Goal: Task Accomplishment & Management: Use online tool/utility

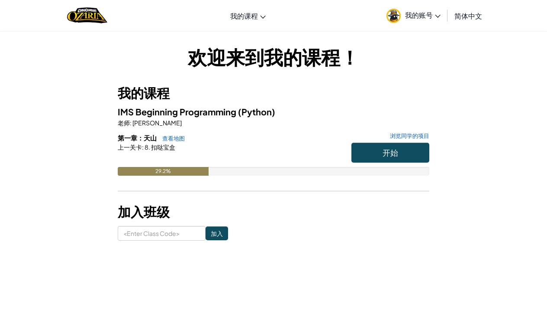
click at [370, 152] on button "开始" at bounding box center [391, 152] width 78 height 20
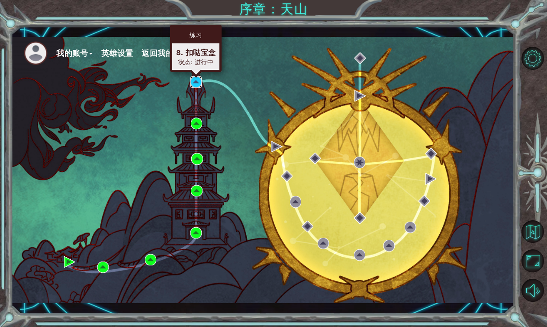
click at [194, 82] on img at bounding box center [196, 81] width 11 height 11
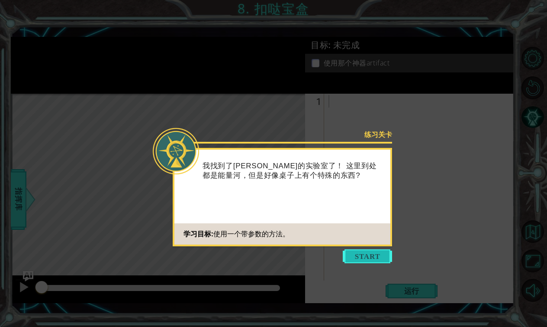
click at [365, 258] on button "Start" at bounding box center [367, 256] width 49 height 14
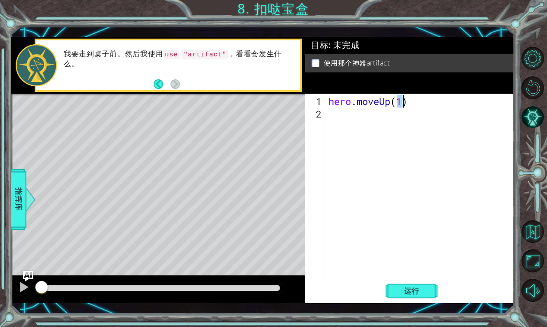
type textarea "hero.moveUp(2)"
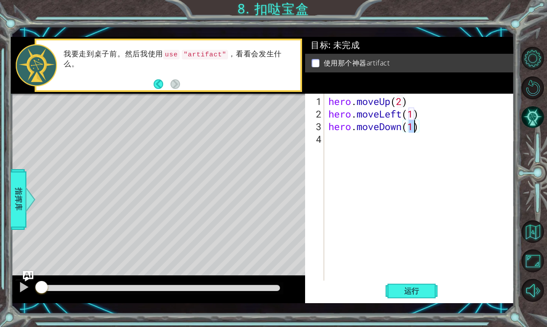
type textarea "hero.moveDown(2)"
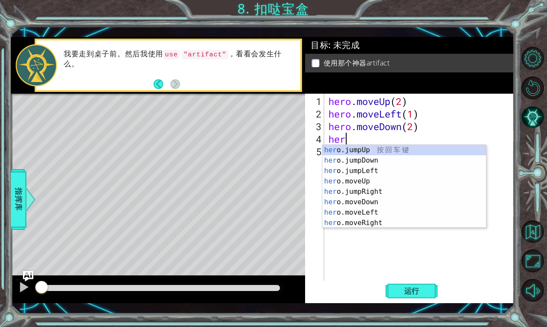
type textarea "hero"
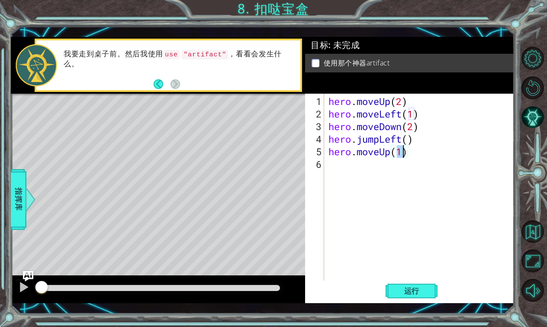
type textarea "hero.moveUp(2)"
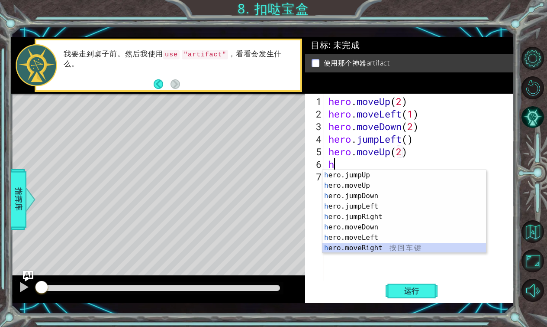
type textarea "hero.moveRight(1)"
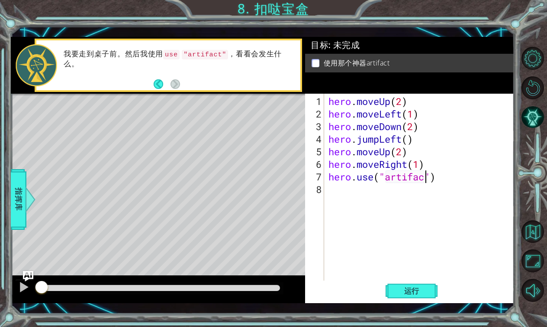
scroll to position [0, 4]
type textarea "hero.use("artifact")"
click at [399, 294] on span "运行" at bounding box center [412, 290] width 33 height 9
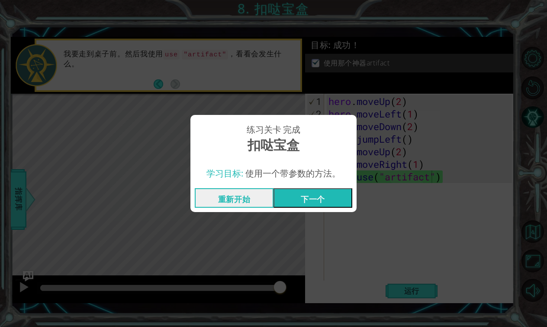
click at [320, 199] on button "下一个" at bounding box center [313, 197] width 79 height 19
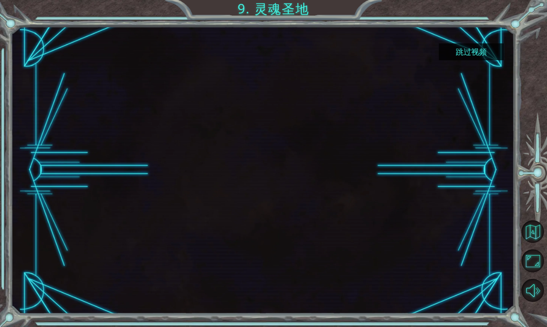
click at [472, 49] on button "跳过视频" at bounding box center [471, 51] width 65 height 17
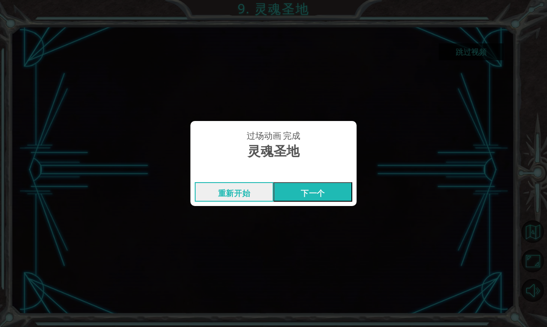
click at [306, 198] on button "下一个" at bounding box center [313, 191] width 79 height 19
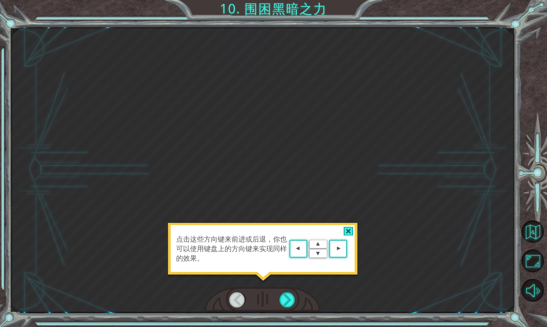
click at [337, 284] on div "点击这些方向键来前进或后退，你也可以使用键盘上的方向键来实现同样的效果。" at bounding box center [263, 169] width 504 height 283
click at [349, 228] on div at bounding box center [349, 231] width 10 height 9
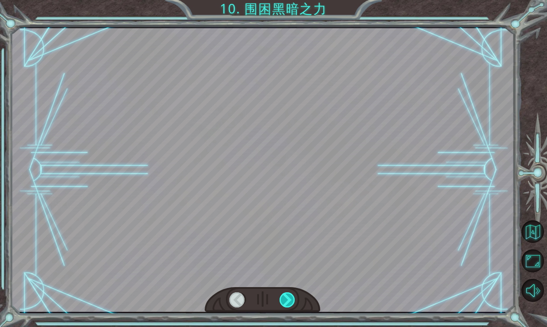
click at [285, 301] on div at bounding box center [288, 299] width 16 height 15
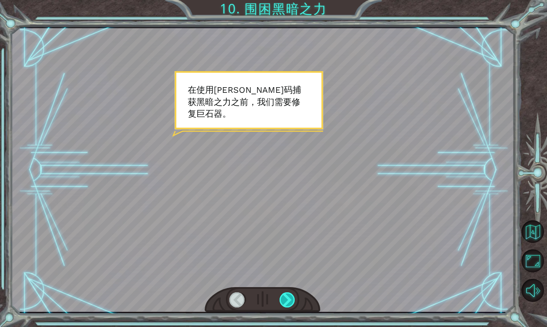
click at [285, 301] on div at bounding box center [288, 299] width 16 height 15
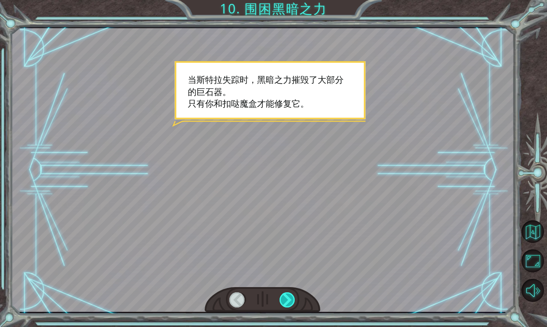
click at [285, 301] on div at bounding box center [288, 299] width 16 height 15
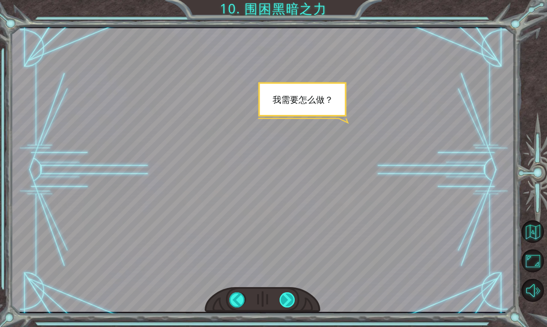
click at [285, 301] on div at bounding box center [288, 299] width 16 height 15
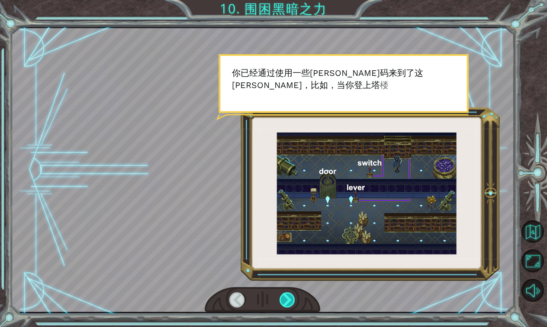
click at [285, 301] on div at bounding box center [288, 299] width 16 height 15
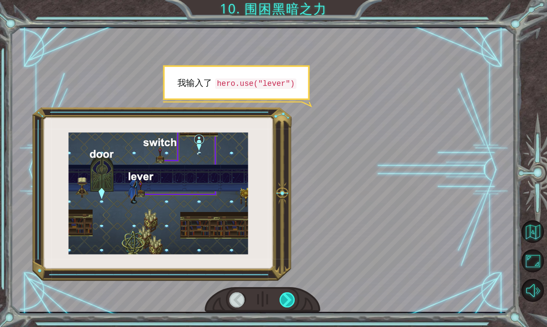
click at [285, 301] on div at bounding box center [288, 299] width 16 height 15
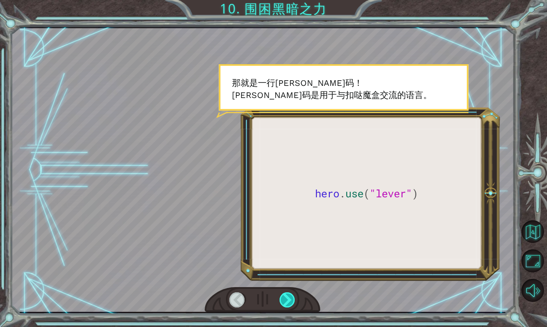
click at [285, 301] on div at bounding box center [288, 299] width 16 height 15
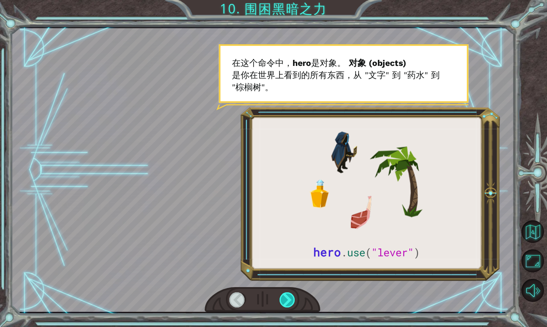
click at [285, 301] on div at bounding box center [288, 299] width 16 height 15
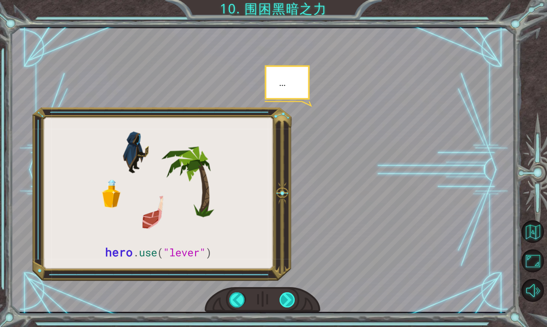
click at [288, 298] on div at bounding box center [288, 299] width 16 height 15
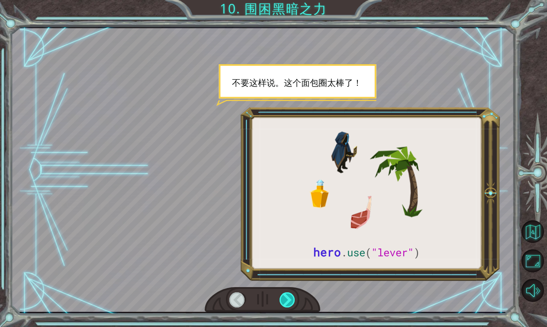
click at [285, 297] on div at bounding box center [288, 299] width 16 height 15
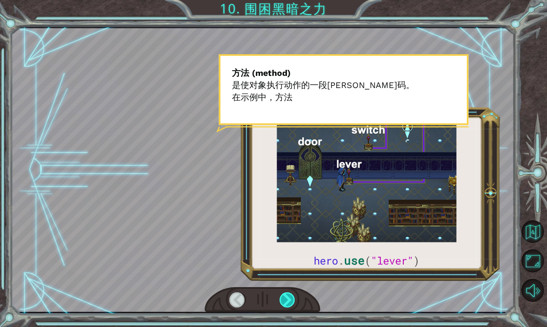
click at [285, 297] on div at bounding box center [288, 299] width 16 height 15
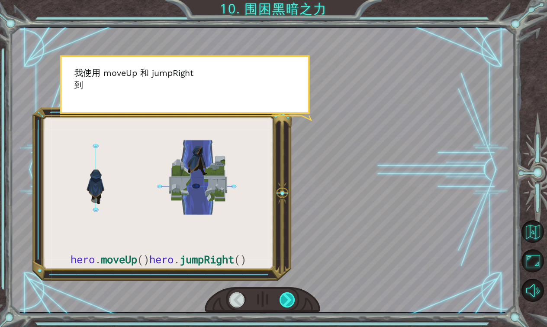
click at [285, 297] on div at bounding box center [288, 299] width 16 height 15
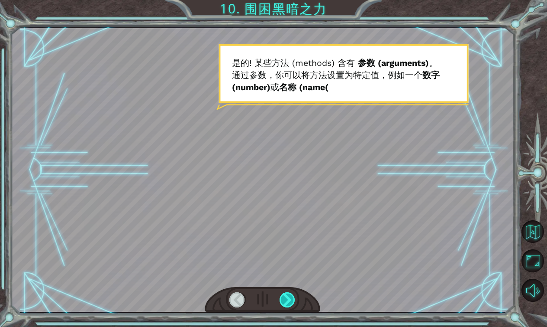
click at [285, 297] on div at bounding box center [288, 299] width 16 height 15
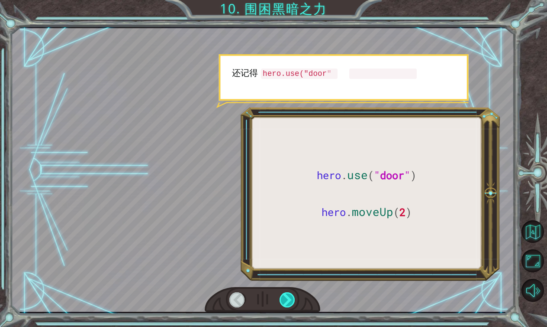
click at [285, 297] on div at bounding box center [288, 299] width 16 height 15
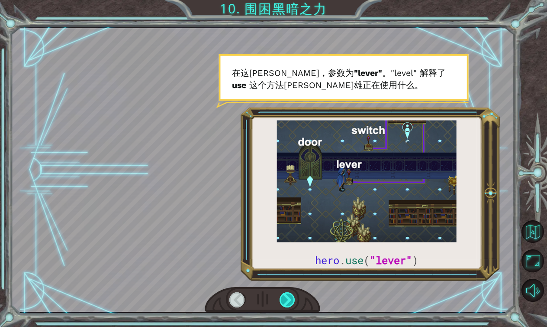
click at [286, 299] on div at bounding box center [288, 299] width 16 height 15
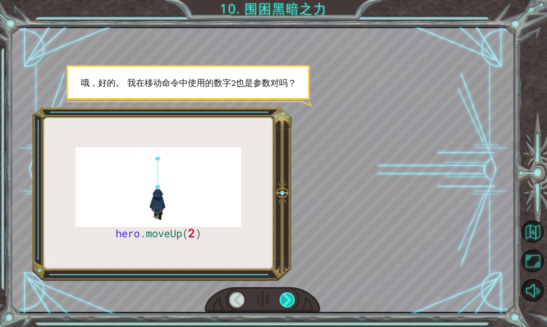
click at [286, 299] on div at bounding box center [288, 299] width 16 height 15
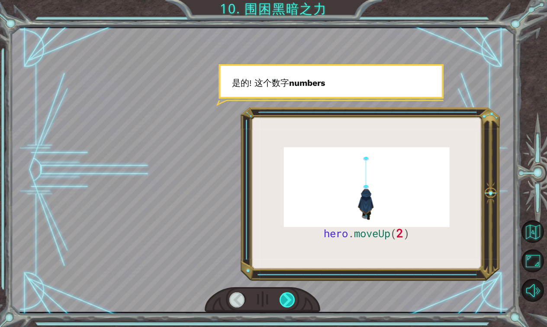
click at [286, 299] on div at bounding box center [288, 299] width 16 height 15
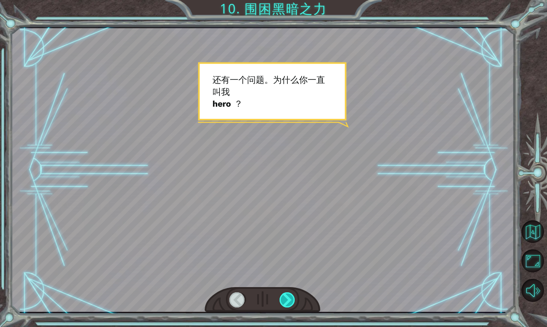
click at [286, 299] on div at bounding box center [288, 299] width 16 height 15
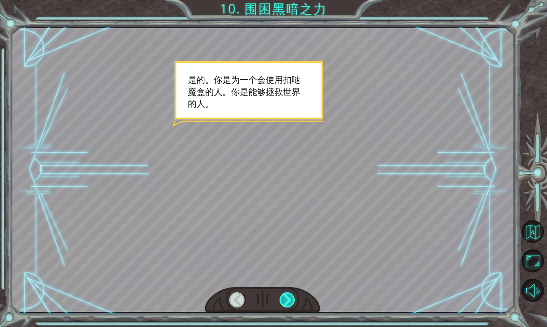
click at [286, 299] on div at bounding box center [288, 299] width 16 height 15
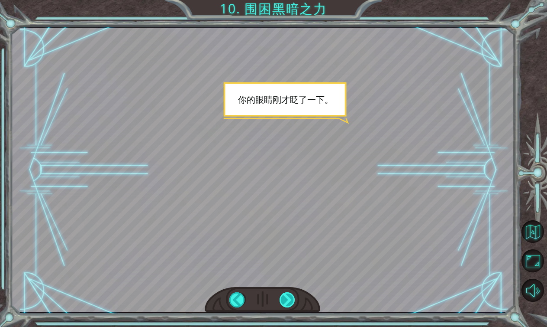
click at [286, 299] on div at bounding box center [288, 299] width 16 height 15
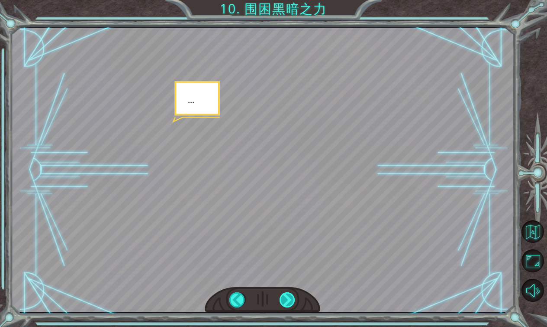
click at [286, 299] on div at bounding box center [288, 299] width 16 height 15
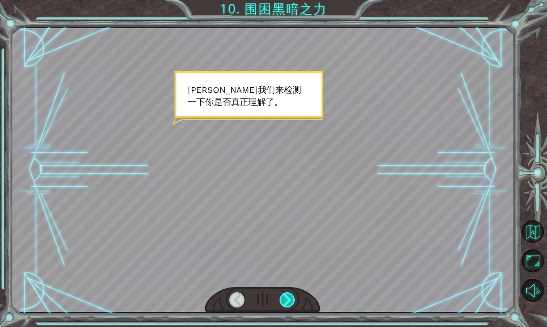
click at [286, 299] on div at bounding box center [288, 299] width 16 height 15
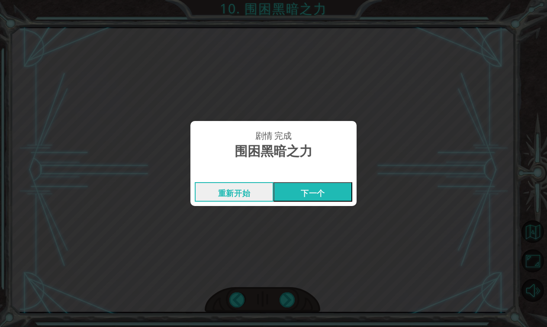
click at [324, 188] on button "下一个" at bounding box center [313, 191] width 79 height 19
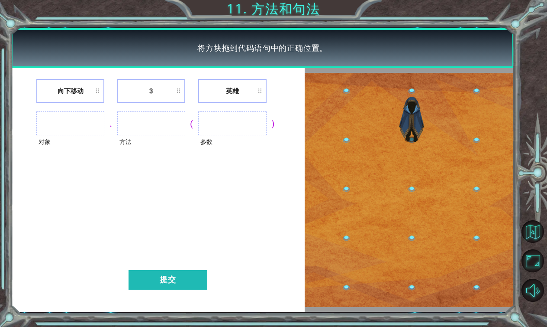
click at [69, 123] on ul at bounding box center [70, 123] width 68 height 24
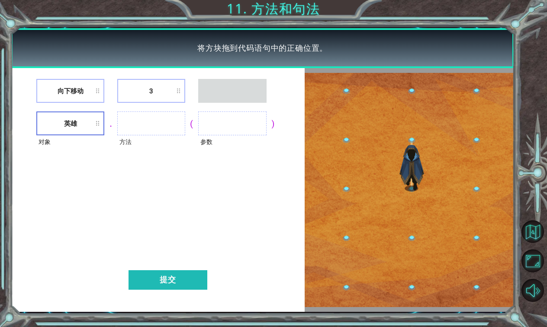
drag, startPoint x: 73, startPoint y: 94, endPoint x: 160, endPoint y: 103, distance: 87.9
click at [86, 84] on li "向下移动" at bounding box center [70, 91] width 68 height 24
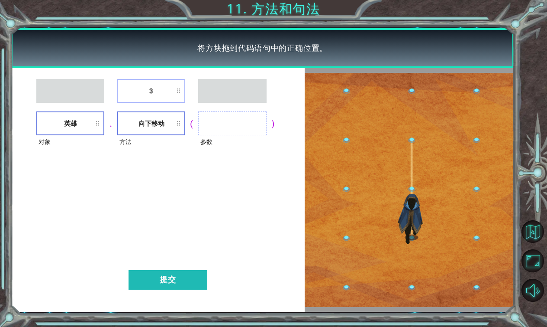
drag, startPoint x: 167, startPoint y: 87, endPoint x: 230, endPoint y: 115, distance: 68.5
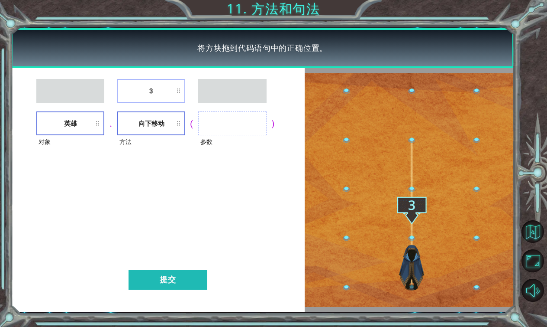
click at [230, 115] on div "3 对象 英雄 . 方法 向下移动 ( 参数 ) 提交" at bounding box center [158, 189] width 294 height 243
click at [158, 91] on li "3" at bounding box center [151, 91] width 68 height 24
drag, startPoint x: 158, startPoint y: 91, endPoint x: 239, endPoint y: 116, distance: 84.7
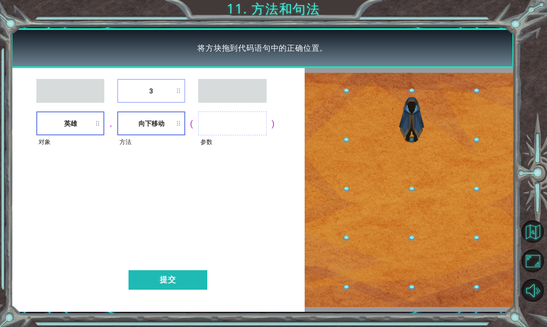
click at [239, 116] on div "3 对象 英雄 . 方法 向下移动 ( 参数 ) 提交" at bounding box center [158, 189] width 294 height 243
click at [147, 87] on li "3" at bounding box center [151, 91] width 68 height 24
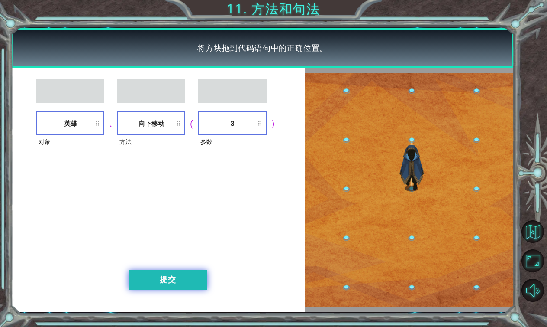
click at [170, 279] on button "提交" at bounding box center [168, 279] width 79 height 19
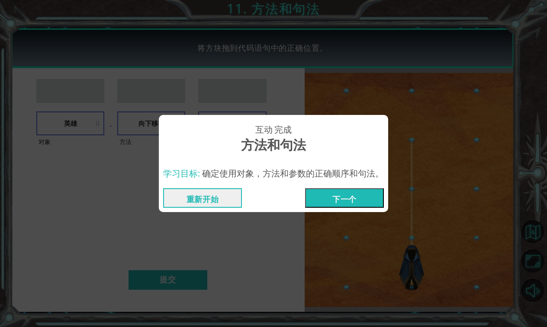
click at [342, 204] on button "下一个" at bounding box center [344, 197] width 79 height 19
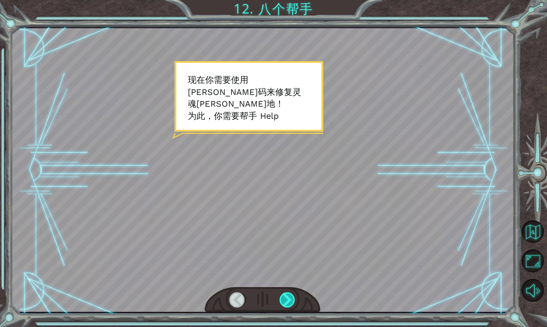
click at [288, 301] on div at bounding box center [288, 299] width 16 height 15
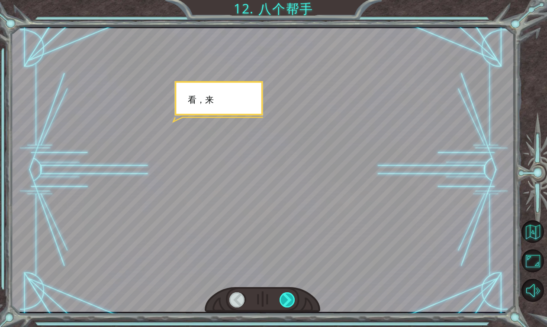
click at [288, 301] on div at bounding box center [288, 299] width 16 height 15
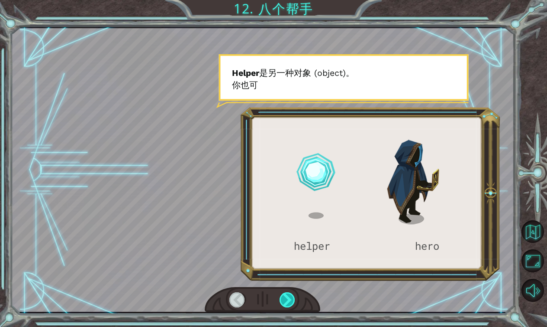
click at [287, 302] on div at bounding box center [288, 299] width 16 height 15
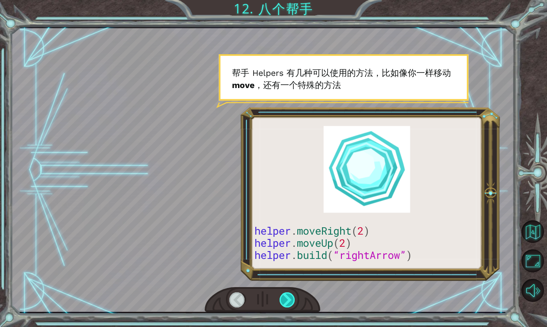
click at [286, 303] on div at bounding box center [288, 299] width 16 height 15
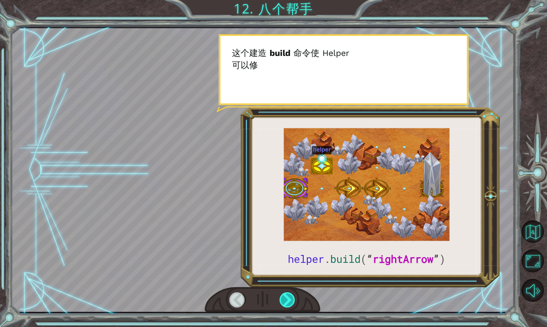
click at [285, 304] on div at bounding box center [288, 299] width 16 height 15
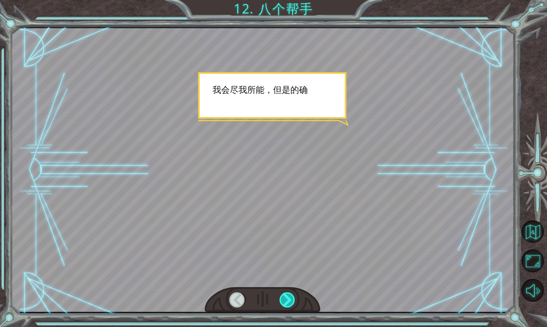
click at [282, 306] on div at bounding box center [288, 299] width 16 height 15
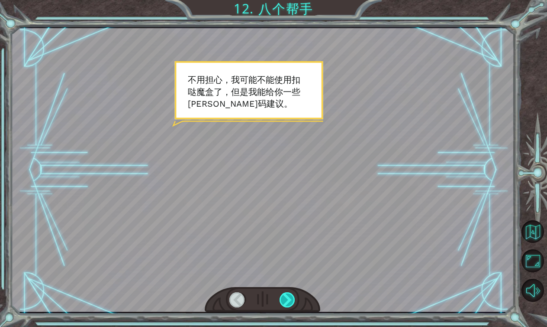
click at [282, 305] on div at bounding box center [288, 299] width 16 height 15
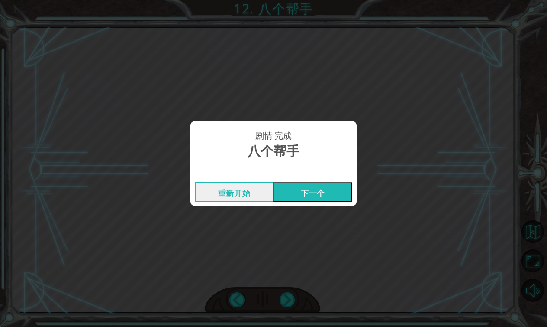
click at [312, 194] on button "下一个" at bounding box center [313, 191] width 79 height 19
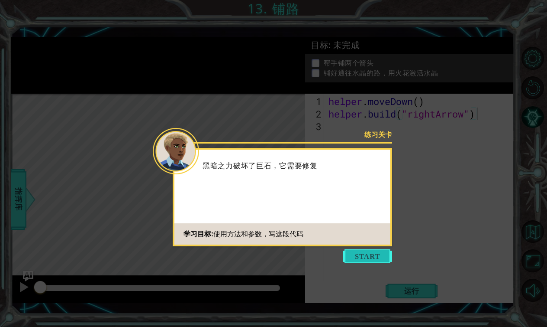
click at [371, 252] on button "Start" at bounding box center [367, 256] width 49 height 14
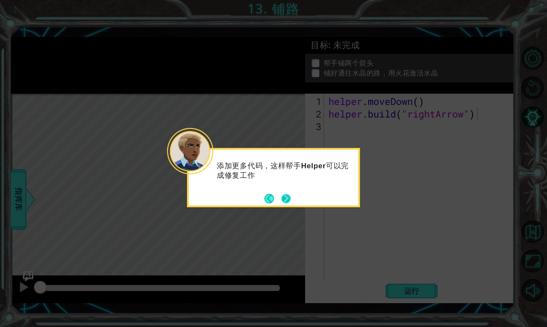
click at [288, 194] on button "Next" at bounding box center [287, 199] width 10 height 10
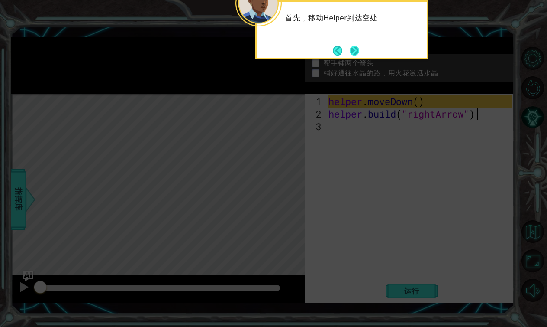
click at [354, 50] on button "Next" at bounding box center [355, 51] width 10 height 10
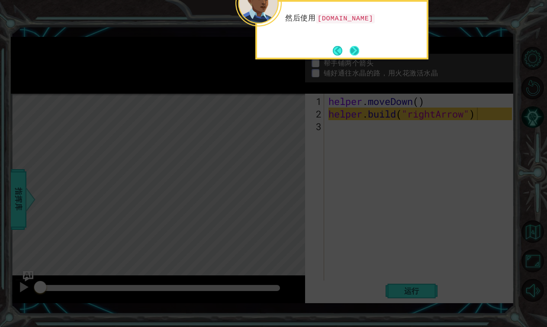
click at [355, 52] on button "Next" at bounding box center [355, 51] width 10 height 10
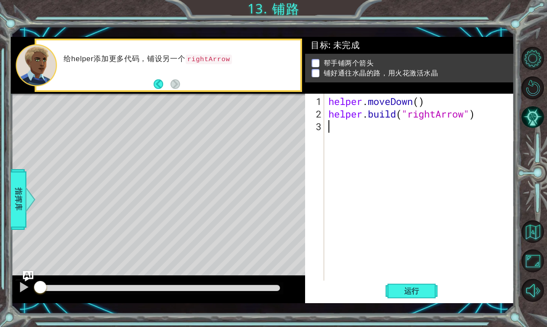
click at [381, 132] on div "helper . moveDown ( ) helper . build ( "rightArrow" )" at bounding box center [422, 202] width 190 height 214
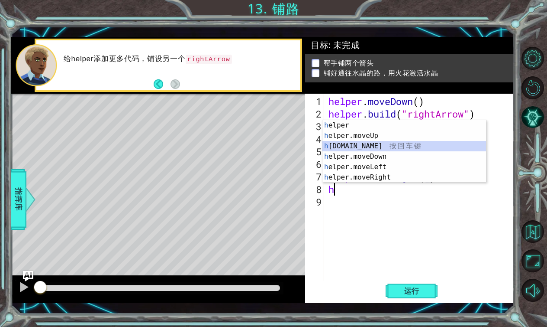
type textarea "[DOMAIN_NAME]("rightArrow")"
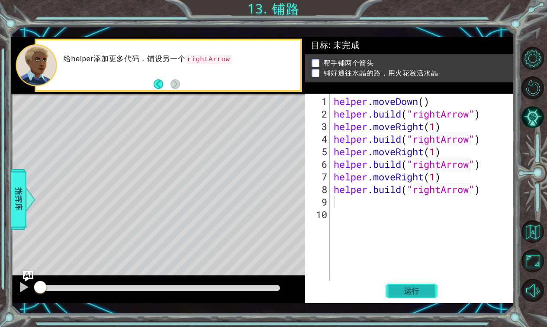
click at [416, 288] on span "运行" at bounding box center [412, 290] width 33 height 9
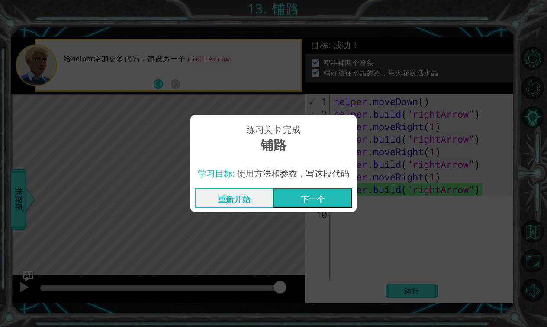
click at [323, 198] on button "下一个" at bounding box center [313, 197] width 79 height 19
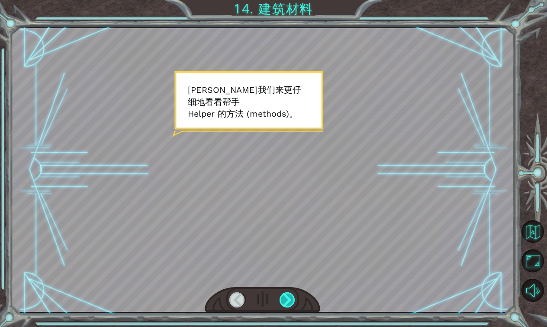
click at [290, 297] on div at bounding box center [288, 299] width 16 height 15
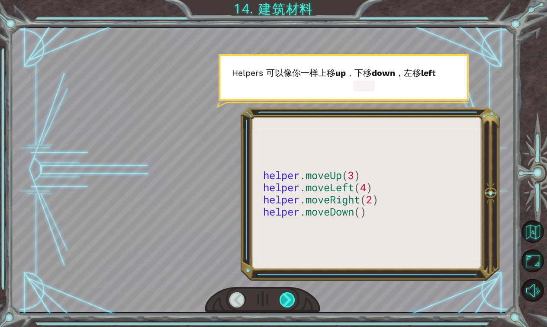
click at [290, 297] on div at bounding box center [288, 299] width 16 height 15
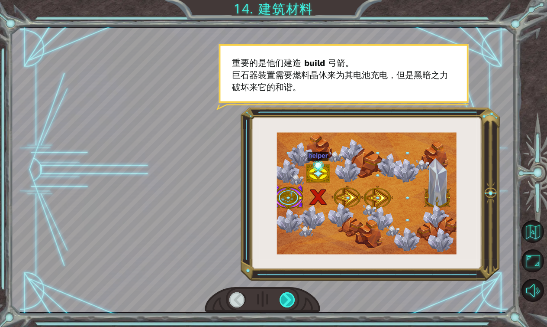
click at [290, 297] on div at bounding box center [288, 299] width 16 height 15
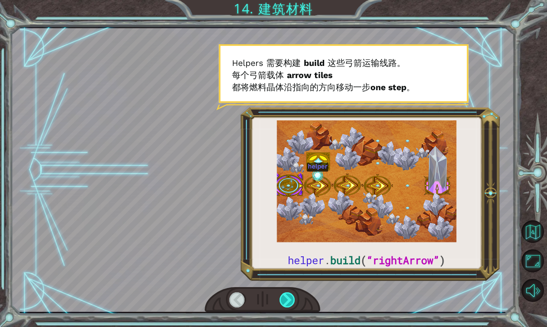
click at [290, 297] on div at bounding box center [288, 299] width 16 height 15
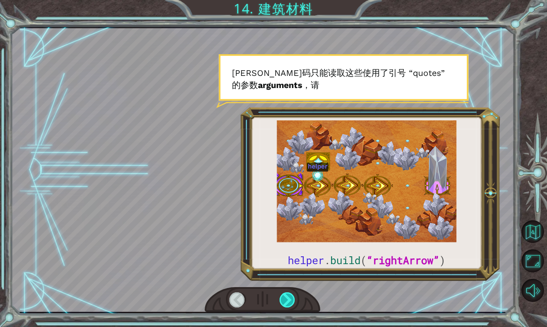
click at [290, 297] on div at bounding box center [288, 299] width 16 height 15
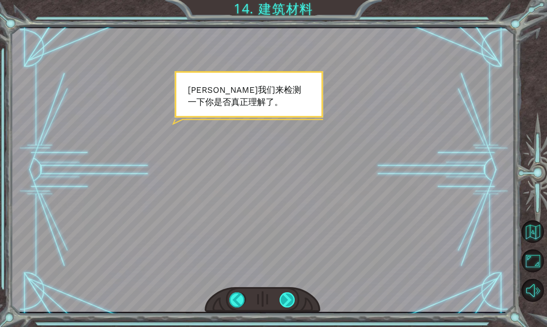
click at [290, 297] on div at bounding box center [288, 299] width 16 height 15
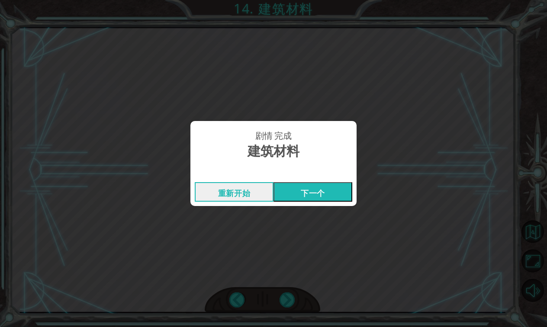
click at [317, 191] on button "下一个" at bounding box center [313, 191] width 79 height 19
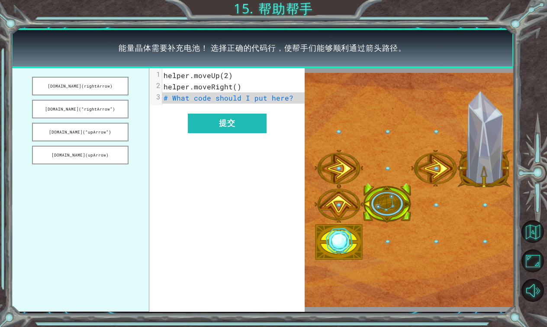
drag, startPoint x: 67, startPoint y: 107, endPoint x: 201, endPoint y: 105, distance: 134.3
click at [108, 107] on button "[DOMAIN_NAME](“rightArrow”)" at bounding box center [80, 109] width 97 height 19
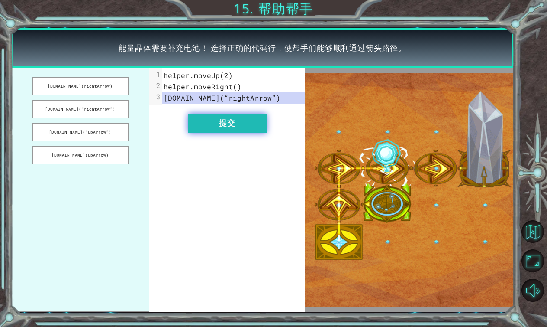
click at [220, 121] on button "提交" at bounding box center [227, 122] width 79 height 19
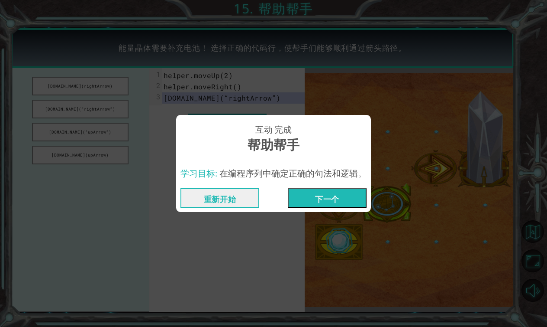
click at [314, 198] on button "下一个" at bounding box center [327, 197] width 79 height 19
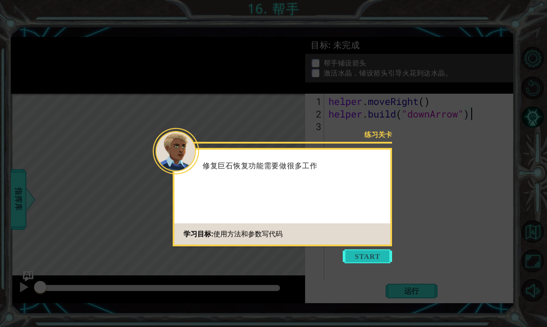
click at [361, 259] on button "Start" at bounding box center [367, 256] width 49 height 14
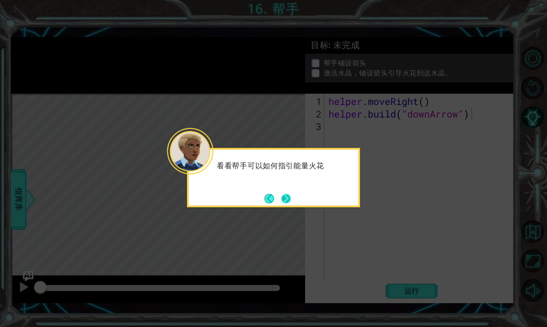
click at [285, 194] on button "Next" at bounding box center [287, 199] width 10 height 10
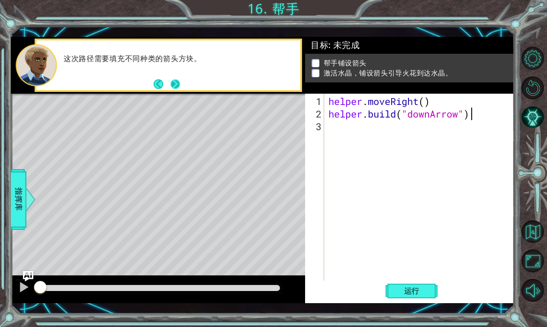
click at [175, 84] on button "Next" at bounding box center [176, 84] width 10 height 10
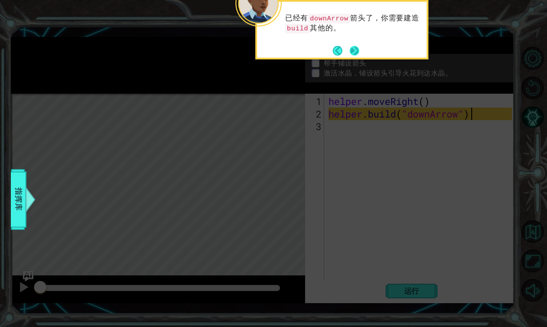
click at [358, 51] on button "Next" at bounding box center [355, 51] width 10 height 10
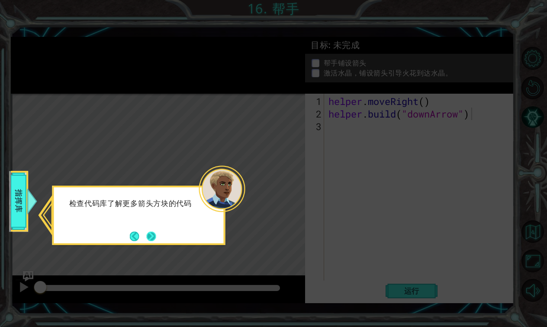
click at [154, 237] on button "Next" at bounding box center [151, 236] width 10 height 10
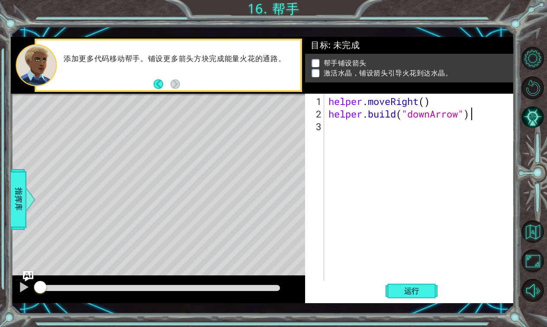
click at [337, 127] on div "helper . moveRight ( ) helper . build ( "downArrow" )" at bounding box center [422, 202] width 190 height 214
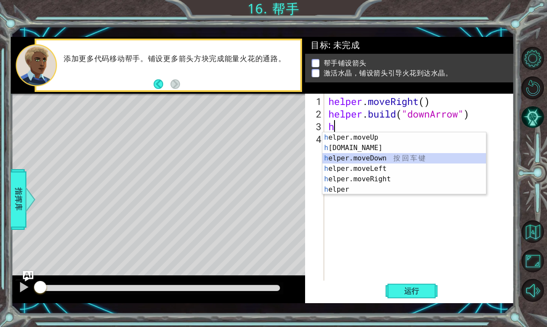
type textarea "helper.moveDown(1)"
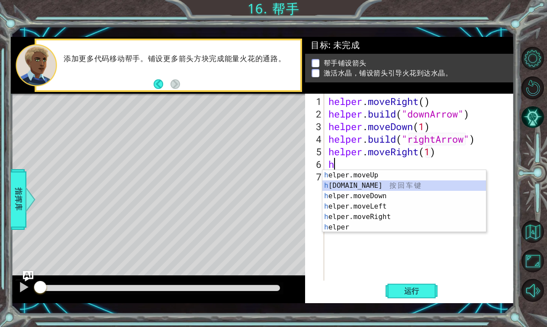
type textarea "[DOMAIN_NAME]("rightArrow")"
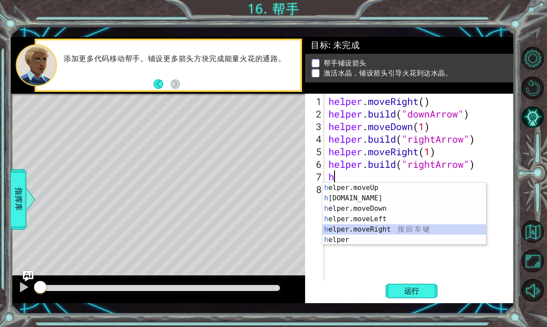
type textarea "helper.moveRight(1)"
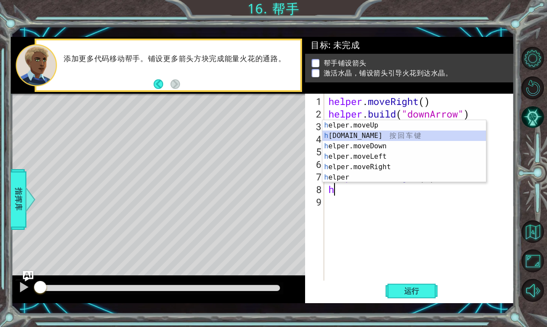
type textarea "[DOMAIN_NAME]("rightArrow")"
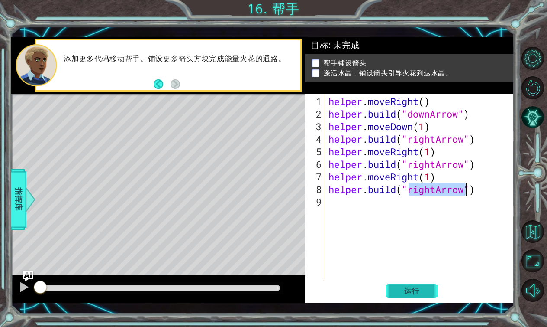
click at [425, 293] on span "运行" at bounding box center [412, 290] width 33 height 9
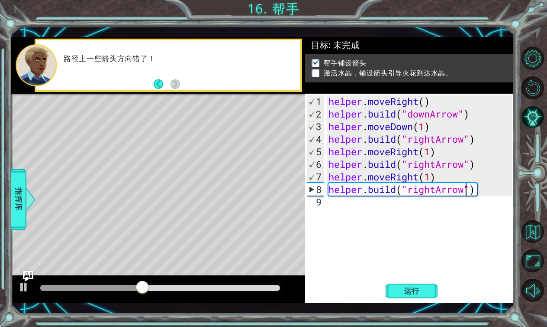
click at [462, 203] on div "helper . moveRight ( ) helper . build ( "downArrow" ) helper . moveDown ( 1 ) h…" at bounding box center [422, 202] width 190 height 214
click at [432, 189] on div "helper . moveRight ( ) helper . build ( "downArrow" ) helper . moveDown ( 1 ) h…" at bounding box center [422, 202] width 190 height 214
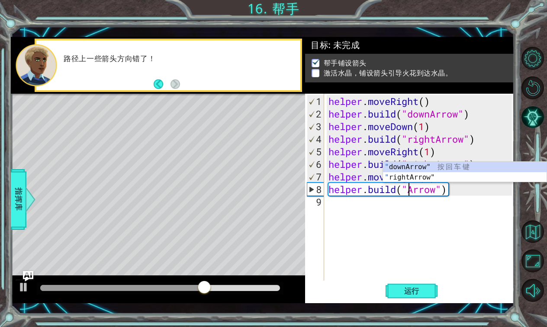
scroll to position [0, 4]
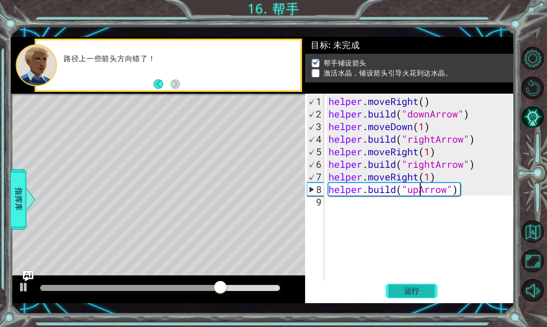
type textarea "[DOMAIN_NAME]("upArrow")"
click at [428, 291] on span "运行" at bounding box center [412, 290] width 33 height 9
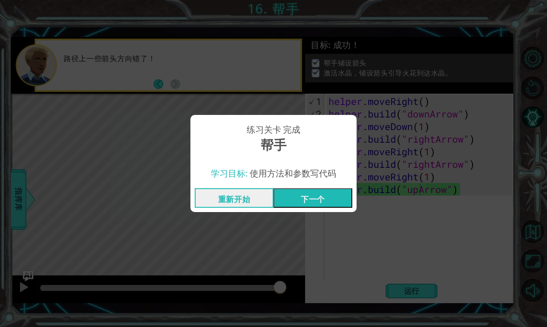
click at [319, 199] on button "下一个" at bounding box center [313, 197] width 79 height 19
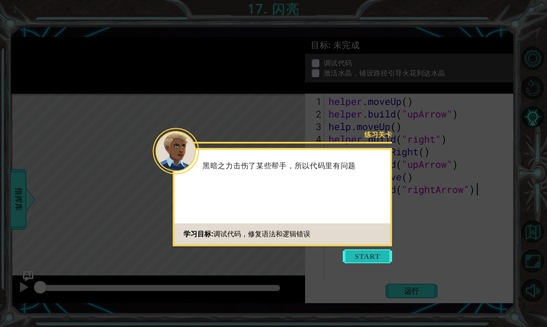
click at [362, 252] on button "Start" at bounding box center [367, 256] width 49 height 14
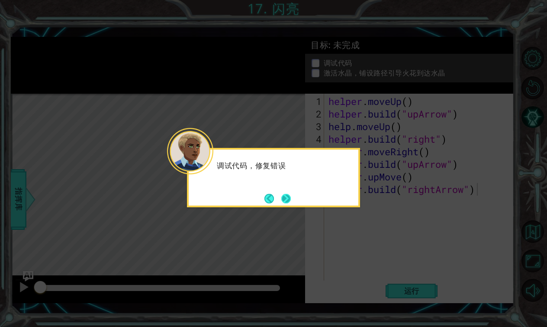
click at [285, 199] on button "Next" at bounding box center [287, 199] width 10 height 10
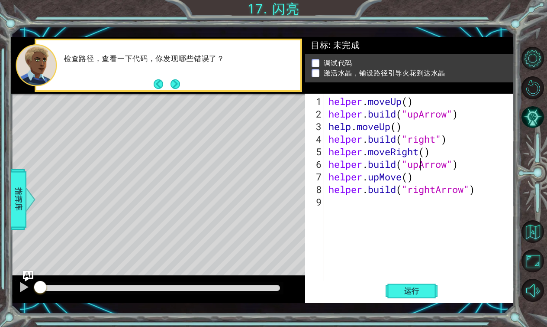
click at [420, 166] on div "helper . moveUp ( ) helper . build ( "upArrow" ) help . moveUp ( ) helper . bui…" at bounding box center [422, 202] width 190 height 214
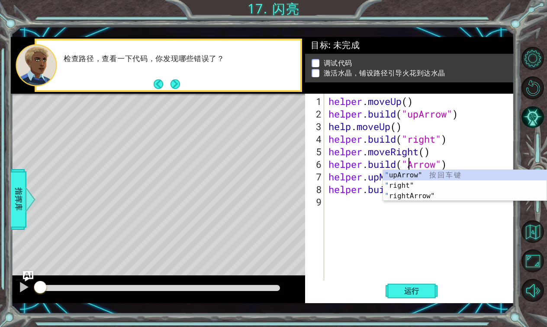
scroll to position [0, 4]
click at [423, 185] on div ""r ight" 按 回 车 键 "r ightArrow" 按 回 车 键 " upA r row" 按 回 车 键" at bounding box center [465, 196] width 164 height 52
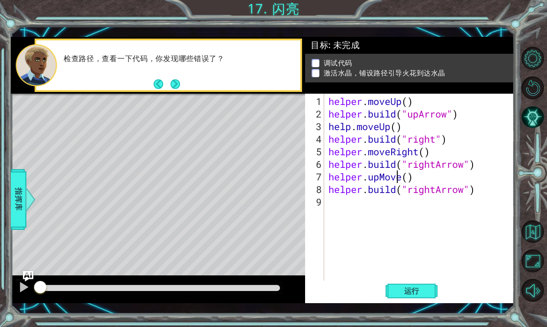
click at [400, 179] on div "helper . moveUp ( ) helper . build ( "upArrow" ) help . moveUp ( ) helper . bui…" at bounding box center [422, 202] width 190 height 214
click at [381, 178] on div "helper . moveUp ( ) helper . build ( "upArrow" ) help . moveUp ( ) helper . bui…" at bounding box center [422, 202] width 190 height 214
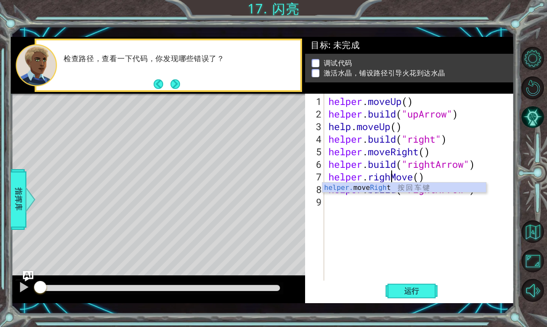
scroll to position [0, 3]
type textarea "helper.rightMove()"
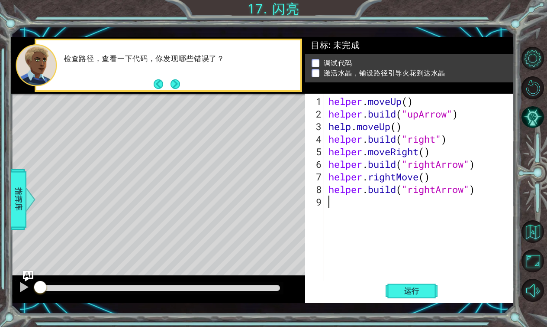
click at [457, 212] on div "helper . moveUp ( ) helper . build ( "upArrow" ) help . moveUp ( ) helper . bui…" at bounding box center [422, 202] width 190 height 214
click at [467, 192] on div "helper . moveUp ( ) helper . build ( "upArrow" ) help . moveUp ( ) helper . bui…" at bounding box center [422, 202] width 190 height 214
type textarea "[DOMAIN_NAME]("rightArrow")"
click at [438, 195] on div "helper . moveUp ( ) helper . build ( "upArrow" ) help . moveUp ( ) helper . bui…" at bounding box center [422, 202] width 190 height 214
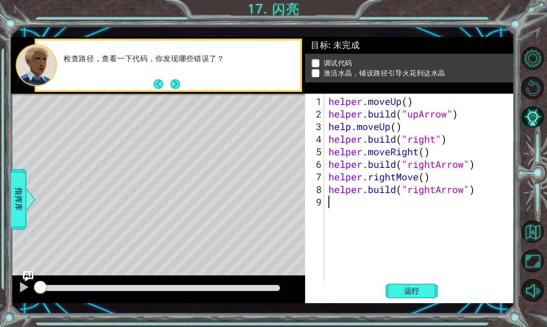
click at [437, 191] on div "helper . moveUp ( ) helper . build ( "upArrow" ) help . moveUp ( ) helper . bui…" at bounding box center [422, 202] width 190 height 214
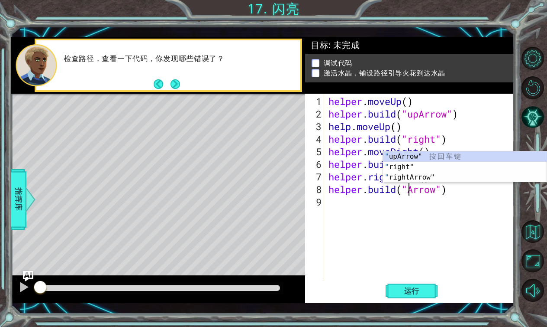
scroll to position [0, 4]
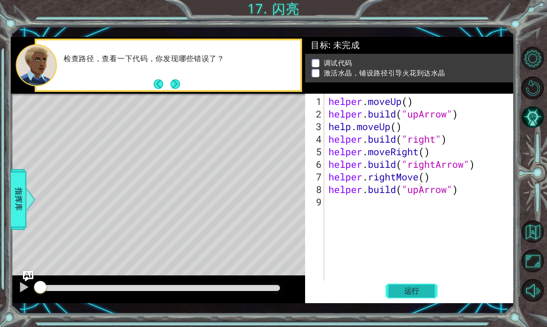
click at [400, 285] on button "运行" at bounding box center [412, 290] width 52 height 21
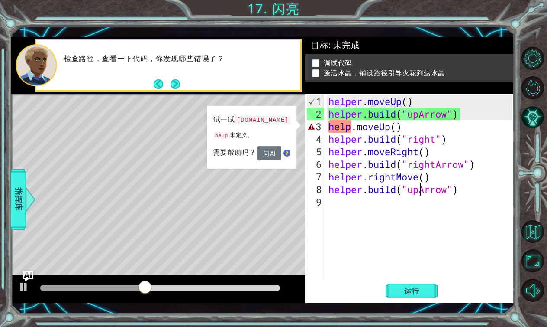
click at [258, 153] on button "问 AI" at bounding box center [270, 153] width 24 height 15
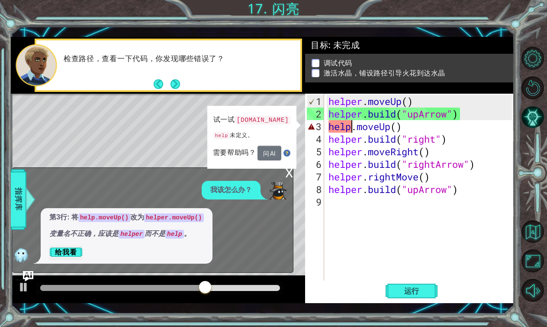
click at [353, 126] on div "helper . moveUp ( ) helper . build ( "upArrow" ) help . moveUp ( ) helper . bui…" at bounding box center [422, 202] width 190 height 214
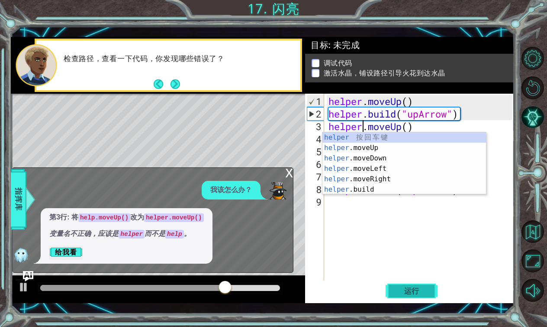
click at [401, 293] on span "运行" at bounding box center [412, 290] width 33 height 9
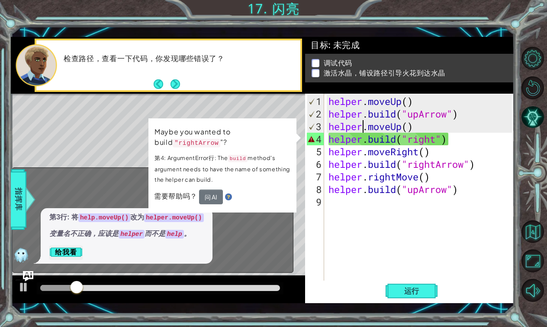
click at [434, 139] on div "helper . moveUp ( ) helper . build ( "upArrow" ) helper . moveUp ( ) helper . b…" at bounding box center [422, 202] width 190 height 214
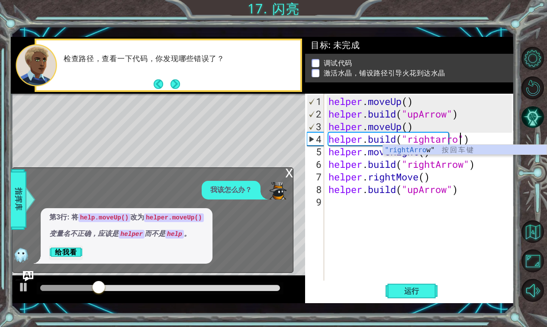
scroll to position [0, 6]
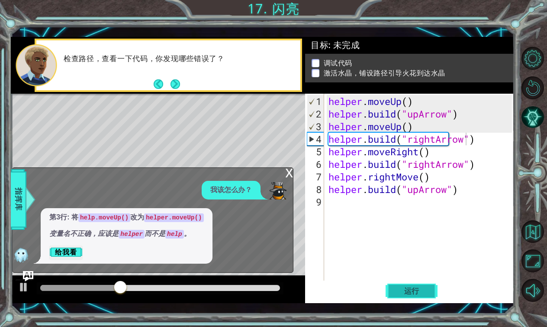
click at [409, 290] on span "运行" at bounding box center [412, 290] width 33 height 9
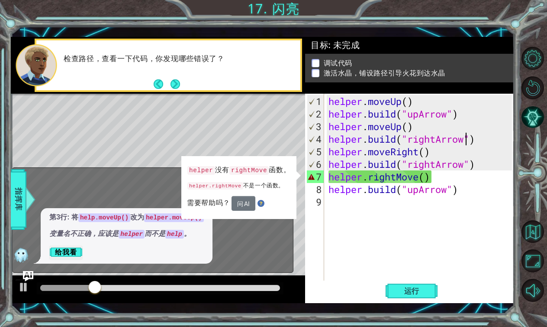
click at [398, 178] on div "helper . moveUp ( ) helper . build ( "upArrow" ) helper . moveUp ( ) helper . b…" at bounding box center [422, 202] width 190 height 214
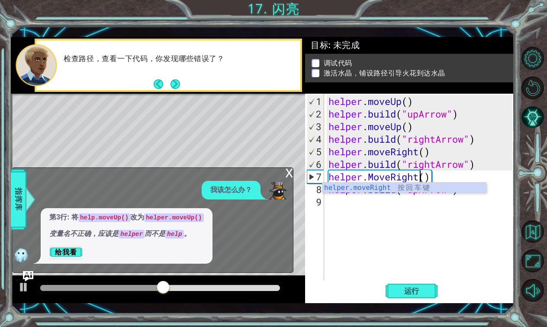
scroll to position [0, 4]
type textarea "helper.MoveRight()"
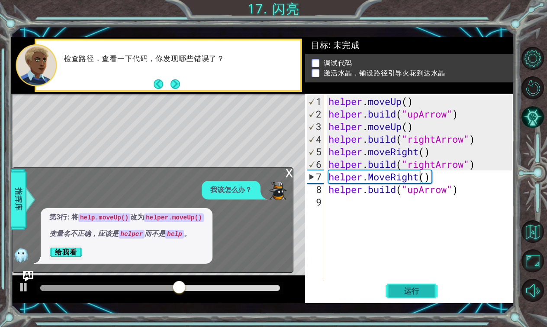
click at [401, 292] on span "运行" at bounding box center [412, 290] width 33 height 9
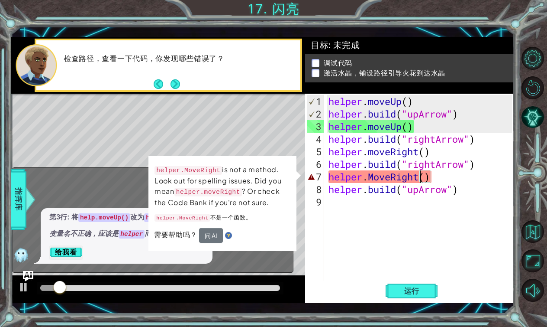
click at [207, 232] on button "问 AI" at bounding box center [211, 235] width 24 height 15
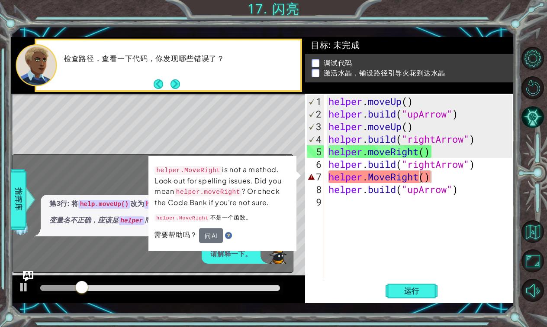
click at [270, 268] on div "x 我该怎么办？ 第3行: 将 help.moveUp() 改为 helper.moveUp() 变量名不正确，应该是 helper 而不是 help 。 请…" at bounding box center [153, 213] width 282 height 118
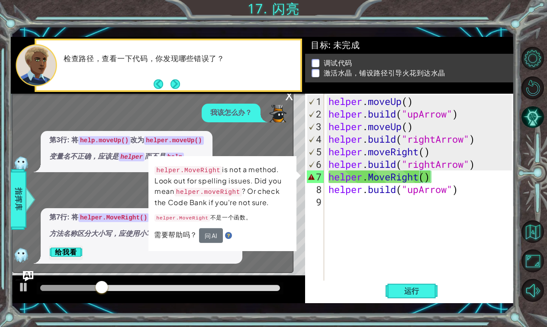
scroll to position [0, 0]
click at [348, 209] on div "helper . moveUp ( ) helper . build ( "upArrow" ) helper . moveUp ( ) helper . b…" at bounding box center [422, 202] width 190 height 214
click at [337, 228] on div "helper . moveUp ( ) helper . build ( "upArrow" ) helper . moveUp ( ) helper . b…" at bounding box center [422, 202] width 190 height 214
click at [278, 228] on div "需要帮助吗？ 问 AI" at bounding box center [222, 236] width 137 height 16
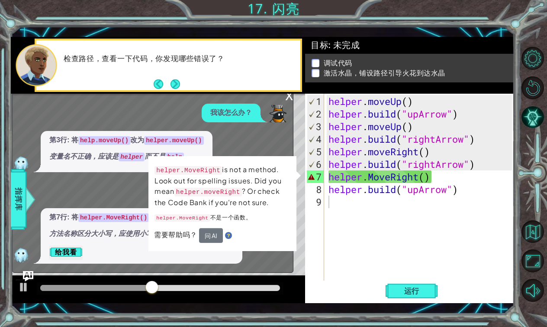
click at [289, 97] on div "x" at bounding box center [289, 95] width 8 height 9
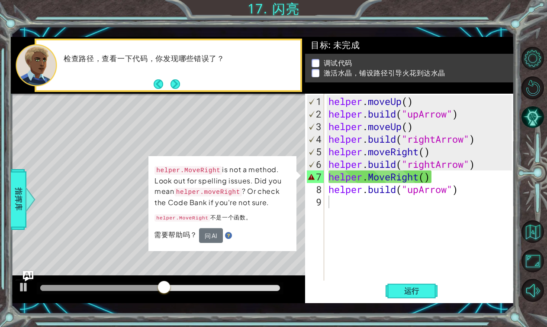
click at [211, 236] on button "问 AI" at bounding box center [211, 235] width 24 height 15
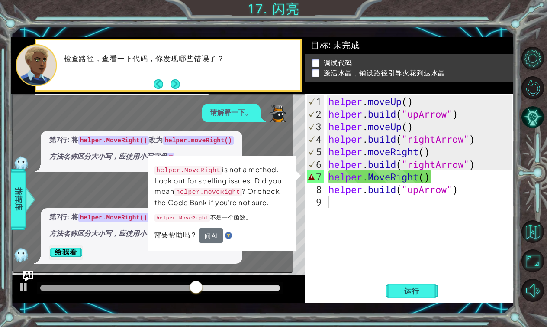
drag, startPoint x: 163, startPoint y: 194, endPoint x: 152, endPoint y: 194, distance: 11.7
click at [160, 194] on p "helper.MoveRight is not a method. Look out for spelling issues. Did you mean he…" at bounding box center [223, 185] width 136 height 43
drag, startPoint x: 152, startPoint y: 194, endPoint x: 317, endPoint y: 201, distance: 166.0
click at [317, 201] on div "1 2 3 4 5 6 7 8 9 helper . moveUp ( ) helper . build ( "upArrow" ) helper . mov…" at bounding box center [263, 170] width 504 height 266
drag, startPoint x: 317, startPoint y: 201, endPoint x: 214, endPoint y: 171, distance: 107.9
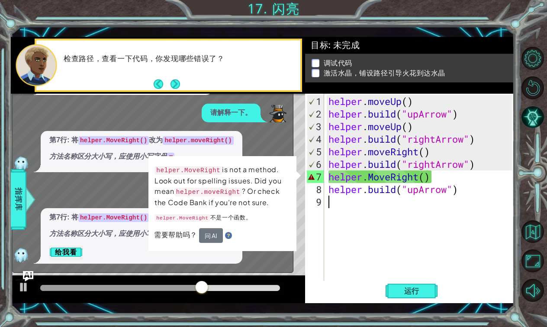
click at [316, 201] on div "9" at bounding box center [315, 201] width 17 height 13
click at [224, 197] on p "helper.MoveRight is not a method. Look out for spelling issues. Did you mean he…" at bounding box center [223, 185] width 136 height 43
click at [226, 235] on img at bounding box center [228, 235] width 7 height 7
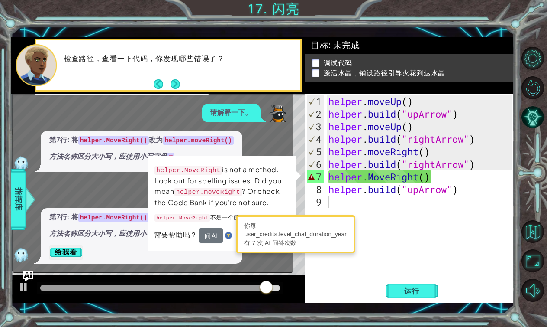
click at [239, 245] on div "你每 user_credits.level_chat_duration_year 有 7 次 AI 问答次数" at bounding box center [295, 234] width 115 height 34
click at [246, 269] on div "x 我该怎么办？ 第3行: 将 help.moveUp() 改为 helper.moveUp() 变量名不正确，应该是 helper 而不是 help 。 请…" at bounding box center [153, 143] width 282 height 260
click at [262, 261] on div "第7行: 将 helper.MoveRight() 改为 helper.moveRight() 方法名称区分大小写，应使用小写字母 m 。 给我看" at bounding box center [151, 235] width 276 height 55
click at [252, 256] on div "第7行: 将 helper.MoveRight() 改为 helper.moveRight() 方法名称区分大小写，应使用小写字母 m 。 给我看" at bounding box center [151, 235] width 276 height 55
click at [259, 243] on div "你每 user_credits.level_chat_duration_year 有 7 次 AI 问答次数" at bounding box center [295, 234] width 115 height 34
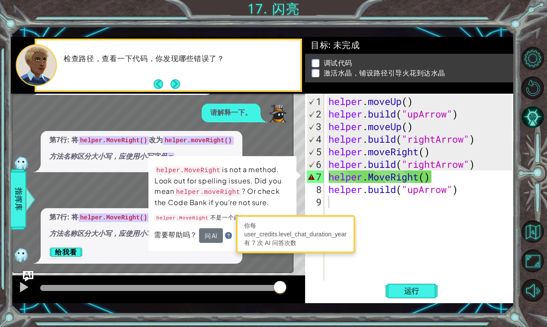
click at [281, 206] on p "helper.MoveRight is not a method. Look out for spelling issues. Did you mean he…" at bounding box center [223, 186] width 136 height 44
click at [281, 191] on p "helper.MoveRight is not a method. Look out for spelling issues. Did you mean he…" at bounding box center [223, 185] width 136 height 43
click at [340, 181] on div "helper . moveUp ( ) helper . build ( "upArrow" ) helper . moveUp ( ) helper . b…" at bounding box center [422, 202] width 190 height 214
type textarea "hejnflper.MoveRight()"
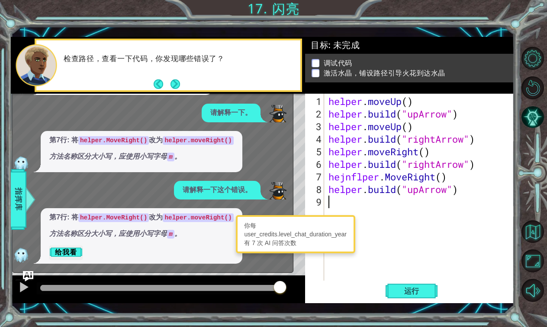
drag, startPoint x: 435, startPoint y: 243, endPoint x: 401, endPoint y: 246, distance: 33.9
click at [401, 246] on div "helper . moveUp ( ) helper . build ( "upArrow" ) helper . moveUp ( ) helper . b…" at bounding box center [422, 202] width 190 height 214
click at [305, 242] on div "你每 user_credits.level_chat_duration_year 有 7 次 AI 问答次数" at bounding box center [295, 234] width 115 height 34
click at [331, 210] on div "helper . moveUp ( ) helper . build ( "upArrow" ) helper . moveUp ( ) helper . b…" at bounding box center [422, 202] width 190 height 214
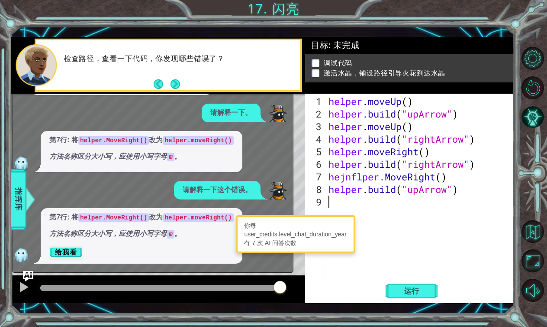
click at [354, 179] on div "helper . moveUp ( ) helper . build ( "upArrow" ) helper . moveUp ( ) helper . b…" at bounding box center [422, 202] width 190 height 214
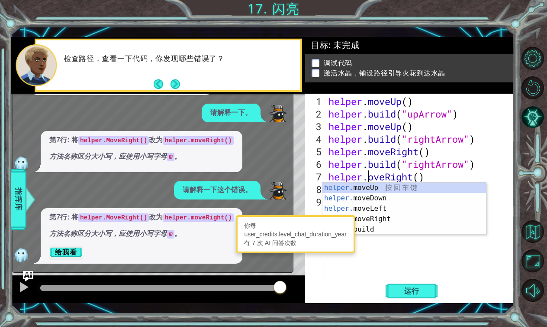
scroll to position [0, 2]
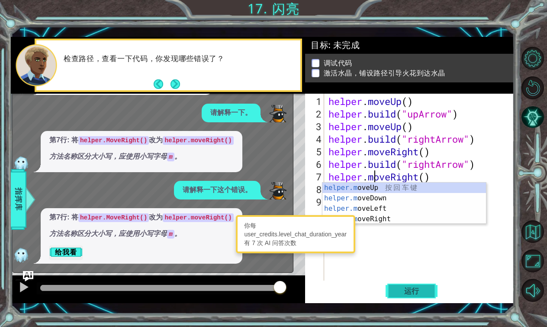
type textarea "helper.moveRight()"
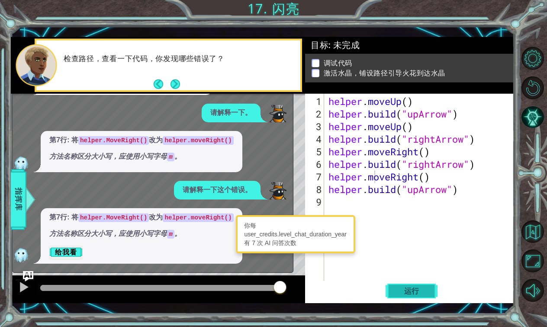
click at [398, 288] on span "运行" at bounding box center [412, 290] width 33 height 9
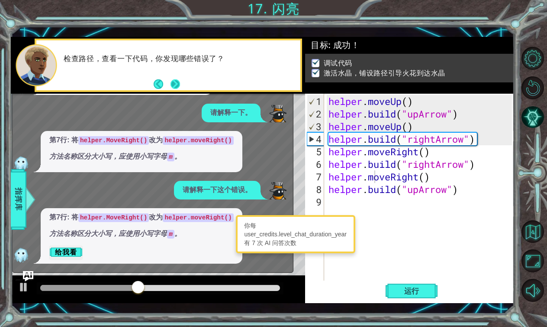
click at [172, 84] on button "Next" at bounding box center [176, 84] width 10 height 10
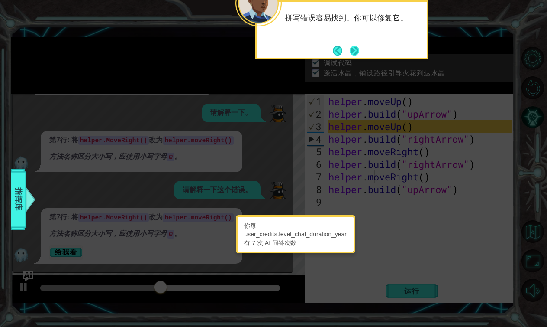
click at [353, 50] on button "Next" at bounding box center [355, 51] width 10 height 10
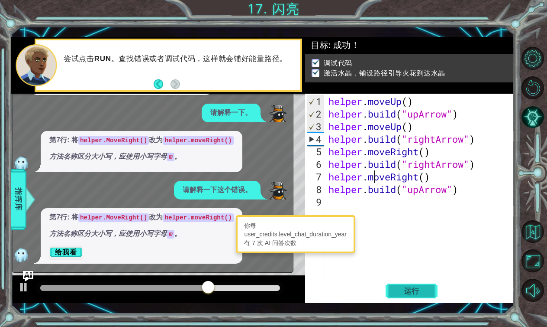
click at [401, 293] on span "运行" at bounding box center [412, 290] width 33 height 9
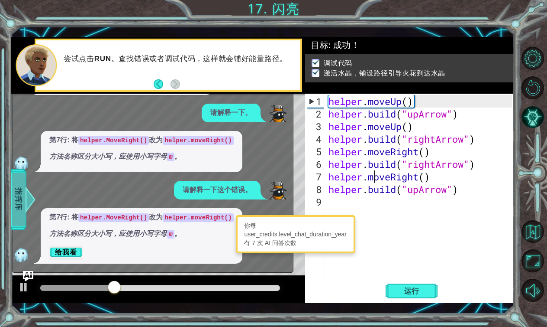
click at [32, 196] on div at bounding box center [30, 199] width 11 height 26
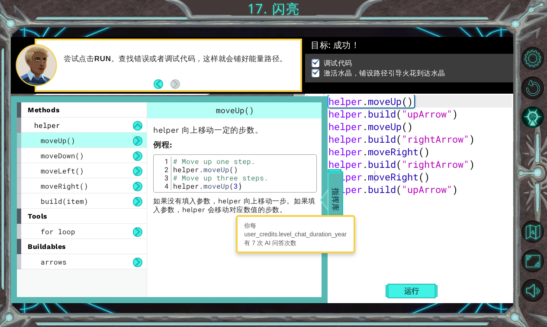
click at [337, 192] on span "指挥库" at bounding box center [336, 199] width 14 height 53
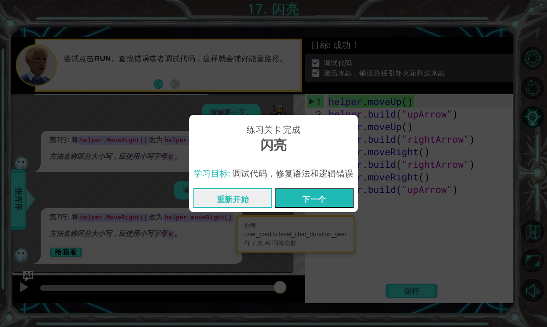
click at [306, 194] on button "下一个" at bounding box center [314, 197] width 79 height 19
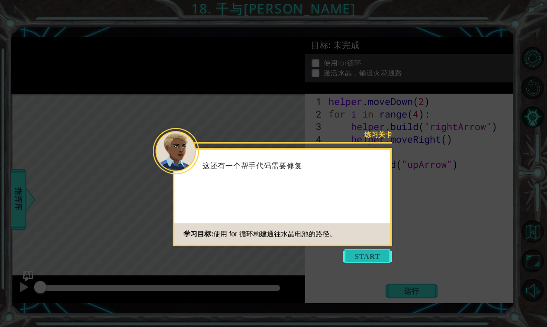
click at [355, 259] on button "Start" at bounding box center [367, 256] width 49 height 14
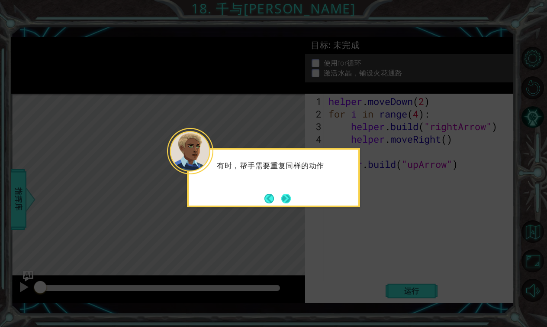
click at [285, 195] on button "Next" at bounding box center [287, 199] width 10 height 10
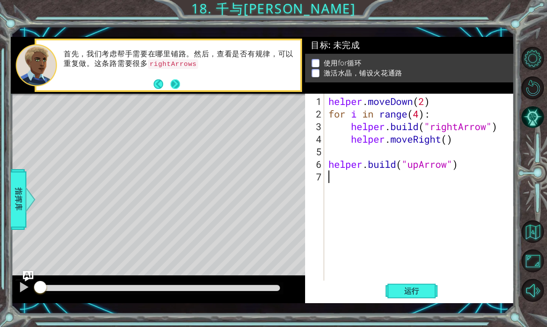
click at [176, 84] on button "Next" at bounding box center [176, 84] width 10 height 10
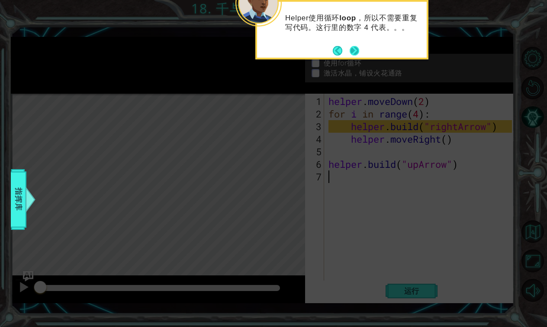
click at [358, 53] on button "Next" at bounding box center [355, 51] width 10 height 10
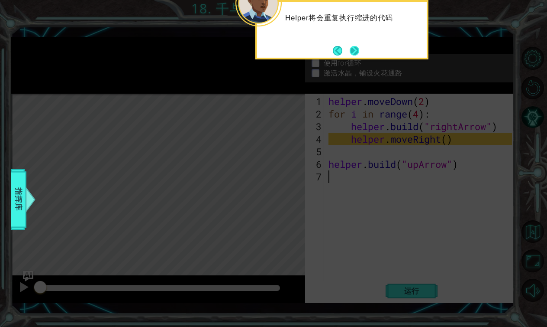
click at [356, 52] on button "Next" at bounding box center [355, 51] width 10 height 10
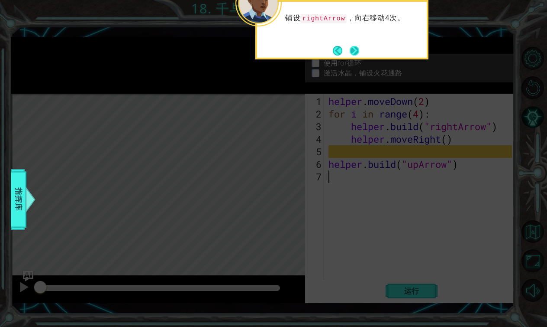
click at [356, 52] on button "Next" at bounding box center [355, 51] width 10 height 10
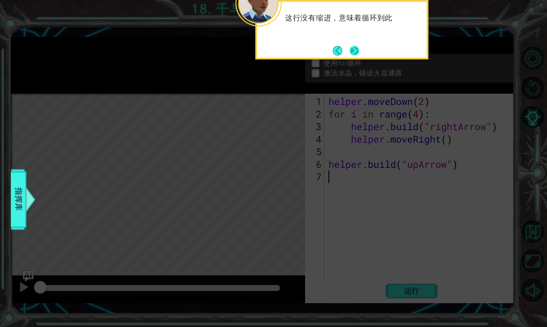
click at [356, 52] on button "Next" at bounding box center [355, 51] width 10 height 10
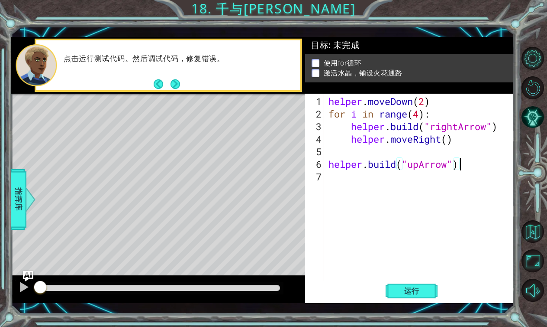
click at [463, 167] on div "helper . moveDown ( 2 ) for i in range ( 4 ) : helper . build ( "rightArrow" ) …" at bounding box center [422, 202] width 190 height 214
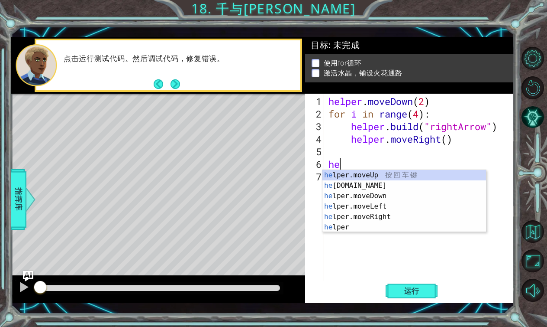
type textarea "h"
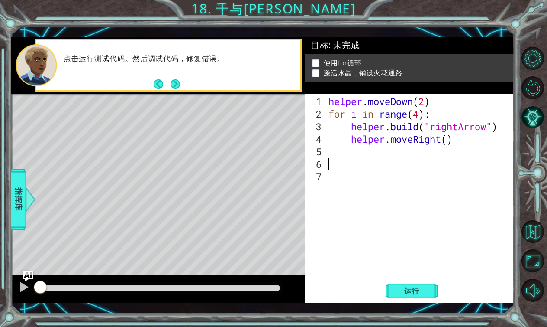
click at [435, 102] on div "helper . moveDown ( 2 ) for i in range ( 4 ) : helper . build ( "rightArrow" ) …" at bounding box center [422, 202] width 190 height 214
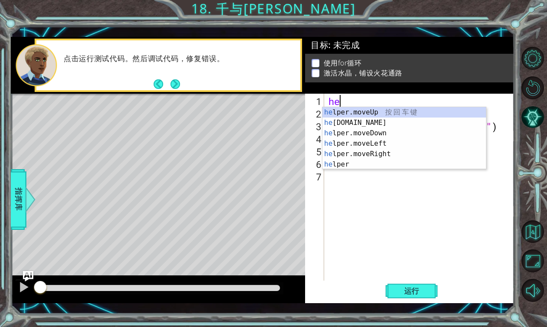
type textarea "h"
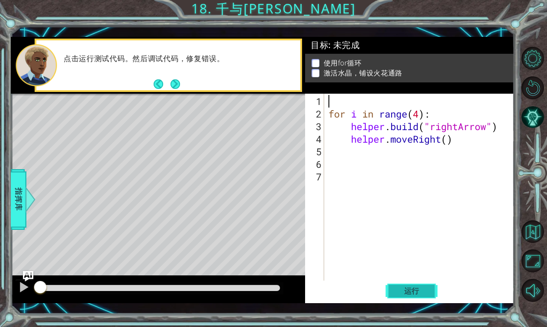
click at [410, 288] on span "运行" at bounding box center [412, 290] width 33 height 9
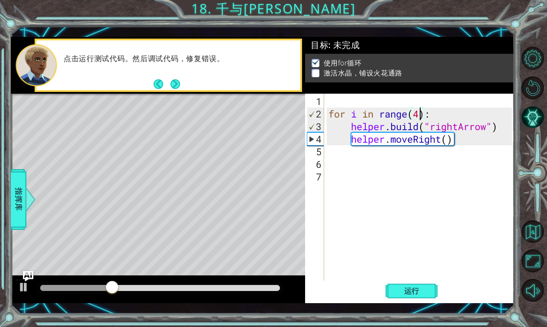
click at [421, 115] on div "for i in range ( 4 ) : helper . build ( "rightArrow" ) helper . moveRight ( )" at bounding box center [422, 202] width 190 height 214
type textarea "for i in range(3):"
click at [404, 290] on span "运行" at bounding box center [412, 290] width 33 height 9
click at [339, 103] on div "for i in range ( 3 ) : helper . build ( "rightArrow" ) helper . moveRight ( )" at bounding box center [422, 202] width 190 height 214
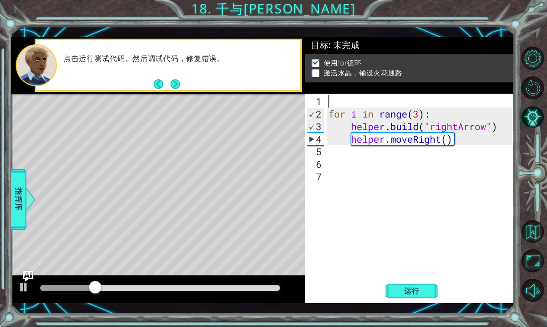
scroll to position [0, 0]
type textarea "helper.moveDown(2)"
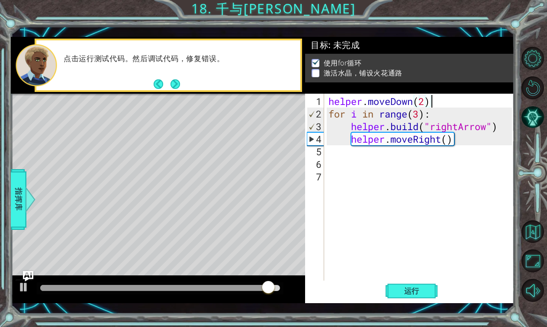
click at [422, 114] on div "helper . moveDown ( 2 ) for i in range ( 3 ) : helper . build ( "rightArrow" ) …" at bounding box center [422, 202] width 190 height 214
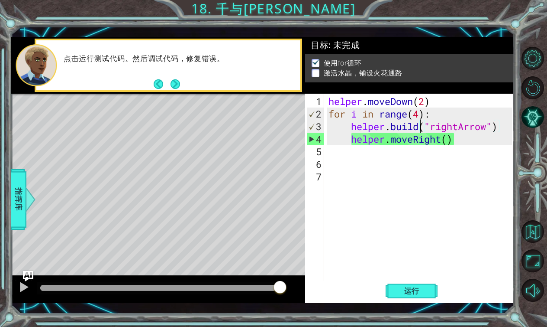
type textarea "helper.moveRight()"
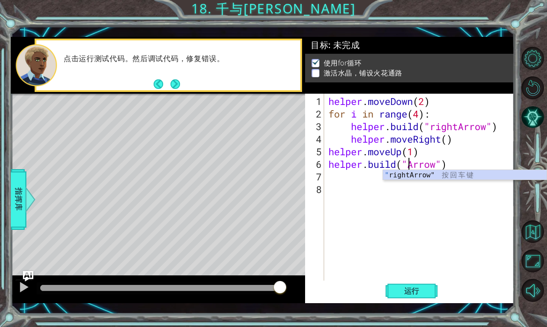
scroll to position [0, 4]
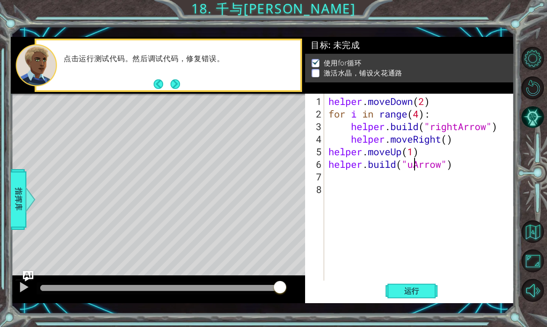
type textarea "[DOMAIN_NAME]("upArrow")"
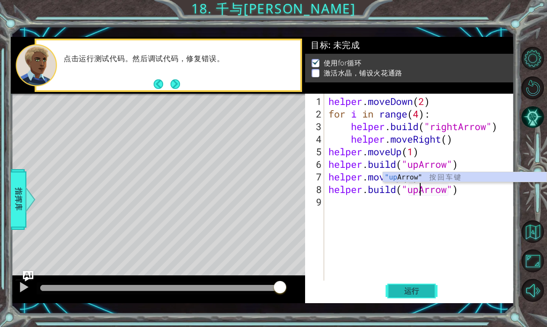
click at [415, 288] on span "运行" at bounding box center [412, 290] width 33 height 9
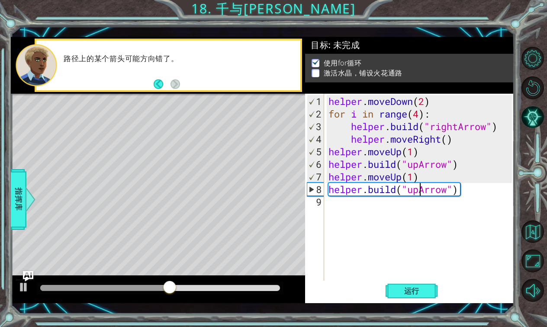
click at [330, 153] on div "helper . moveDown ( 2 ) for i in range ( 4 ) : helper . build ( "rightArrow" ) …" at bounding box center [422, 202] width 190 height 214
type textarea "helper.moveUp(1)"
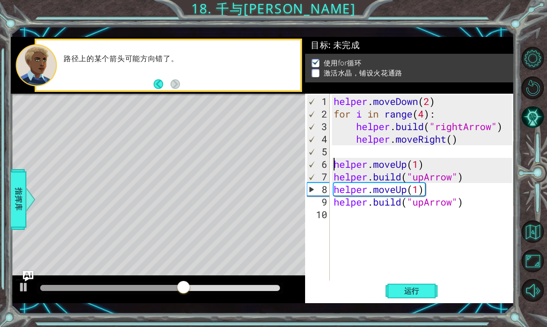
click at [340, 153] on div "helper . moveDown ( 2 ) for i in range ( 4 ) : helper . build ( "rightArrow" ) …" at bounding box center [424, 202] width 184 height 214
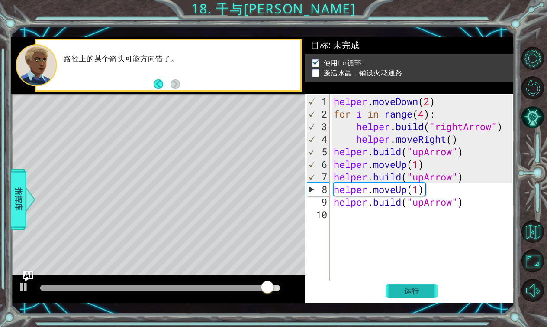
type textarea "[DOMAIN_NAME]("upArrow")"
click at [401, 297] on button "运行" at bounding box center [412, 290] width 52 height 21
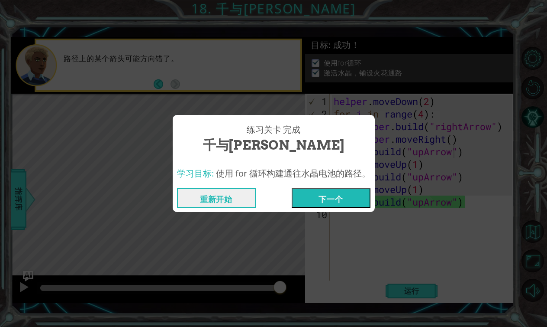
click at [329, 204] on button "下一个" at bounding box center [331, 197] width 79 height 19
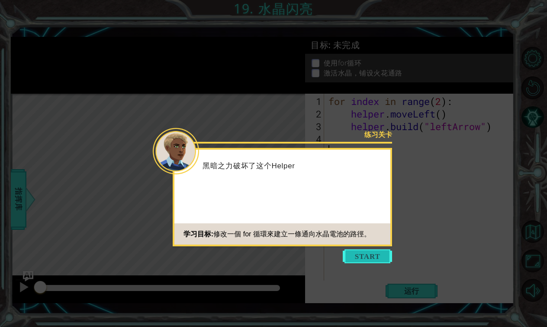
click at [356, 254] on button "Start" at bounding box center [367, 256] width 49 height 14
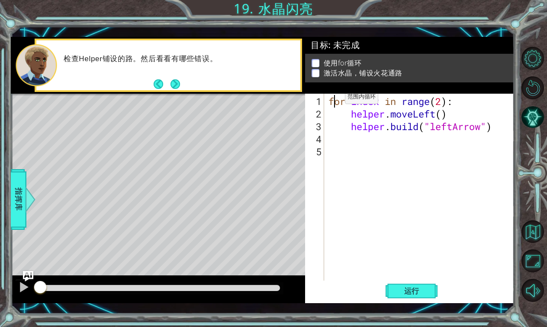
click at [332, 100] on div "for index in range ( 2 ) : helper . moveLeft ( ) helper . build ( "leftArrow" )" at bounding box center [422, 202] width 190 height 214
type textarea "for index in range(2):"
click at [327, 100] on div "for index in range ( 2 ) : helper . moveLeft ( ) helper . build ( "leftArrow" )" at bounding box center [422, 202] width 190 height 214
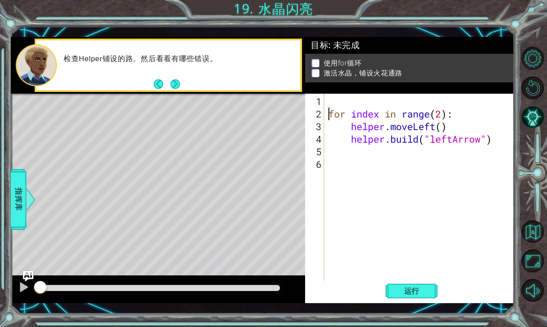
click at [337, 100] on div "for index in range ( 2 ) : helper . moveLeft ( ) helper . build ( "leftArrow" )" at bounding box center [422, 202] width 190 height 214
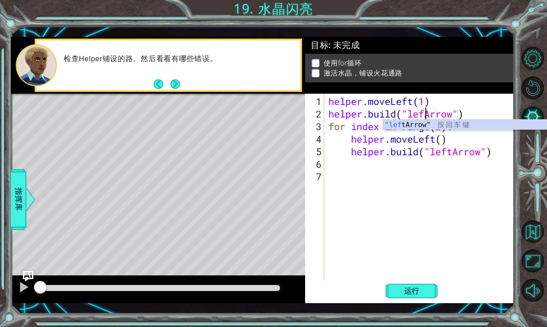
type textarea "[DOMAIN_NAME]("leftArrow")"
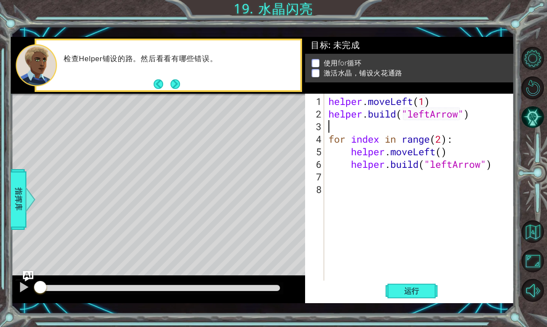
type textarea "\"
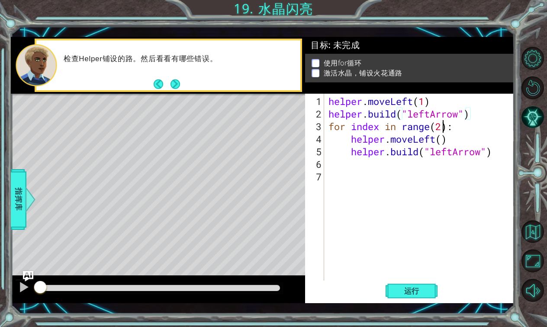
click at [441, 126] on div "helper . moveLeft ( 1 ) helper . build ( "leftArrow" ) for index in range ( 2 )…" at bounding box center [422, 202] width 190 height 214
type textarea "for index in range(3):"
click at [421, 293] on span "运行" at bounding box center [412, 290] width 33 height 9
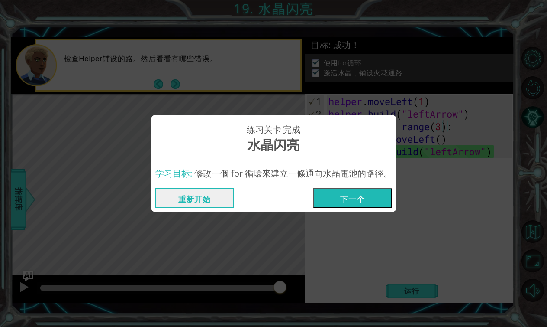
click at [366, 201] on button "下一个" at bounding box center [353, 197] width 79 height 19
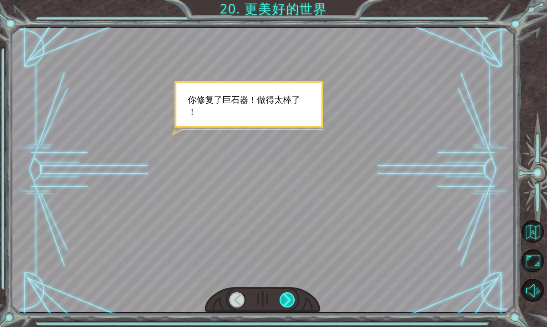
click at [285, 295] on div at bounding box center [288, 299] width 16 height 15
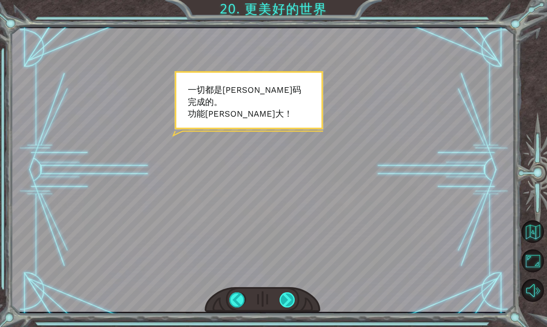
click at [285, 295] on div at bounding box center [288, 299] width 16 height 15
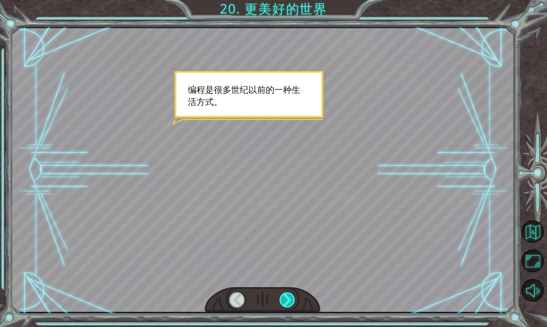
click at [285, 295] on div at bounding box center [288, 299] width 16 height 15
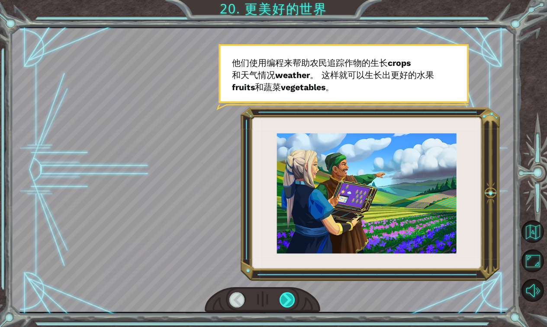
click at [285, 295] on div at bounding box center [288, 299] width 16 height 15
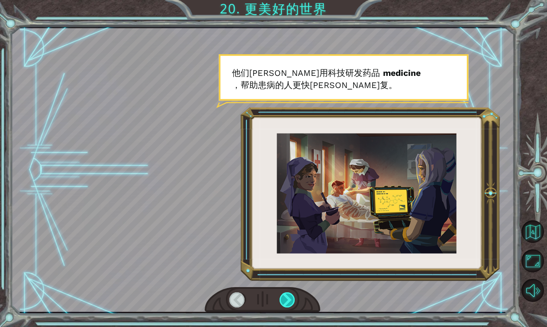
click at [285, 295] on div at bounding box center [288, 299] width 16 height 15
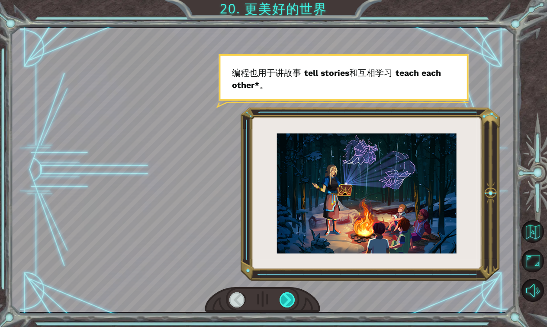
click at [285, 295] on div at bounding box center [288, 299] width 16 height 15
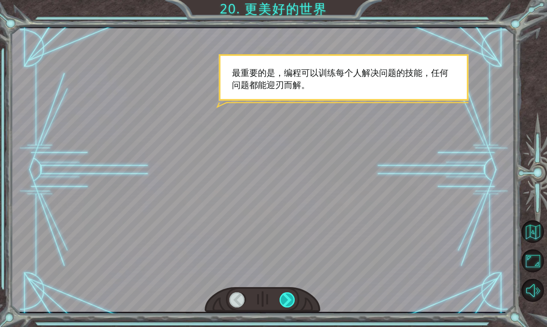
click at [285, 295] on div at bounding box center [288, 299] width 16 height 15
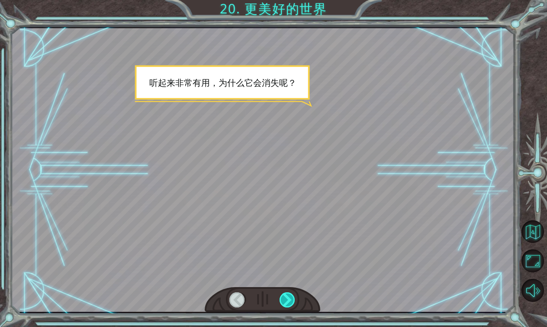
click at [285, 295] on div at bounding box center [288, 299] width 16 height 15
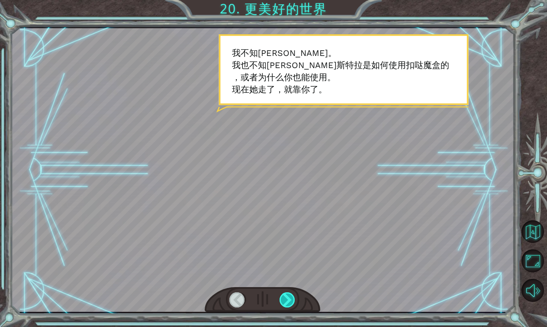
click at [285, 295] on div at bounding box center [288, 299] width 16 height 15
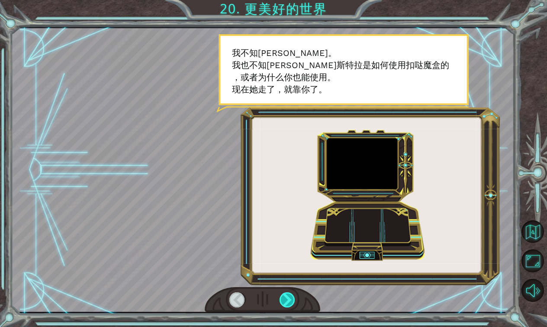
click at [285, 295] on div at bounding box center [288, 299] width 16 height 15
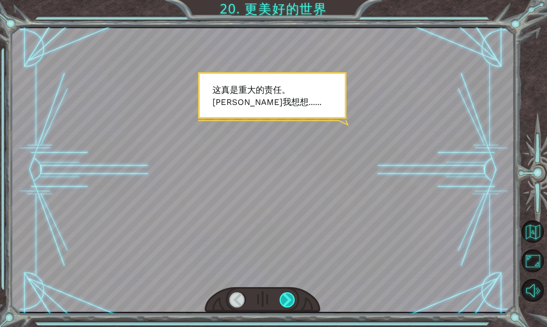
click at [285, 295] on div at bounding box center [288, 299] width 16 height 15
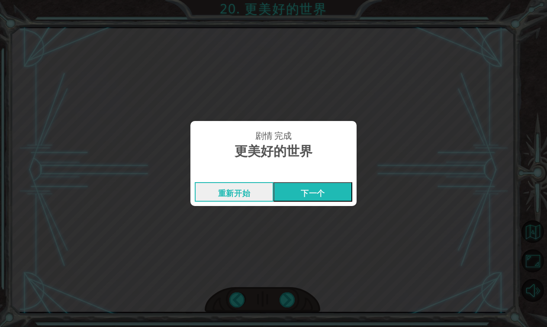
click at [298, 196] on button "下一个" at bounding box center [313, 191] width 79 height 19
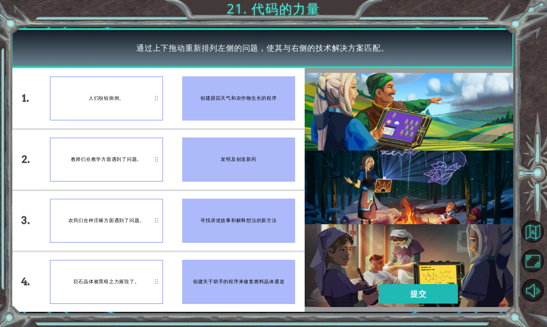
drag, startPoint x: 203, startPoint y: 161, endPoint x: 176, endPoint y: 137, distance: 35.9
click at [176, 137] on li "发明及创造新药" at bounding box center [239, 159] width 133 height 60
click at [169, 142] on li "教师们在教学方面遇到了问题。" at bounding box center [106, 159] width 133 height 60
drag, startPoint x: 223, startPoint y: 170, endPoint x: 173, endPoint y: 124, distance: 68.4
click at [173, 124] on ul "创建跟踪天气和农作物生长的程序 发明及创造新药 寻找讲述故事和解释想法的新方法 创建关于助手的程序来修复燃料晶体通道" at bounding box center [239, 189] width 133 height 243
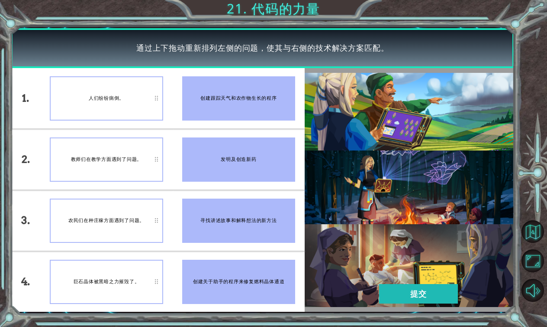
click at [203, 170] on div "发明及创造新药" at bounding box center [238, 159] width 113 height 44
drag, startPoint x: 262, startPoint y: 175, endPoint x: 146, endPoint y: 144, distance: 119.7
click at [146, 144] on div "1. 2. 3. 4. 人们纷纷病倒。 教师们在教学方面遇到了问题。 农民们在种庄稼方面遇到了问题。 巨石晶体被黑暗之力摧毁了。 创建跟踪天气和农作物生长的程…" at bounding box center [158, 189] width 294 height 243
click at [167, 165] on li "教师们在教学方面遇到了问题。" at bounding box center [106, 159] width 133 height 60
click at [195, 165] on div "发明及创造新药" at bounding box center [238, 159] width 113 height 44
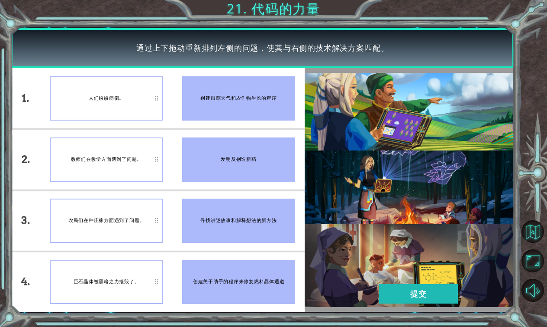
drag, startPoint x: 120, startPoint y: 107, endPoint x: 184, endPoint y: 162, distance: 84.1
click at [184, 162] on div "发明及创造新药" at bounding box center [238, 159] width 113 height 44
click at [127, 271] on div "巨石晶体被黑暗之力摧毁了。" at bounding box center [106, 281] width 113 height 44
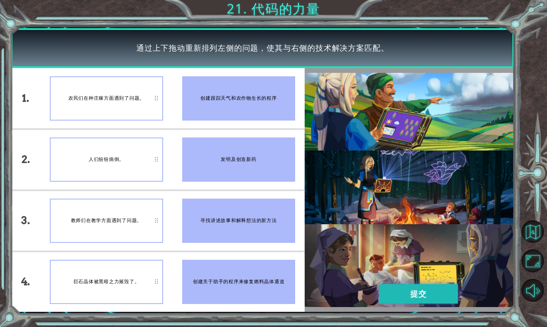
click at [398, 288] on button "提交" at bounding box center [418, 293] width 79 height 19
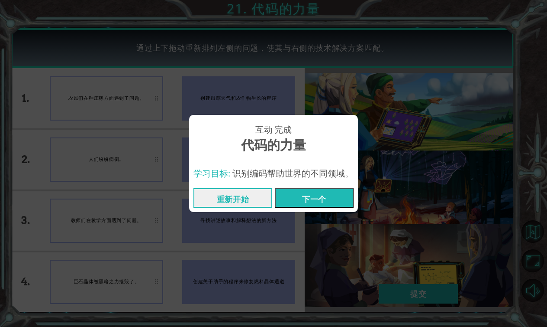
click at [324, 197] on button "下一个" at bounding box center [314, 197] width 79 height 19
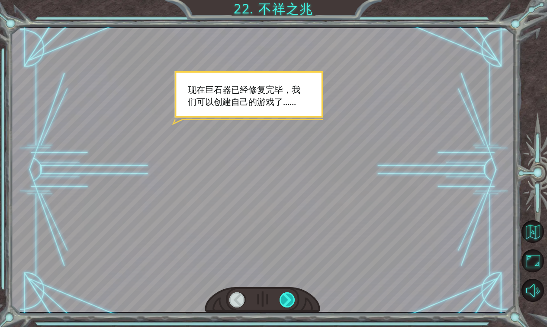
click at [285, 299] on div at bounding box center [288, 299] width 16 height 15
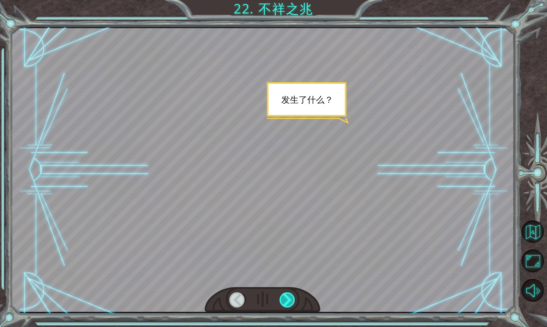
click at [285, 299] on div at bounding box center [288, 299] width 16 height 15
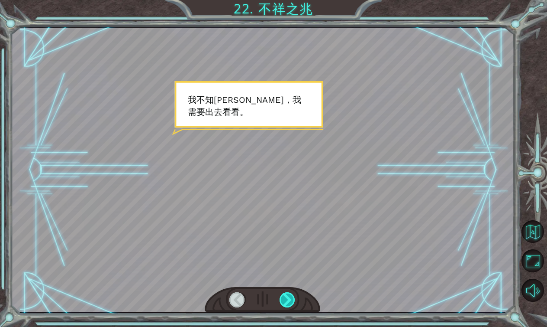
click at [285, 299] on div at bounding box center [288, 299] width 16 height 15
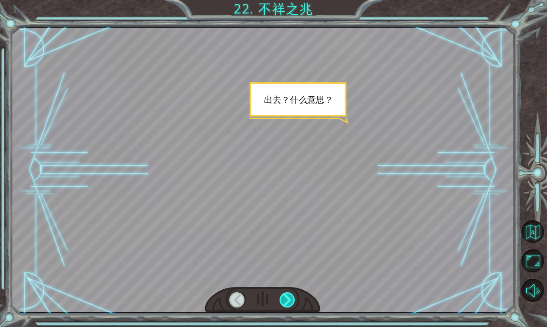
click at [285, 299] on div at bounding box center [288, 299] width 16 height 15
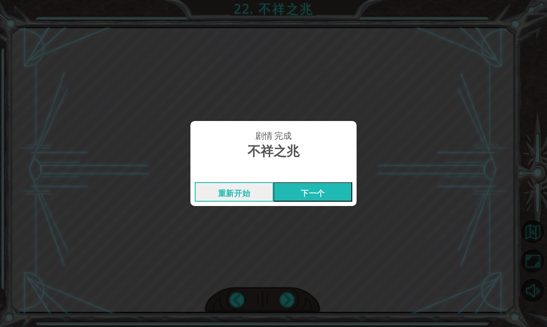
click at [311, 196] on button "下一个" at bounding box center [313, 191] width 79 height 19
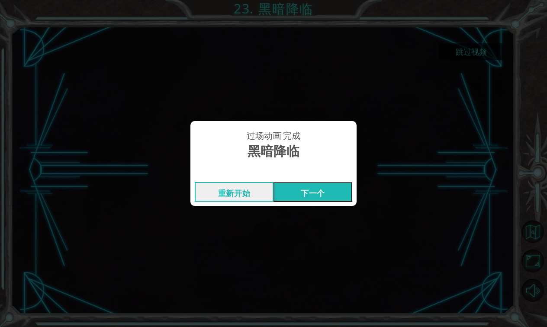
click at [322, 194] on button "下一个" at bounding box center [313, 191] width 79 height 19
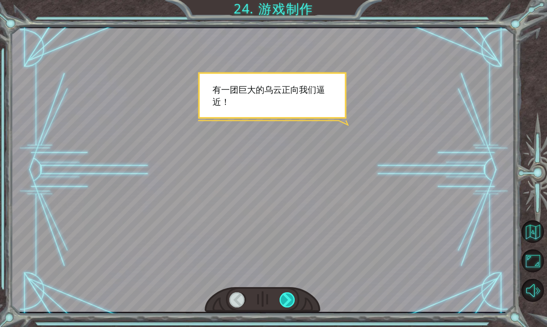
click at [282, 294] on div at bounding box center [288, 299] width 16 height 15
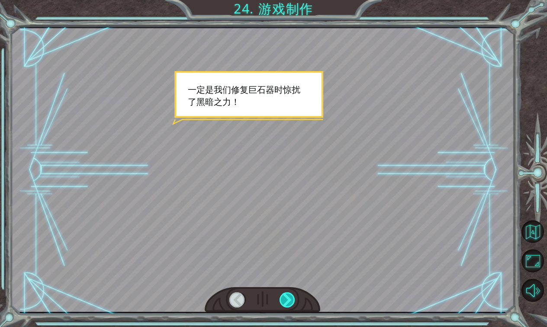
click at [284, 297] on div at bounding box center [288, 299] width 16 height 15
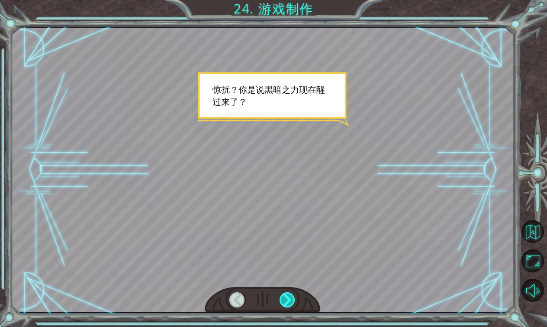
click at [284, 297] on div at bounding box center [288, 299] width 16 height 15
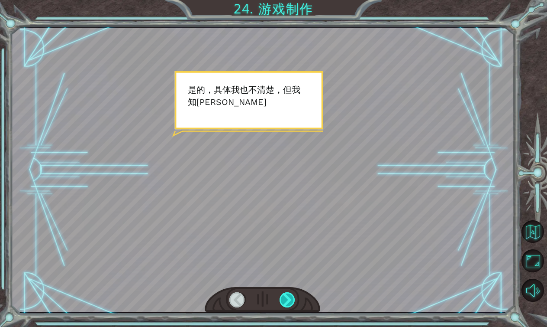
click at [284, 297] on div at bounding box center [288, 299] width 16 height 15
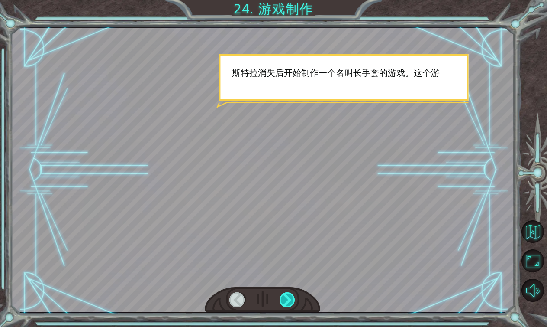
click at [284, 297] on div at bounding box center [288, 299] width 16 height 15
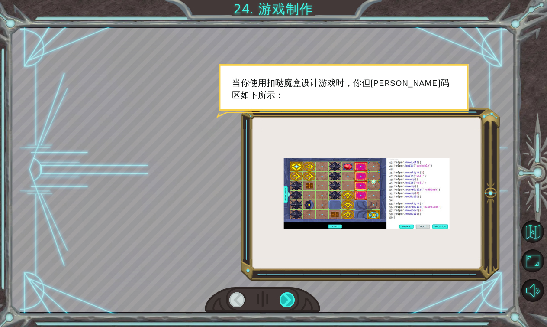
click at [284, 297] on div at bounding box center [288, 299] width 16 height 15
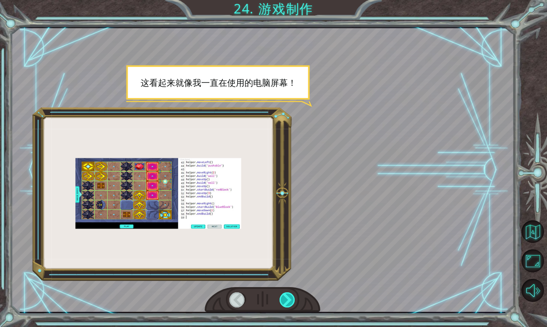
click at [284, 297] on div at bounding box center [288, 299] width 16 height 15
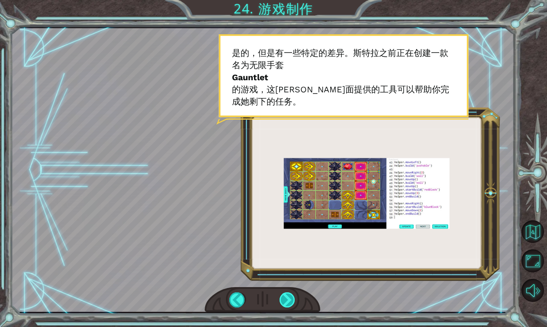
click at [284, 297] on div at bounding box center [288, 299] width 16 height 15
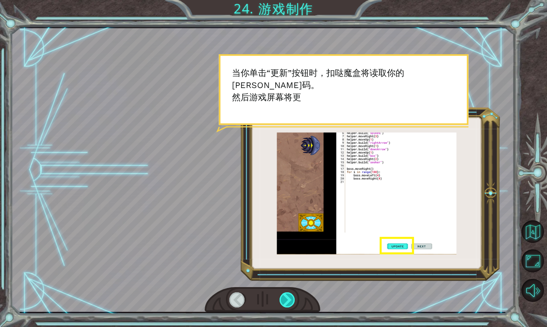
click at [284, 297] on div at bounding box center [288, 299] width 16 height 15
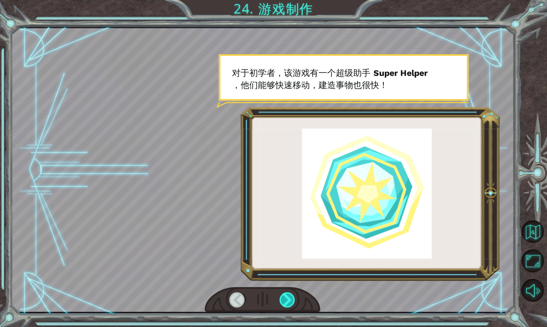
click at [284, 297] on div at bounding box center [288, 299] width 16 height 15
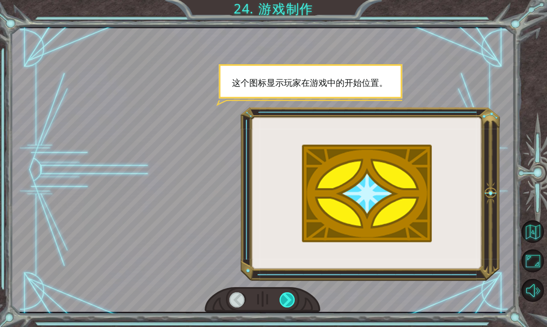
click at [284, 297] on div at bounding box center [288, 299] width 16 height 15
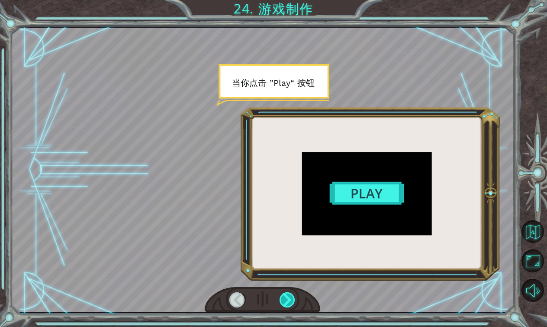
click at [284, 297] on div at bounding box center [288, 299] width 16 height 15
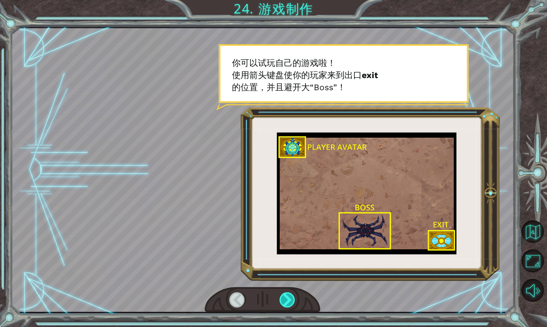
click at [284, 297] on div at bounding box center [288, 299] width 16 height 15
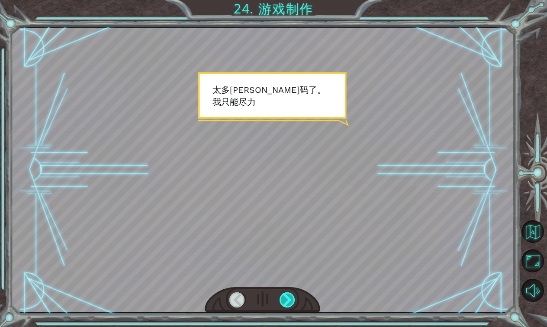
click at [284, 297] on div at bounding box center [288, 299] width 16 height 15
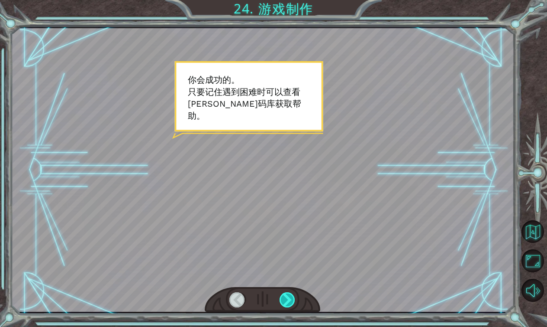
click at [284, 297] on div at bounding box center [288, 299] width 16 height 15
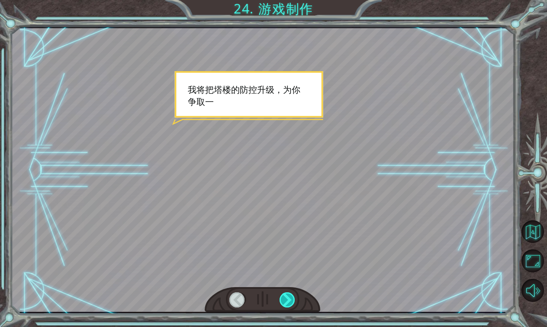
click at [284, 297] on div at bounding box center [288, 299] width 16 height 15
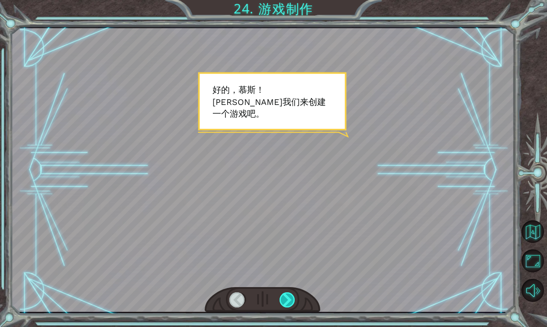
click at [284, 297] on div at bounding box center [288, 299] width 16 height 15
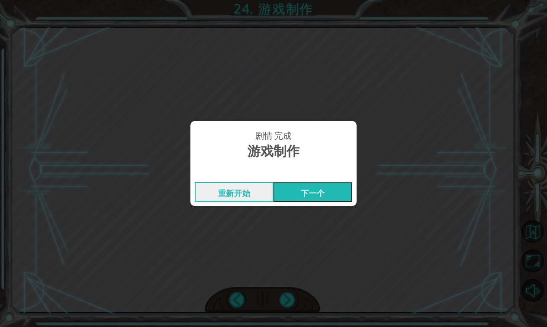
click at [326, 193] on button "下一个" at bounding box center [313, 191] width 79 height 19
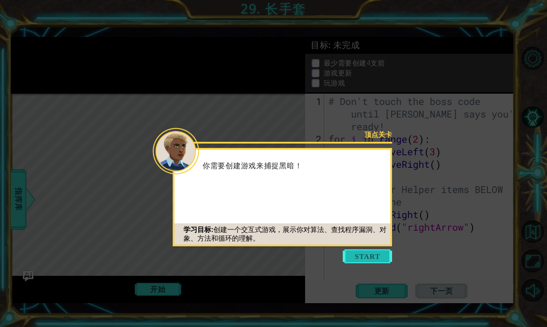
click at [372, 256] on button "Start" at bounding box center [367, 256] width 49 height 14
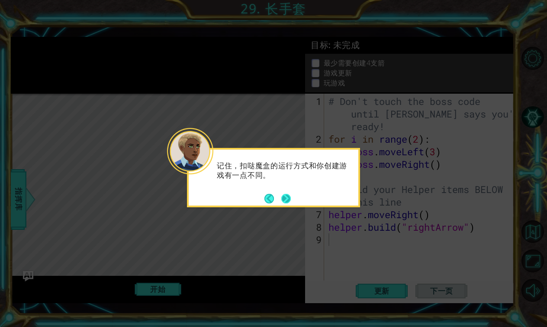
click at [285, 196] on button "Next" at bounding box center [287, 199] width 10 height 10
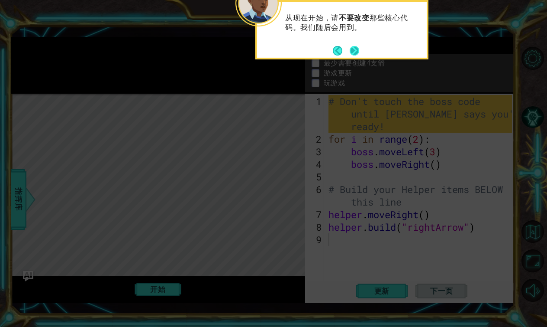
click at [352, 54] on button "Next" at bounding box center [355, 51] width 10 height 10
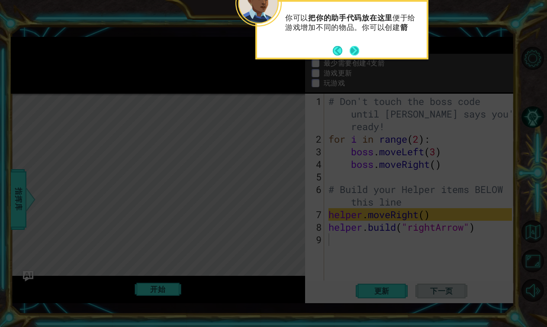
click at [356, 51] on button "Next" at bounding box center [355, 51] width 10 height 10
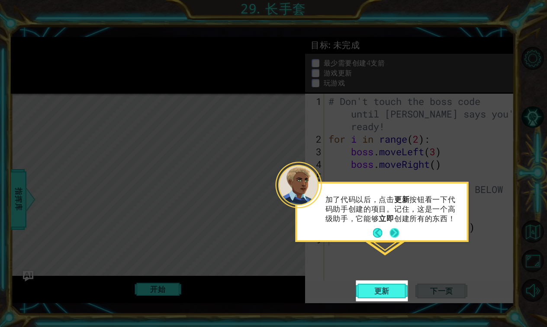
click at [395, 231] on button "Next" at bounding box center [395, 233] width 10 height 10
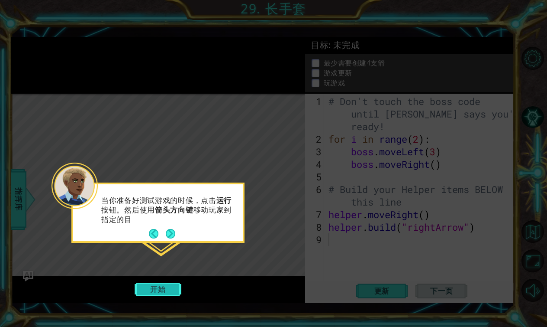
click at [170, 288] on button "开始" at bounding box center [158, 289] width 47 height 16
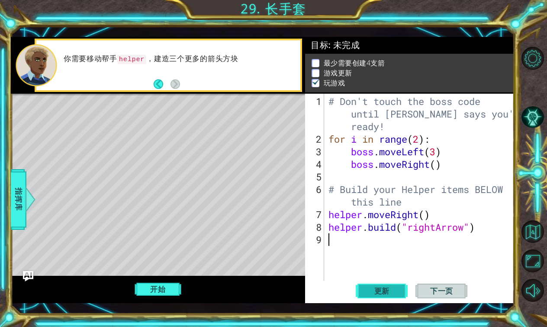
click at [393, 287] on span "更新" at bounding box center [382, 290] width 33 height 9
click at [372, 288] on span "更新" at bounding box center [382, 290] width 33 height 9
click at [287, 306] on div "1 ההההההההההההההההההההההההההההההההההההההההההההההההההההההההההההההההההההההההההההה…" at bounding box center [263, 170] width 504 height 288
click at [289, 270] on div "Level Map" at bounding box center [211, 221] width 400 height 255
click at [160, 289] on button "开始" at bounding box center [158, 289] width 47 height 16
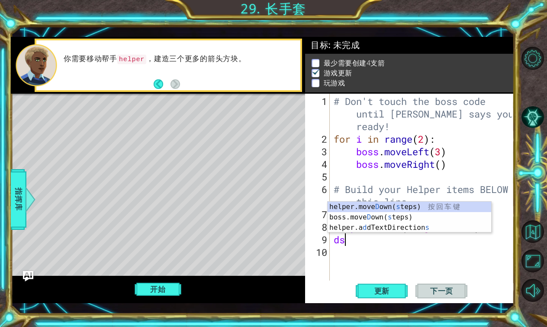
scroll to position [0, 0]
type textarea "d"
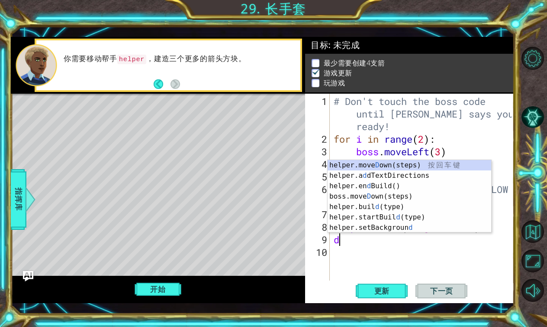
scroll to position [0, 0]
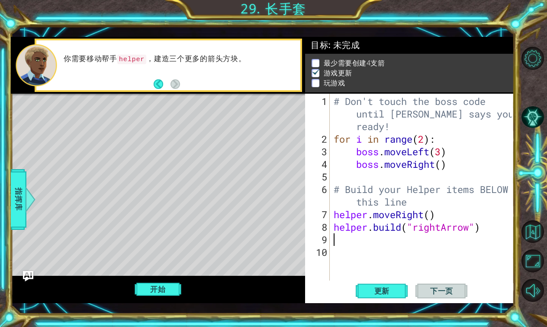
click at [335, 214] on div "# [PERSON_NAME]'t touch the boss code until [PERSON_NAME] says you're ready! fo…" at bounding box center [424, 214] width 184 height 239
type textarea "helper.moveRight()"
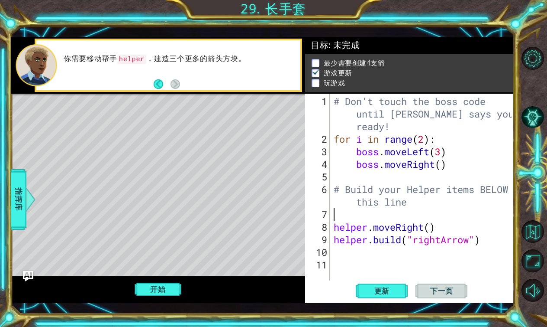
click at [337, 213] on div "# [PERSON_NAME]'t touch the boss code until [PERSON_NAME] says you're ready! fo…" at bounding box center [424, 214] width 184 height 239
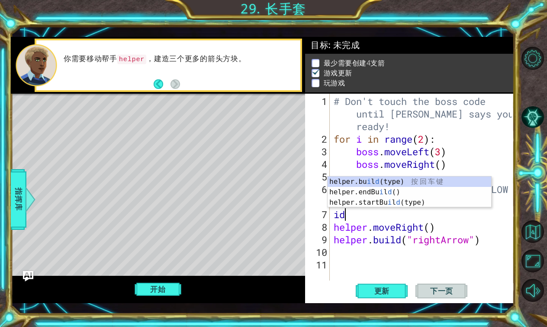
type textarea "i"
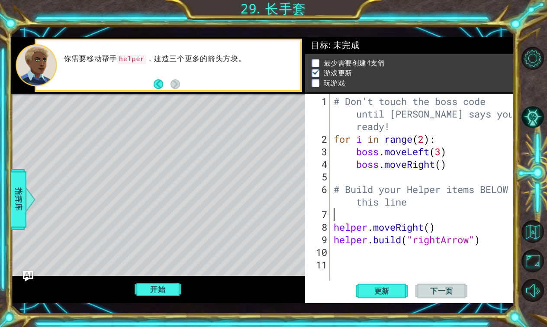
type textarea "# Build your Helper items BELOW this line"
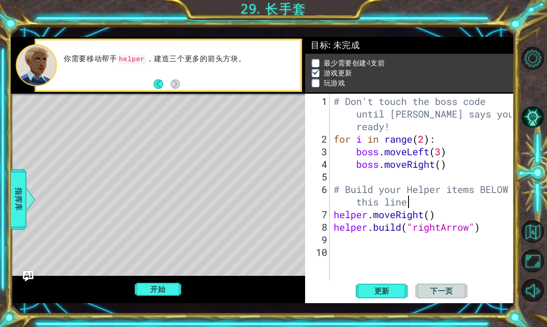
click at [340, 242] on div "# [PERSON_NAME]'t touch the boss code until [PERSON_NAME] says you're ready! fo…" at bounding box center [424, 214] width 184 height 239
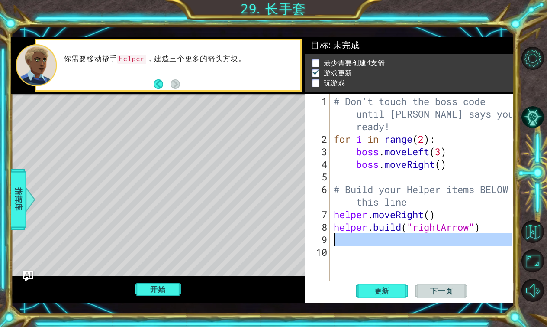
click at [329, 242] on div "9" at bounding box center [318, 239] width 23 height 13
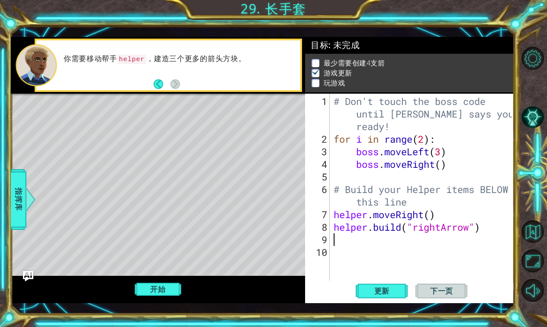
type textarea "h"
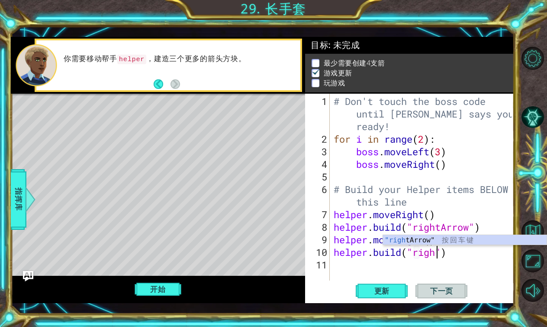
scroll to position [0, 5]
type textarea "[DOMAIN_NAME]("rightArrow")"
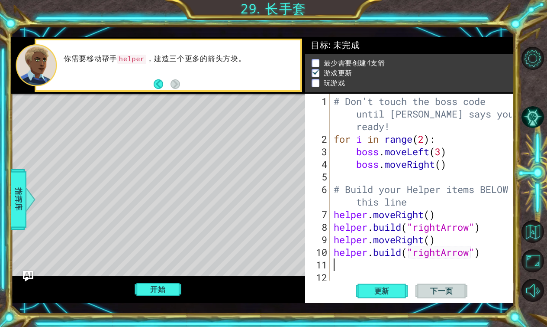
scroll to position [0, 0]
type textarea "h"
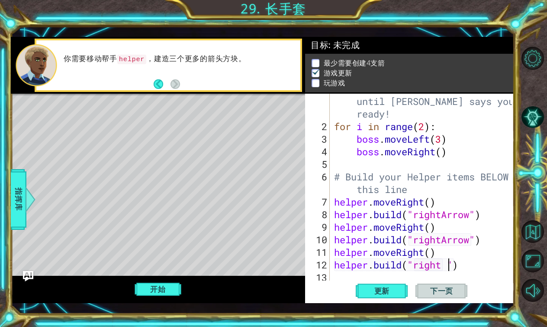
scroll to position [0, 5]
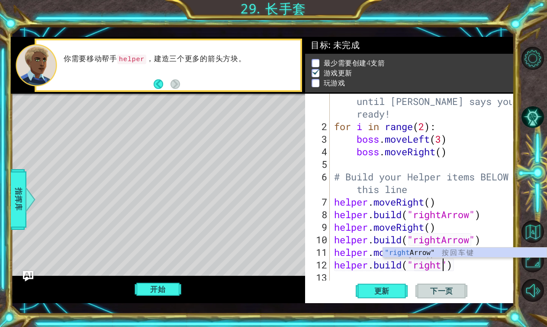
type textarea "[DOMAIN_NAME]("rightArrow")"
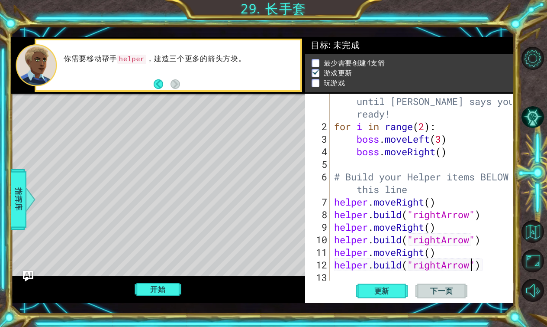
scroll to position [0, 0]
type textarea "j"
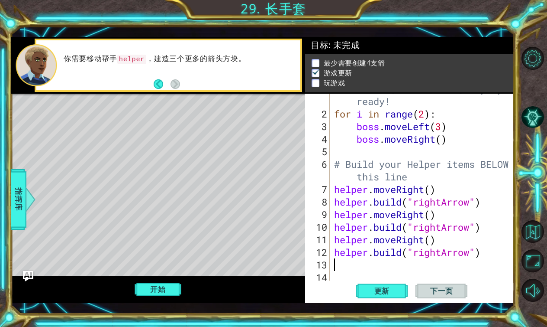
type textarea "h"
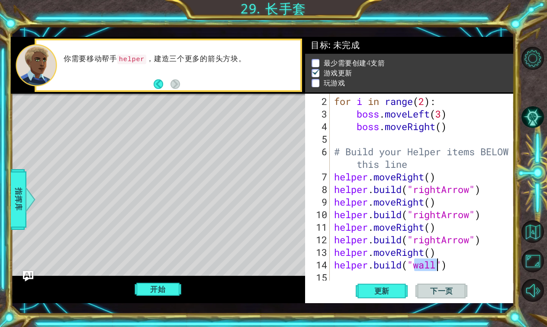
scroll to position [0, 4]
click at [150, 288] on button "开始" at bounding box center [158, 289] width 47 height 16
type textarea "[DOMAIN_NAME]("rightArrossdd")"
click at [452, 290] on span "下一页" at bounding box center [442, 290] width 40 height 9
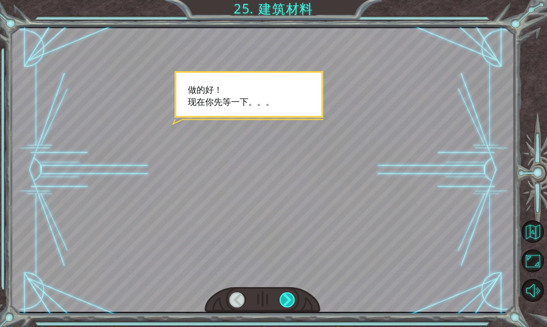
click at [288, 300] on div at bounding box center [288, 299] width 16 height 15
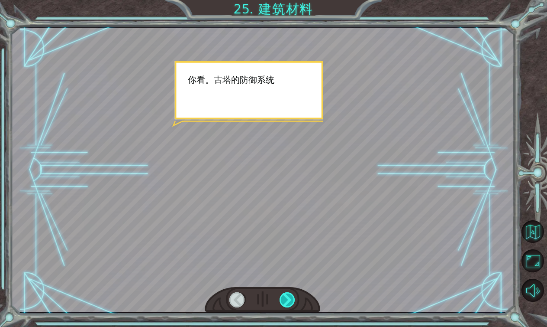
click at [288, 300] on div at bounding box center [288, 299] width 16 height 15
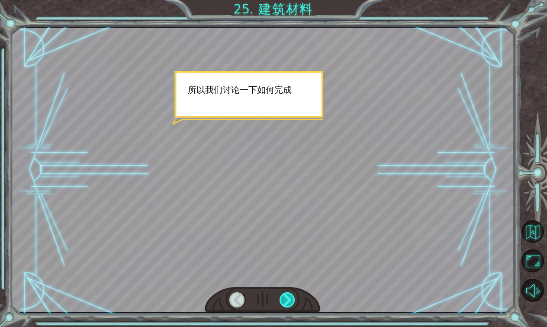
click at [288, 300] on div at bounding box center [288, 299] width 16 height 15
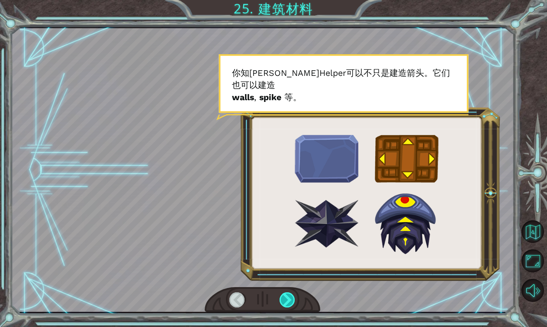
click at [288, 300] on div at bounding box center [288, 299] width 16 height 15
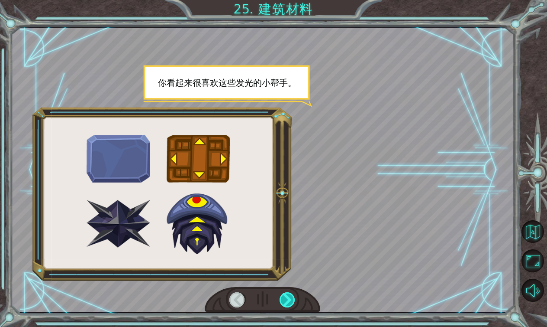
click at [288, 300] on div at bounding box center [288, 299] width 16 height 15
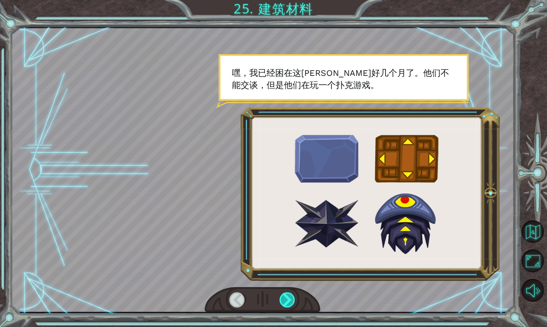
click at [288, 300] on div at bounding box center [288, 299] width 16 height 15
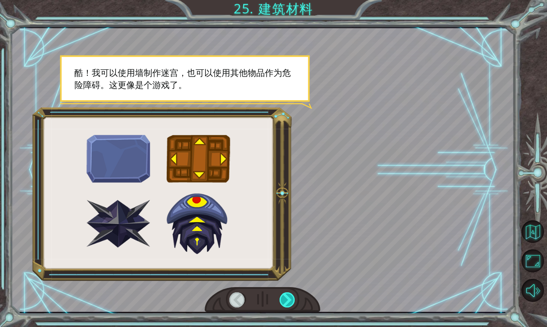
click at [288, 300] on div at bounding box center [288, 299] width 16 height 15
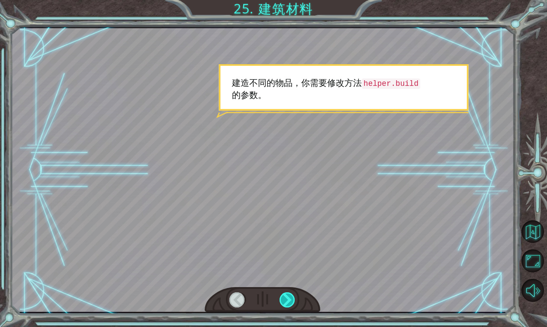
click at [288, 300] on div at bounding box center [288, 299] width 16 height 15
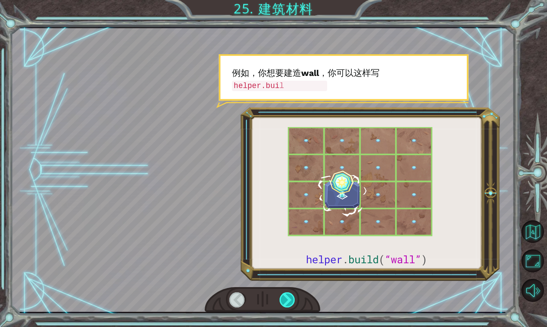
click at [288, 300] on div at bounding box center [288, 299] width 16 height 15
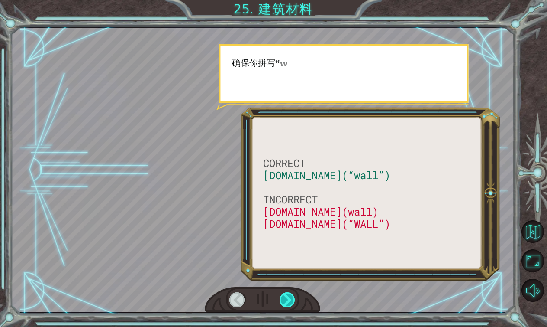
click at [288, 300] on div at bounding box center [288, 299] width 16 height 15
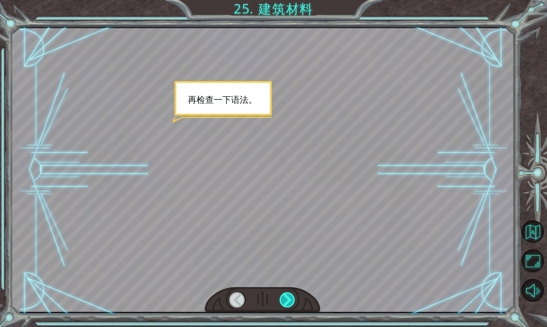
click at [288, 300] on div at bounding box center [288, 299] width 16 height 15
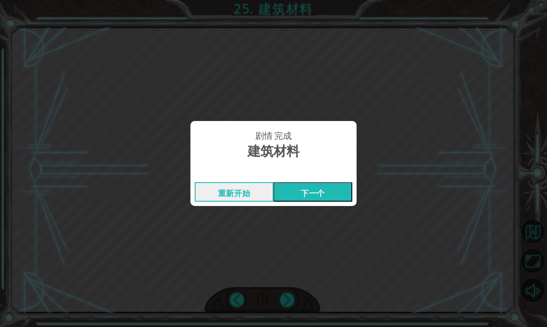
click at [306, 194] on button "下一个" at bounding box center [313, 191] width 79 height 19
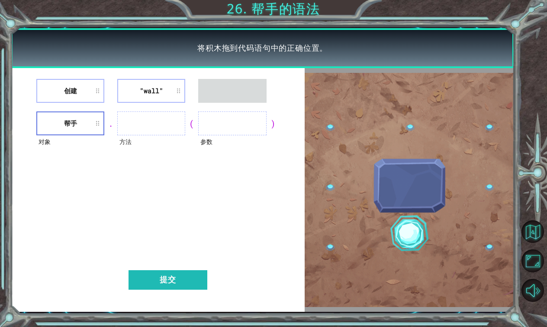
drag, startPoint x: 75, startPoint y: 97, endPoint x: 147, endPoint y: 116, distance: 73.7
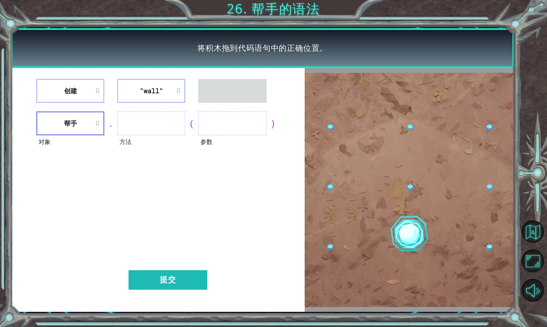
click at [147, 116] on div "创建 "wall" 对象 帮手 . 方法 ( 参数 ) 提交" at bounding box center [158, 189] width 294 height 243
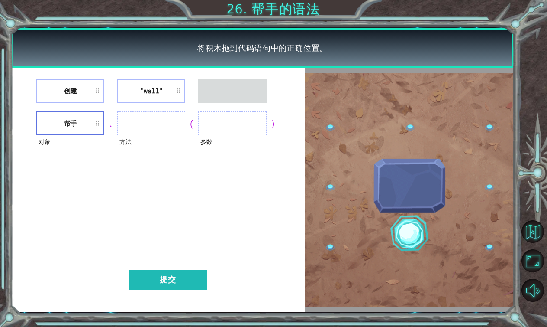
click at [145, 115] on ul at bounding box center [151, 123] width 68 height 24
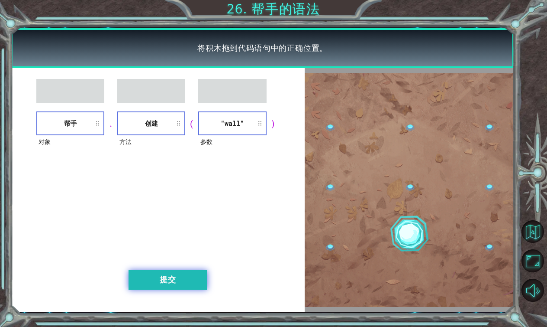
click at [181, 277] on button "提交" at bounding box center [168, 279] width 79 height 19
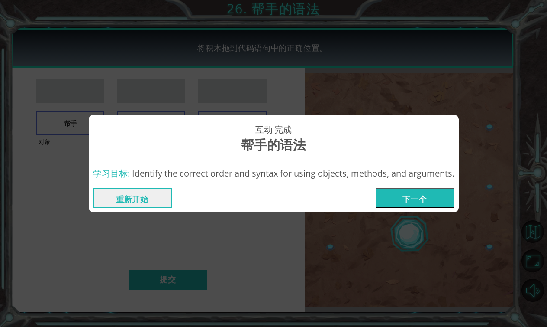
click at [424, 193] on button "下一个" at bounding box center [415, 197] width 79 height 19
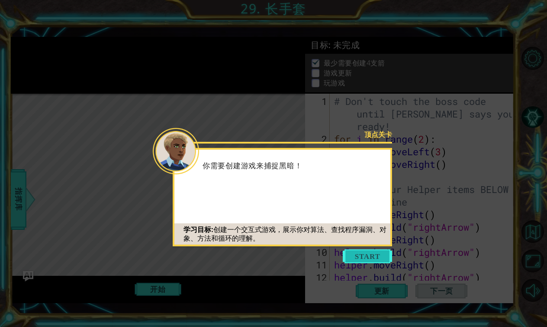
click at [371, 259] on button "Start" at bounding box center [367, 256] width 49 height 14
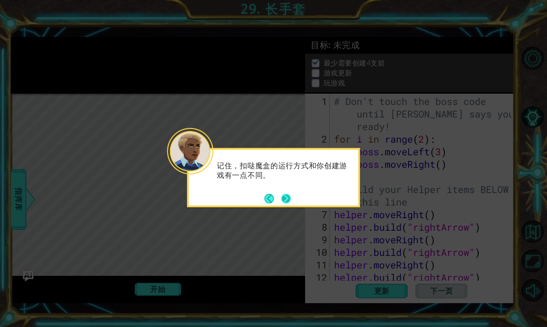
click at [288, 195] on button "Next" at bounding box center [287, 199] width 10 height 10
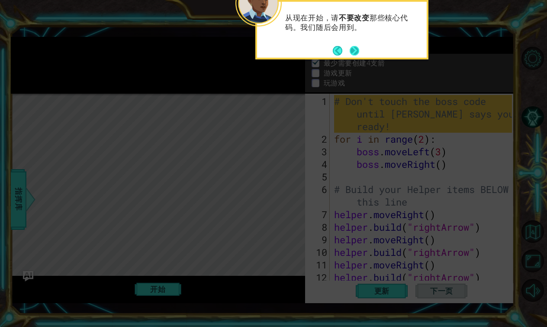
click at [357, 49] on button "Next" at bounding box center [355, 51] width 10 height 10
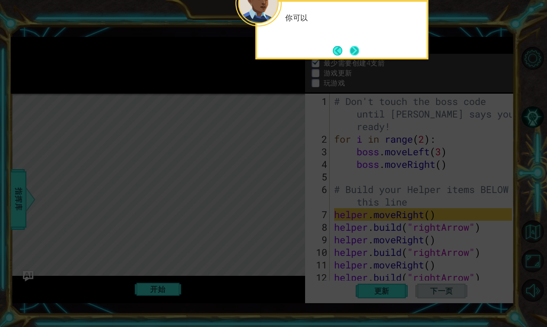
click at [357, 49] on button "Next" at bounding box center [355, 51] width 10 height 10
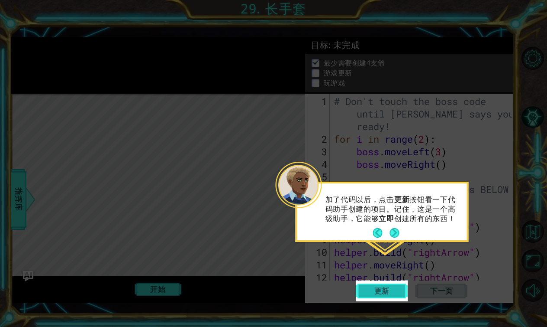
click at [376, 292] on span "更新" at bounding box center [382, 290] width 33 height 9
click at [397, 234] on button "Next" at bounding box center [395, 233] width 10 height 10
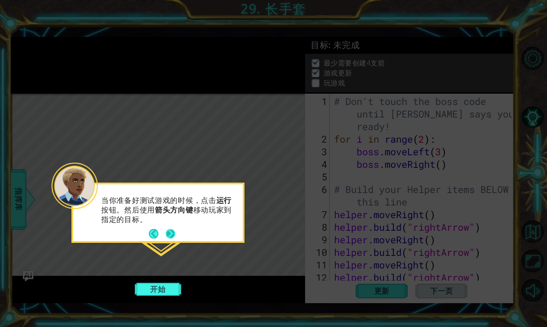
click at [169, 235] on button "Next" at bounding box center [171, 234] width 10 height 10
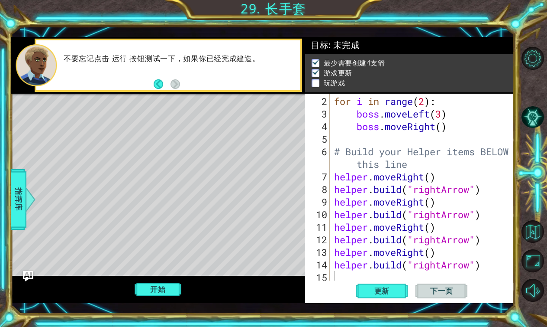
click at [144, 279] on div "开始" at bounding box center [158, 288] width 294 height 27
click at [155, 291] on button "开始" at bounding box center [158, 289] width 47 height 16
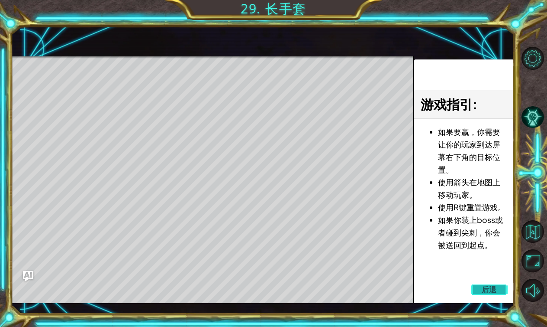
click at [488, 288] on span "后退" at bounding box center [490, 289] width 16 height 9
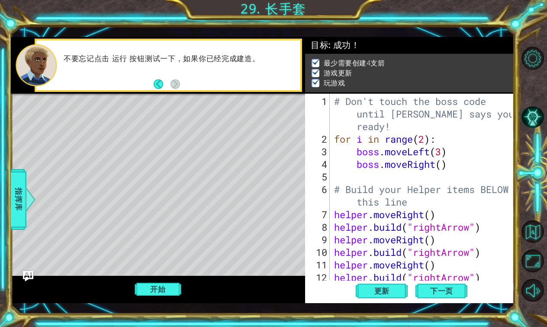
click at [427, 138] on div "# [PERSON_NAME]'t touch the boss code until [PERSON_NAME] says you're ready! fo…" at bounding box center [425, 214] width 184 height 239
click at [441, 154] on div "# [PERSON_NAME]'t touch the boss code until [PERSON_NAME] says you're ready! fo…" at bounding box center [425, 214] width 184 height 239
click at [166, 282] on button "开始" at bounding box center [158, 289] width 47 height 16
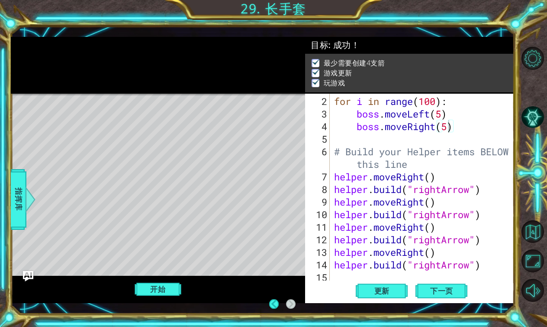
scroll to position [0, 0]
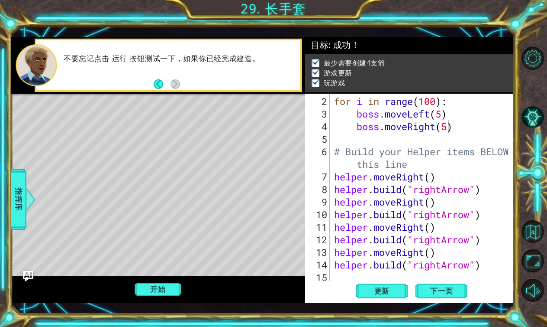
click at [485, 264] on div "for i in range ( 100 ) : boss . moveLeft ( 5 ) boss . moveRight ( 5 ) # Build y…" at bounding box center [425, 202] width 184 height 214
click at [473, 129] on div "for i in range ( 100 ) : boss . moveLeft ( 5 ) boss . moveRight ( sssdd ) # Bui…" at bounding box center [425, 202] width 184 height 214
type textarea "boss.moveRight(5)"
type textarea "[DOMAIN_NAME]("rightArrow")"
click at [437, 289] on span "下一页" at bounding box center [442, 290] width 40 height 9
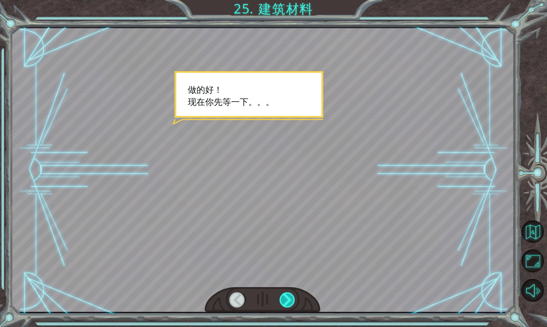
click at [287, 301] on div at bounding box center [288, 299] width 16 height 15
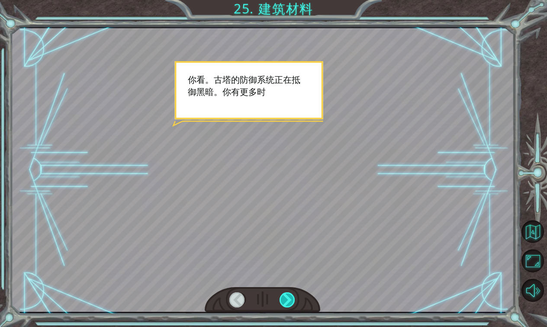
click at [287, 301] on div at bounding box center [288, 299] width 16 height 15
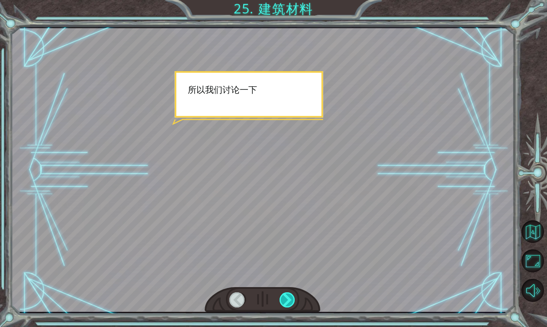
click at [287, 301] on div at bounding box center [288, 299] width 16 height 15
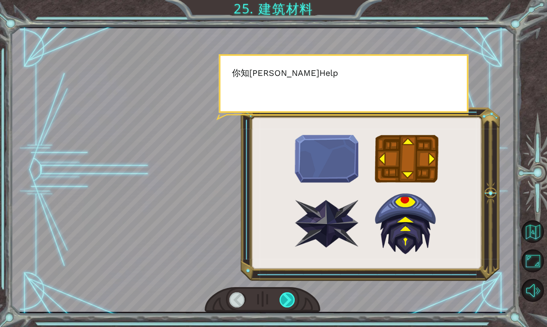
click at [287, 301] on div at bounding box center [288, 299] width 16 height 15
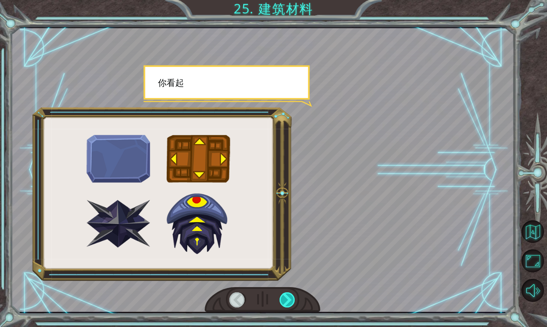
click at [287, 301] on div at bounding box center [288, 299] width 16 height 15
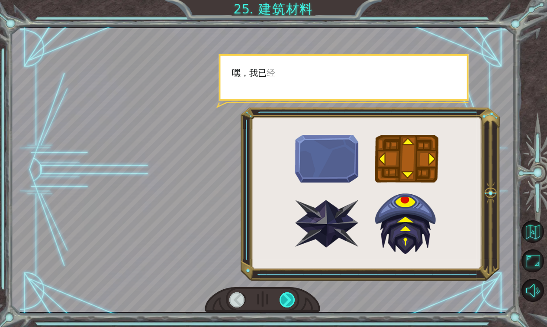
click at [287, 301] on div at bounding box center [288, 299] width 16 height 15
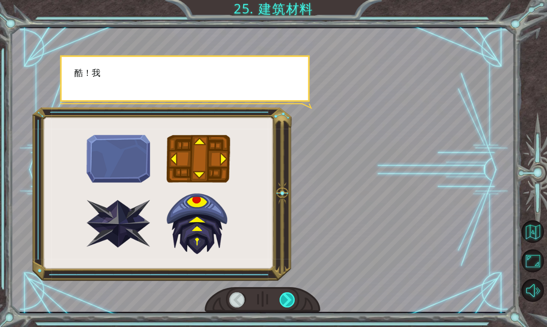
click at [287, 301] on div at bounding box center [288, 299] width 16 height 15
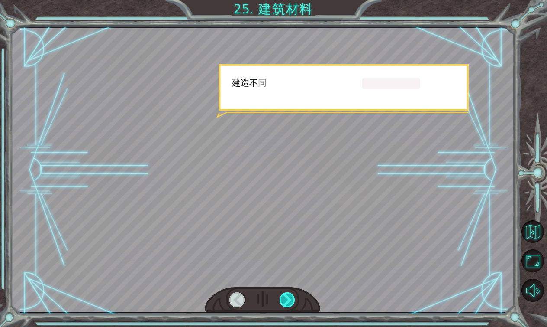
click at [287, 301] on div at bounding box center [288, 299] width 16 height 15
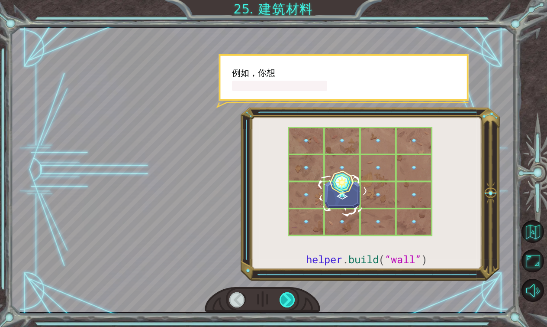
click at [287, 301] on div at bounding box center [288, 299] width 16 height 15
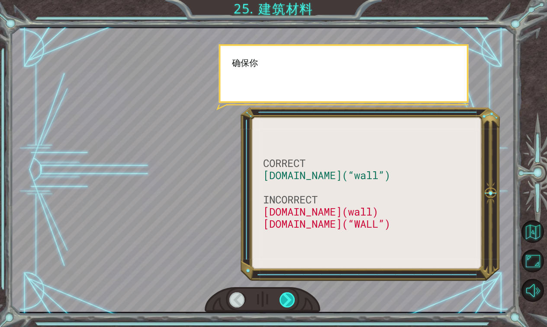
click at [287, 301] on div at bounding box center [288, 299] width 16 height 15
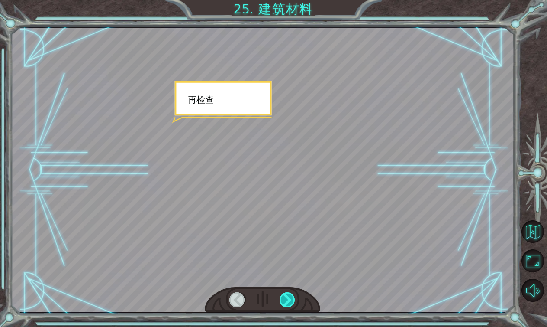
click at [287, 301] on div at bounding box center [288, 299] width 16 height 15
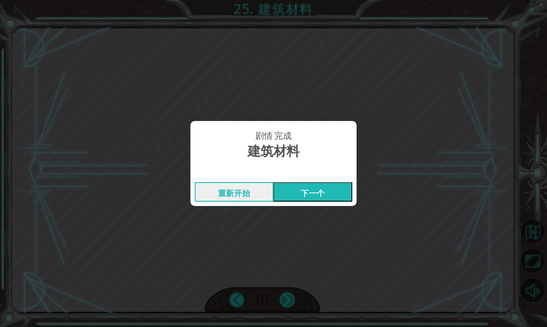
click at [287, 301] on div "剧情 完成 建筑材料 重新开始 下一个" at bounding box center [273, 163] width 547 height 327
click at [320, 194] on button "下一个" at bounding box center [313, 191] width 79 height 19
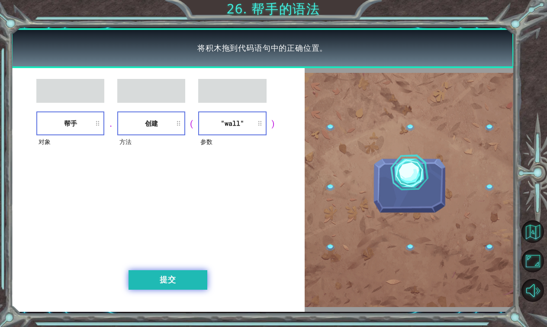
click at [182, 274] on button "提交" at bounding box center [168, 279] width 79 height 19
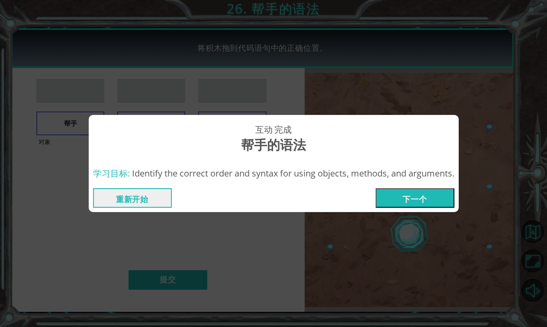
click at [417, 191] on button "下一个" at bounding box center [415, 197] width 79 height 19
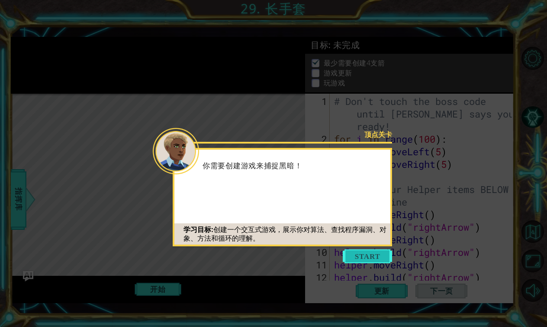
click at [378, 261] on button "Start" at bounding box center [367, 256] width 49 height 14
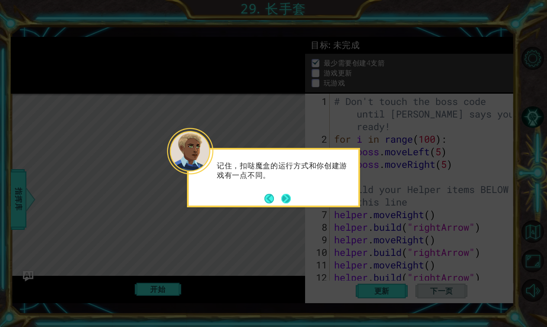
click at [288, 203] on button "Next" at bounding box center [287, 199] width 10 height 10
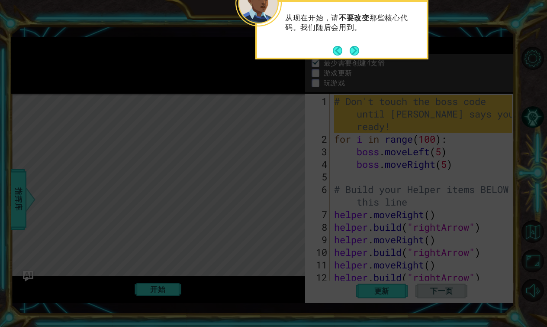
click at [340, 65] on icon at bounding box center [273, 63] width 547 height 525
click at [343, 63] on icon at bounding box center [273, 63] width 547 height 525
click at [353, 52] on button "Next" at bounding box center [355, 51] width 10 height 10
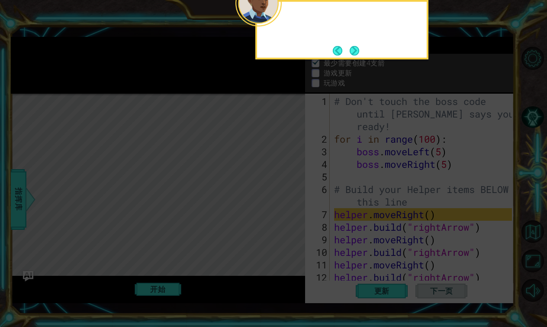
click at [353, 52] on button "Next" at bounding box center [355, 51] width 10 height 10
click at [353, 52] on icon at bounding box center [273, 63] width 547 height 525
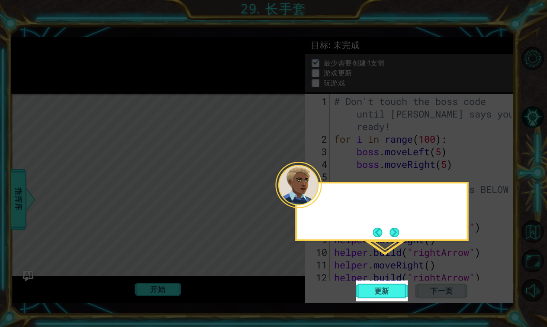
click at [353, 52] on icon at bounding box center [273, 163] width 547 height 327
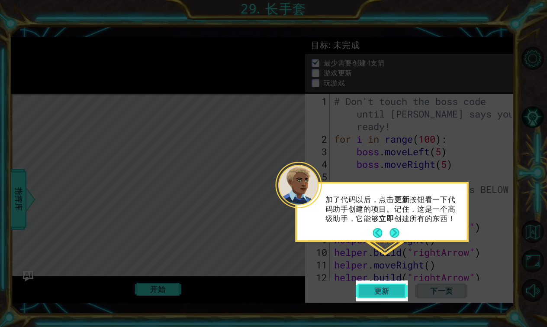
click at [378, 293] on span "更新" at bounding box center [382, 290] width 33 height 9
click at [396, 230] on button "Next" at bounding box center [395, 233] width 10 height 10
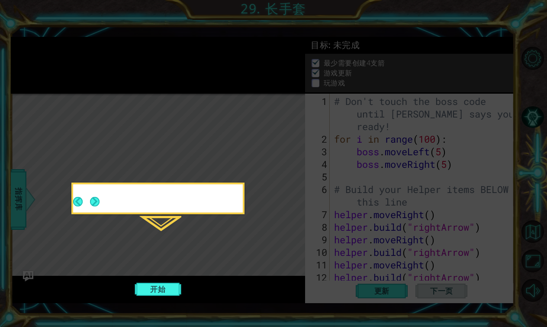
click at [396, 230] on icon at bounding box center [273, 163] width 547 height 327
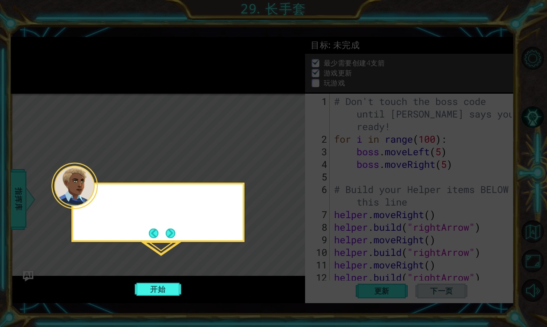
click at [396, 230] on icon at bounding box center [273, 163] width 547 height 327
click at [172, 236] on button "Next" at bounding box center [171, 233] width 10 height 10
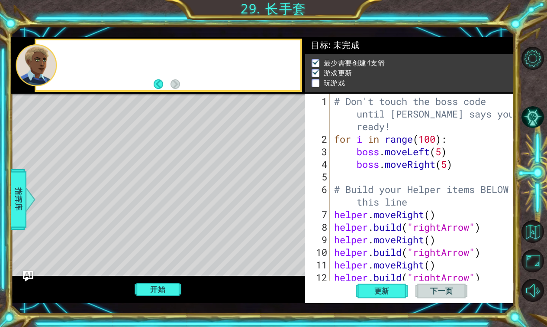
click at [172, 236] on div "Level Map" at bounding box center [211, 221] width 400 height 255
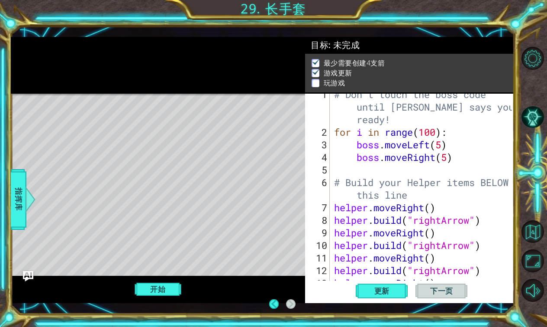
scroll to position [38, 0]
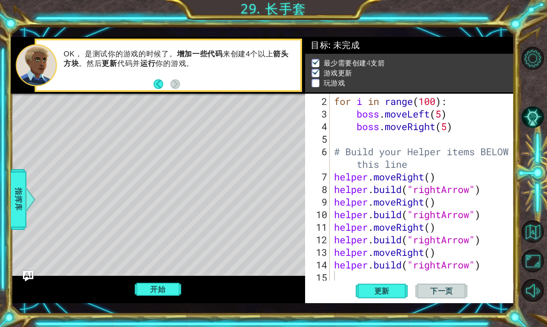
type textarea "[DOMAIN_NAME]("rightArrow")"
click at [490, 266] on div "for i in range ( 100 ) : boss . moveLeft ( 5 ) boss . moveRight ( 5 ) # Build y…" at bounding box center [425, 202] width 184 height 214
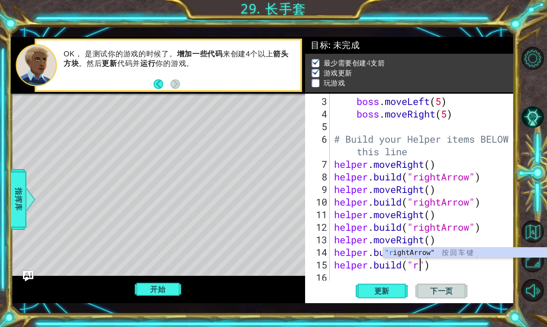
scroll to position [0, 4]
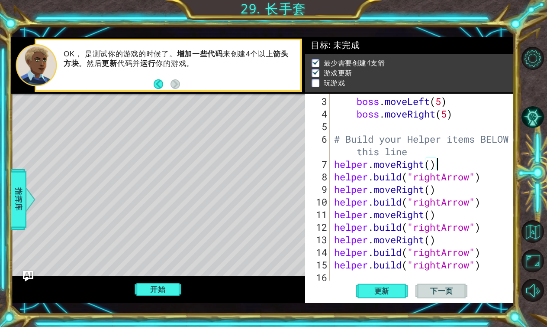
type textarea "# Build your Helper items BELOW this line"
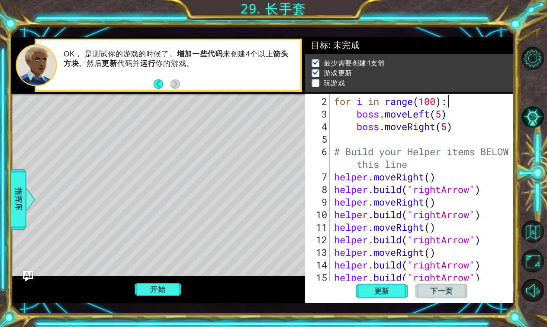
scroll to position [38, 0]
type textarea "boss.moveRight(5)"
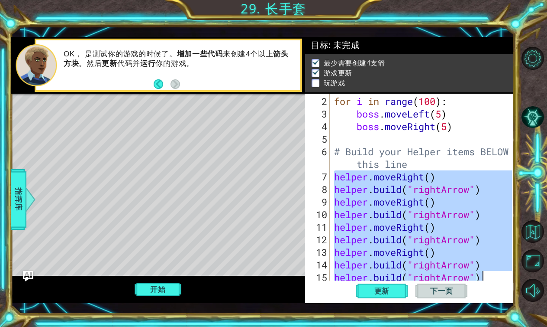
drag, startPoint x: 337, startPoint y: 175, endPoint x: 521, endPoint y: 274, distance: 209.5
click at [521, 274] on div "1 ההההההההההההההההההההההההההההההההההההההההההההההההההההההההההההההההההההההההההההה…" at bounding box center [273, 163] width 547 height 327
type textarea "[DOMAIN_NAME]("rightArrow") [DOMAIN_NAME]("rightArrow")"
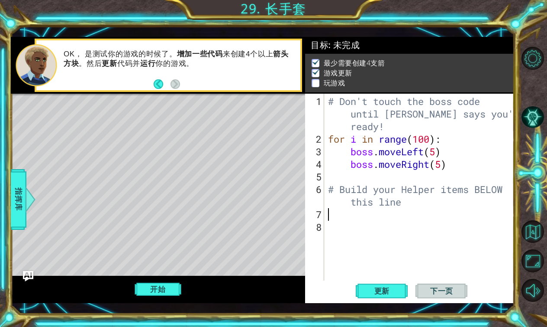
type textarea "g"
type textarea "for i in range(6)"
type textarea "h"
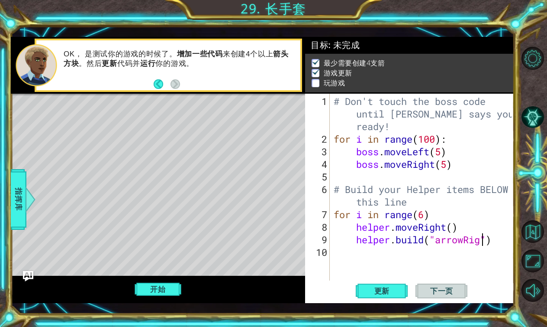
scroll to position [0, 7]
click at [386, 285] on button "更新" at bounding box center [382, 290] width 52 height 21
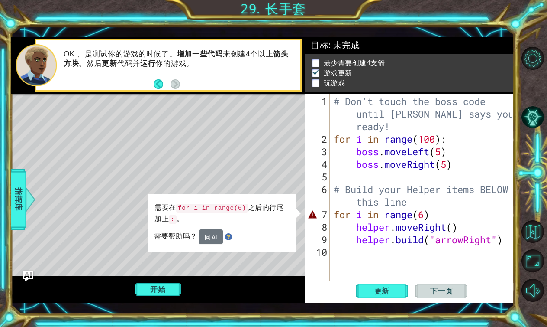
click at [440, 215] on div "# [PERSON_NAME]'t touch the boss code until [PERSON_NAME] says you're ready! fo…" at bounding box center [424, 214] width 184 height 239
type textarea "for i in range(6):"
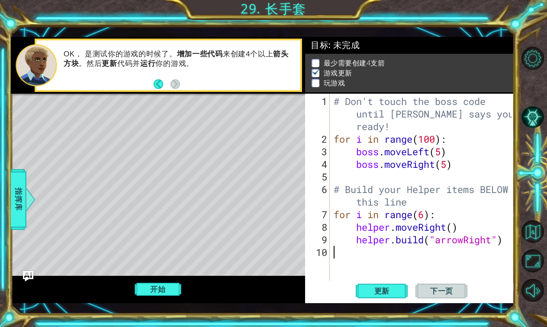
click at [384, 254] on div "# [PERSON_NAME]'t touch the boss code until [PERSON_NAME] says you're ready! fo…" at bounding box center [424, 214] width 184 height 239
click at [383, 293] on span "更新" at bounding box center [382, 290] width 33 height 9
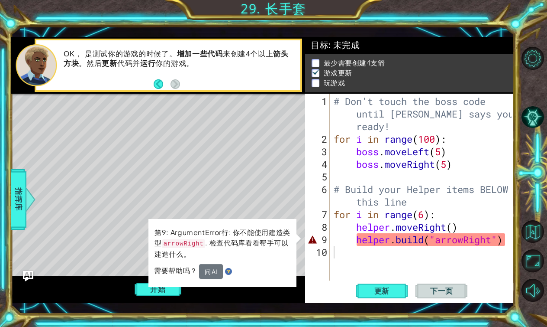
click at [210, 269] on button "问 AI" at bounding box center [211, 271] width 24 height 15
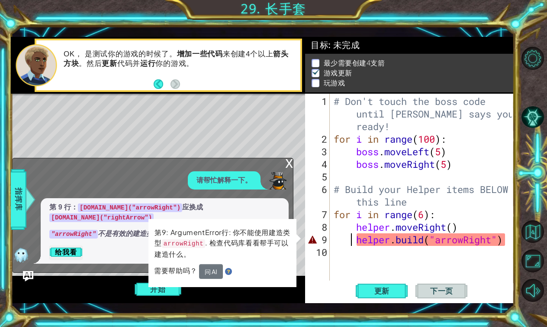
click at [351, 239] on div "# [PERSON_NAME]'t touch the boss code until [PERSON_NAME] says you're ready! fo…" at bounding box center [424, 214] width 184 height 239
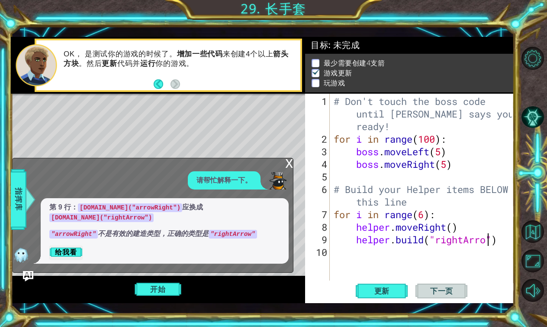
scroll to position [0, 7]
click at [376, 288] on span "更新" at bounding box center [382, 290] width 33 height 9
click at [166, 288] on button "开始" at bounding box center [158, 289] width 47 height 16
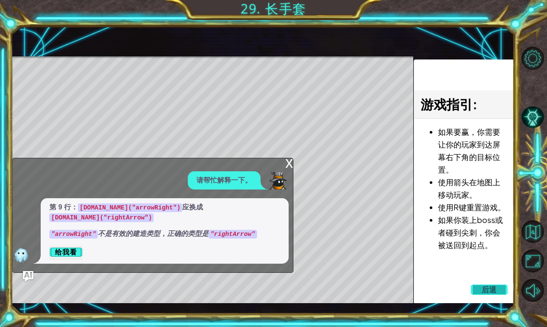
click at [486, 291] on span "后退" at bounding box center [490, 289] width 16 height 9
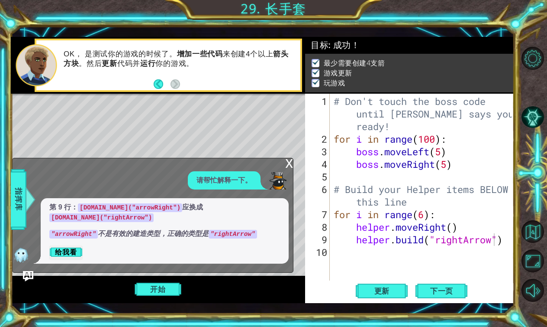
scroll to position [0, 5]
click at [446, 167] on div "# [PERSON_NAME]'t touch the boss code until [PERSON_NAME] says you're ready! fo…" at bounding box center [424, 214] width 184 height 239
click at [433, 141] on div "# [PERSON_NAME]'t touch the boss code until [PERSON_NAME] says you're ready! fo…" at bounding box center [424, 214] width 184 height 239
click at [422, 217] on div "# [PERSON_NAME]'t touch the boss code until [PERSON_NAME] says you're ready! fo…" at bounding box center [424, 214] width 184 height 239
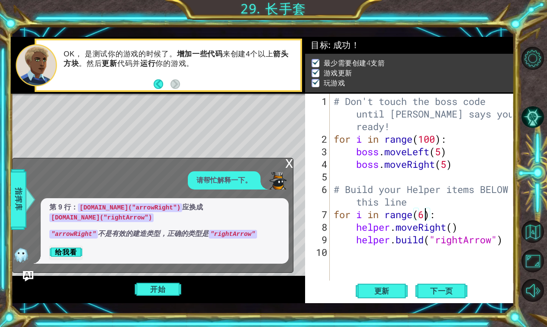
scroll to position [0, 4]
type textarea "for i in range(5):"
click at [426, 259] on div "# [PERSON_NAME]'t touch the boss code until [PERSON_NAME] says you're ready! fo…" at bounding box center [424, 214] width 184 height 239
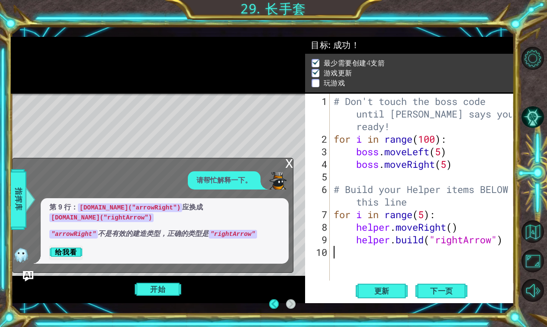
scroll to position [0, 0]
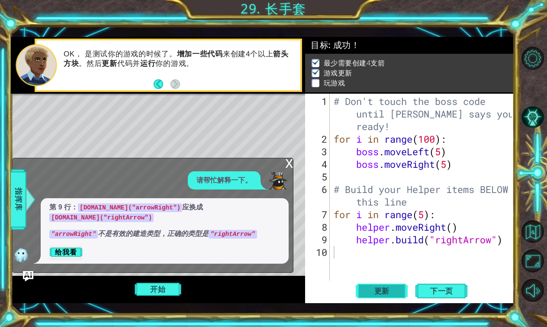
click at [377, 295] on button "更新" at bounding box center [382, 290] width 52 height 21
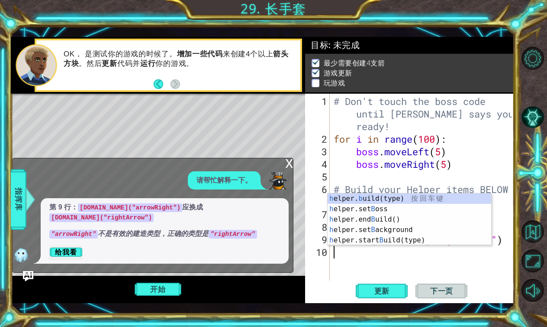
type textarea "h"
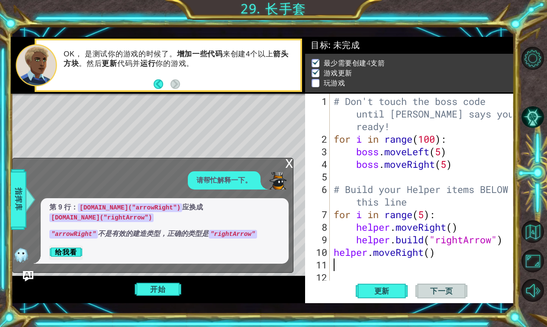
type textarea "h"
click at [290, 161] on div "x" at bounding box center [289, 162] width 8 height 9
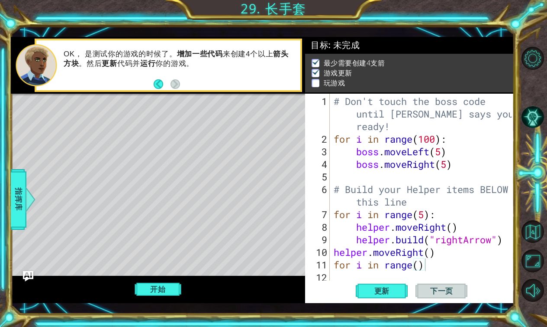
click at [420, 269] on div "# [PERSON_NAME]'t touch the boss code until [PERSON_NAME] says you're ready! fo…" at bounding box center [424, 214] width 184 height 239
type textarea "for i in range(4)"
type textarea "h"
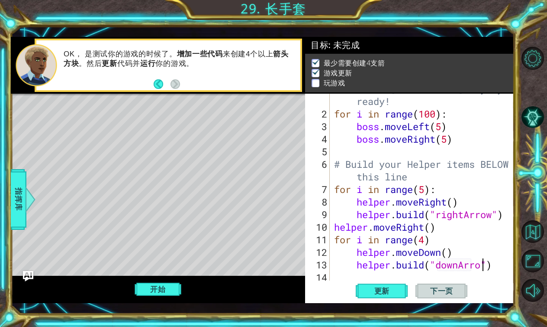
scroll to position [0, 6]
click at [397, 293] on span "更新" at bounding box center [382, 290] width 33 height 9
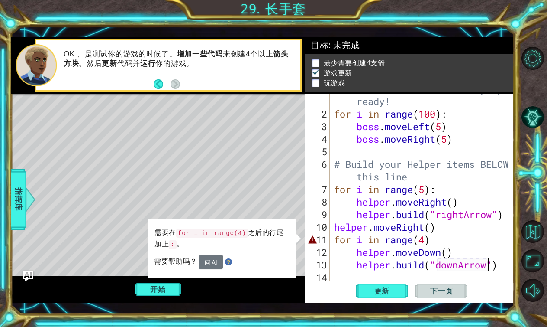
click at [446, 234] on div "# [PERSON_NAME]'t touch the boss code until [PERSON_NAME] says you're ready! fo…" at bounding box center [425, 189] width 184 height 239
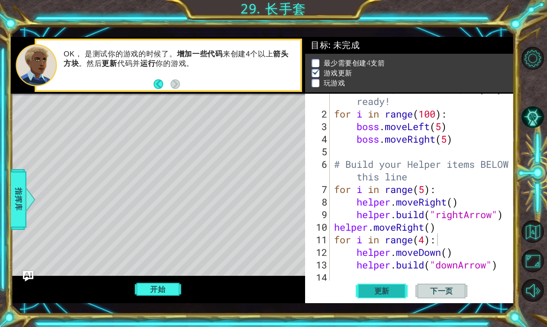
click at [389, 291] on span "更新" at bounding box center [382, 290] width 33 height 9
click at [515, 217] on div "1 2 3 4 5 6 # [PERSON_NAME]'t touch the boss code until [PERSON_NAME] says you'…" at bounding box center [273, 163] width 547 height 327
click at [508, 217] on div at bounding box center [508, 175] width 9 height 214
type textarea "[DOMAIN_NAME]("rightArrow")"
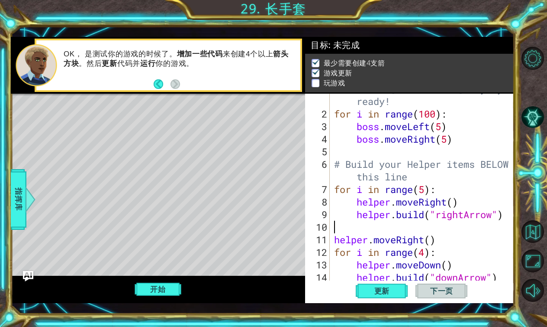
scroll to position [0, 0]
type textarea "h"
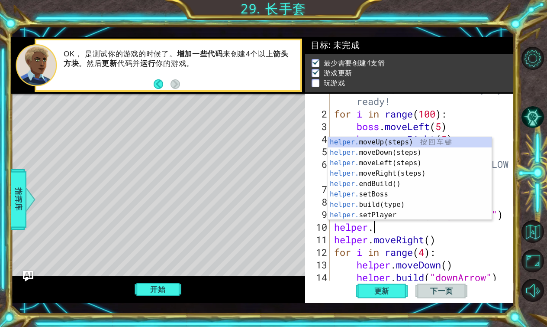
scroll to position [0, 2]
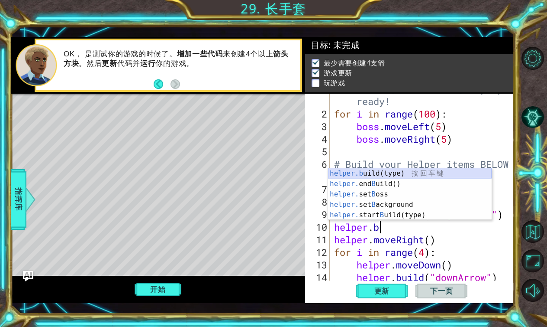
click at [419, 175] on div "helper.b uild(type) 按 回 车 键 helper. end B uild() 按 回 车 键 helper. set B oss 按 回 …" at bounding box center [410, 204] width 164 height 73
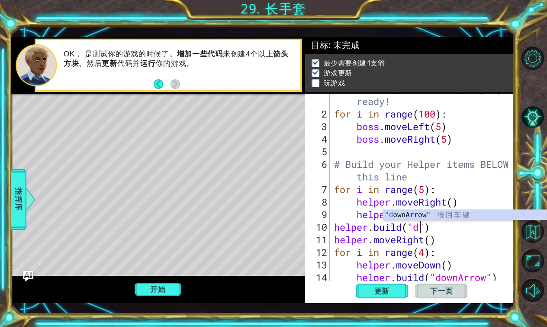
scroll to position [0, 4]
type textarea "[DOMAIN_NAME]("downArrow")"
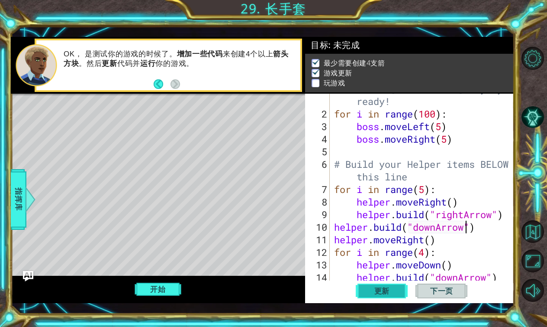
click at [389, 292] on span "更新" at bounding box center [382, 290] width 33 height 9
click at [337, 228] on div "# [PERSON_NAME]'t touch the boss code until [PERSON_NAME] says you're ready! fo…" at bounding box center [425, 189] width 184 height 239
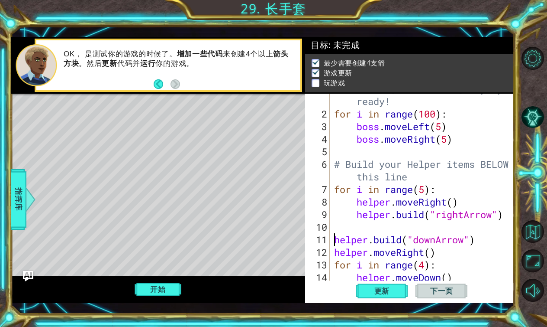
click at [335, 225] on div "# [PERSON_NAME]'t touch the boss code until [PERSON_NAME] says you're ready! fo…" at bounding box center [425, 189] width 184 height 239
type textarea "h"
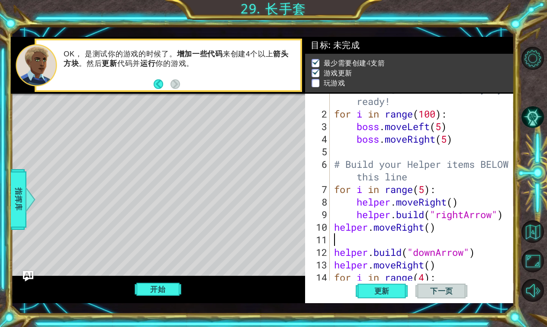
type textarea "helper.moveRight()"
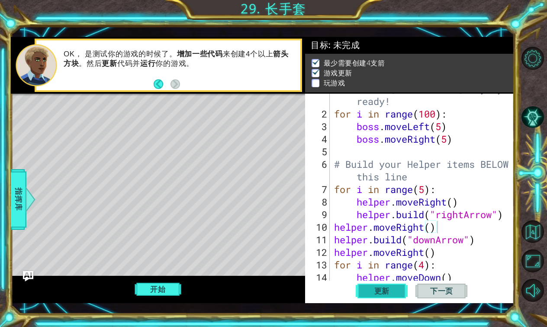
click at [384, 289] on span "更新" at bounding box center [382, 290] width 33 height 9
click at [168, 290] on button "开始" at bounding box center [158, 289] width 47 height 16
click at [450, 291] on span "下一页" at bounding box center [442, 290] width 40 height 9
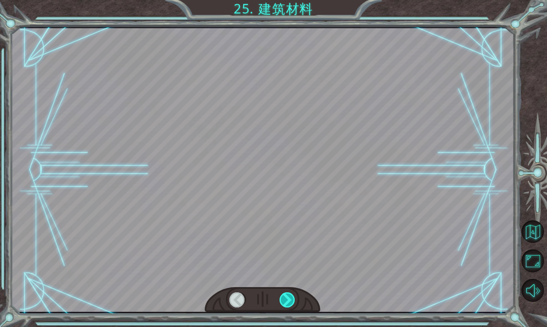
click at [290, 296] on div at bounding box center [288, 299] width 16 height 15
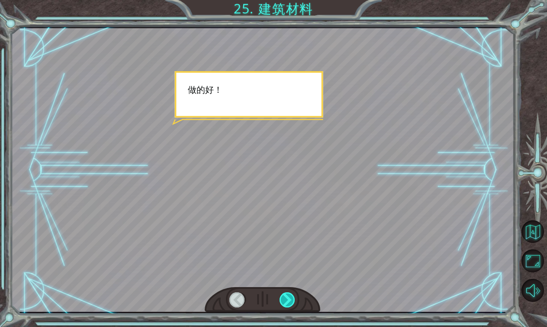
click at [290, 296] on div at bounding box center [288, 299] width 16 height 15
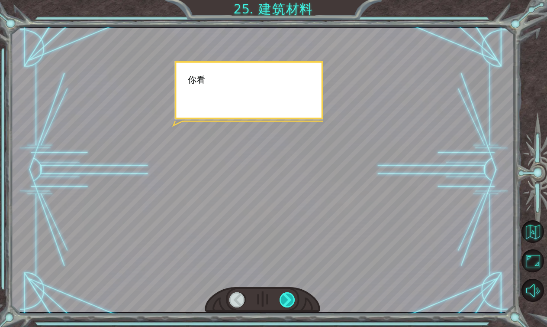
click at [290, 296] on div at bounding box center [288, 299] width 16 height 15
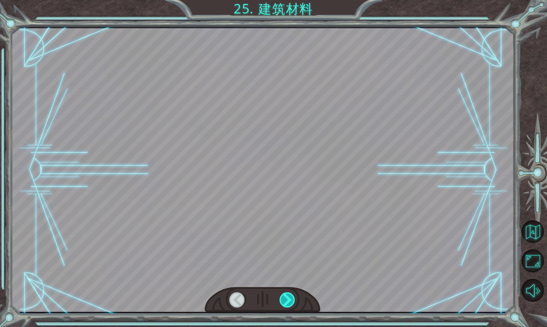
click at [290, 296] on div at bounding box center [288, 299] width 16 height 15
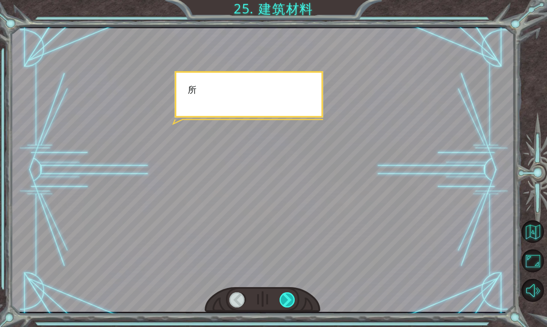
click at [290, 296] on div at bounding box center [288, 299] width 16 height 15
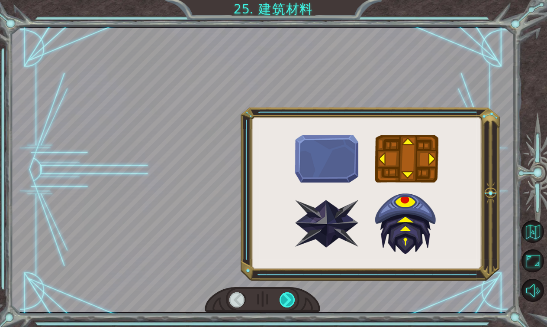
click at [290, 296] on div at bounding box center [288, 299] width 16 height 15
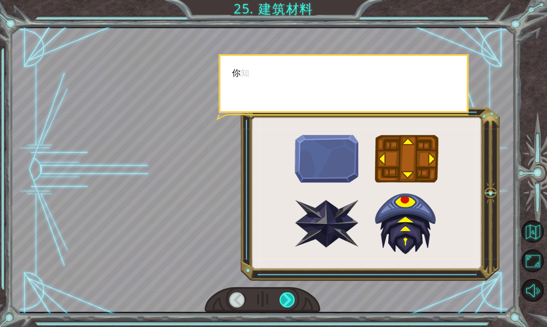
click at [290, 296] on div at bounding box center [288, 299] width 16 height 15
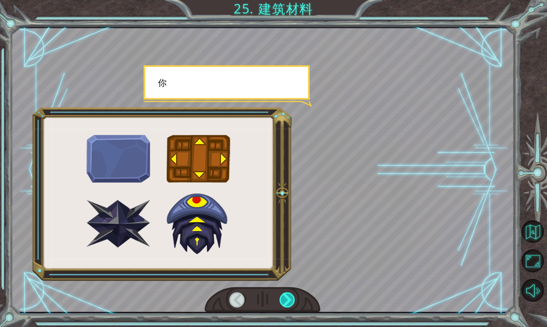
click at [290, 296] on div at bounding box center [288, 299] width 16 height 15
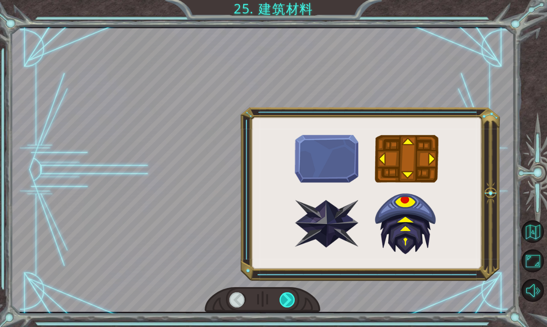
click at [290, 296] on div at bounding box center [288, 299] width 16 height 15
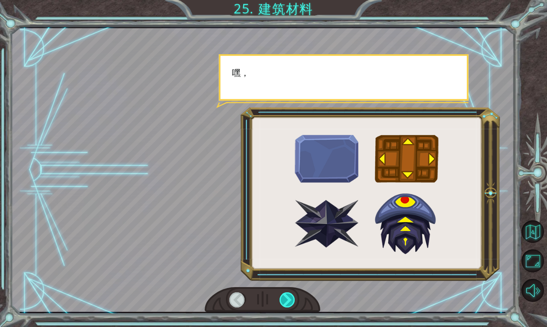
click at [290, 296] on div at bounding box center [288, 299] width 16 height 15
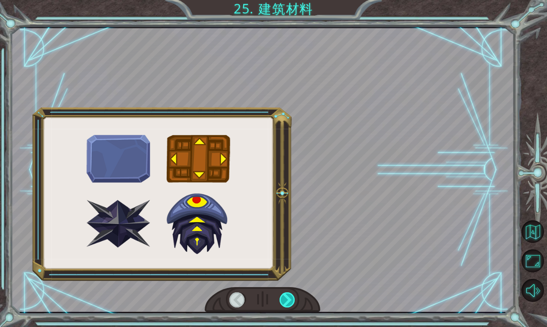
click at [290, 296] on div at bounding box center [288, 299] width 16 height 15
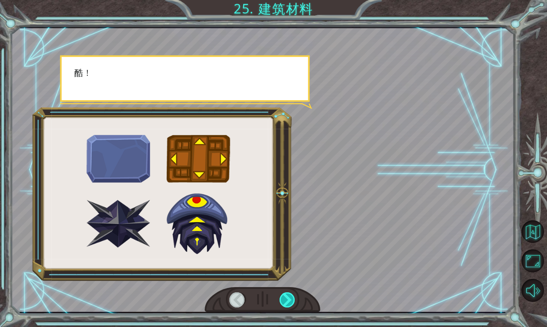
click at [290, 296] on div at bounding box center [288, 299] width 16 height 15
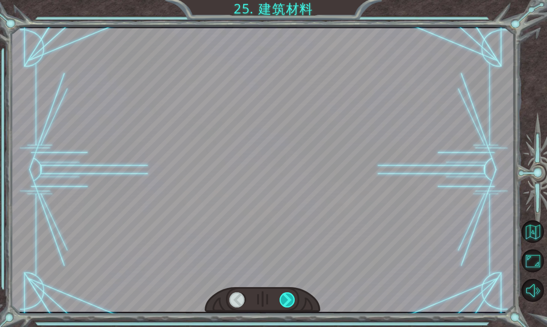
click at [290, 296] on div at bounding box center [288, 299] width 16 height 15
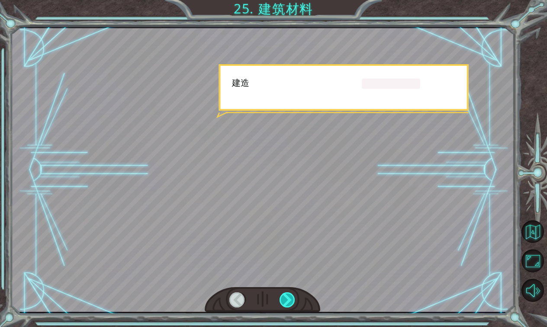
click at [290, 296] on div at bounding box center [288, 299] width 16 height 15
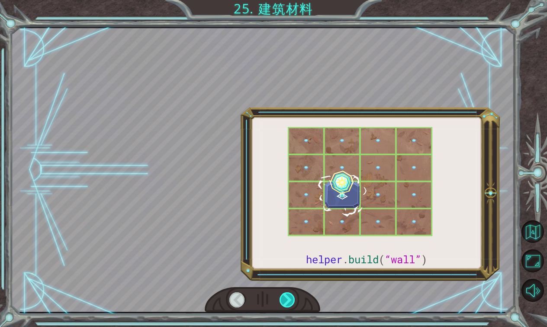
click at [290, 296] on div at bounding box center [288, 299] width 16 height 15
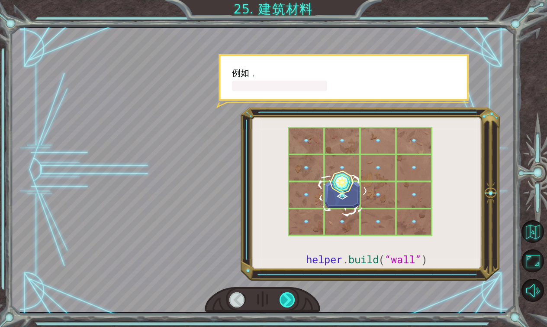
click at [290, 296] on div at bounding box center [288, 299] width 16 height 15
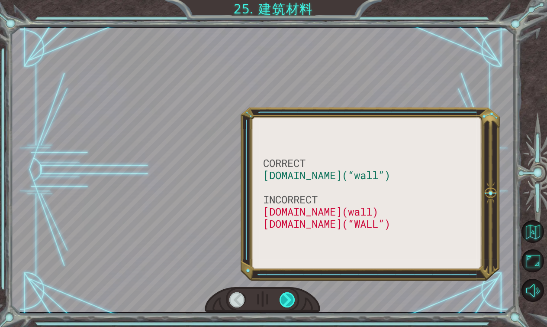
click at [290, 296] on div at bounding box center [288, 299] width 16 height 15
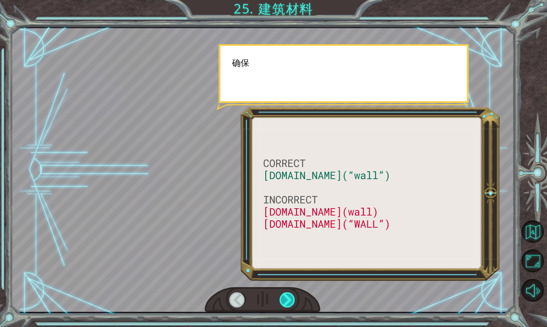
click at [290, 296] on div at bounding box center [288, 299] width 16 height 15
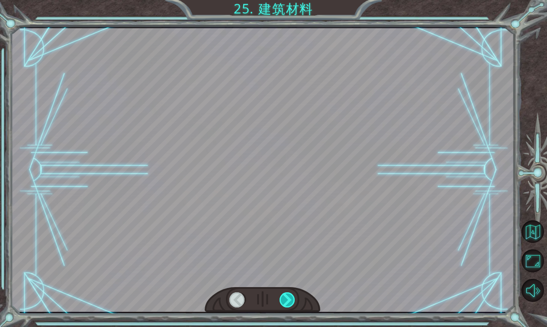
click at [290, 296] on div at bounding box center [288, 299] width 16 height 15
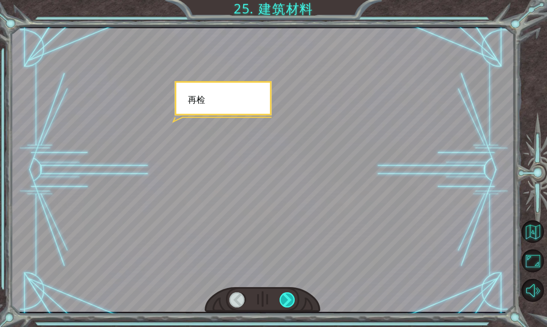
click at [290, 296] on div at bounding box center [288, 299] width 16 height 15
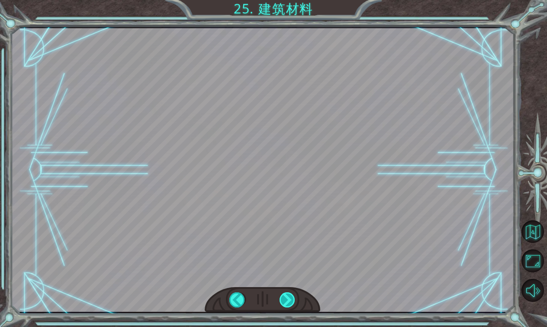
click at [290, 0] on div "CORRECT [DOMAIN_NAME](“wall”) INCORRECT [DOMAIN_NAME](wall) [DOMAIN_NAME](“WALL…" at bounding box center [273, 0] width 547 height 0
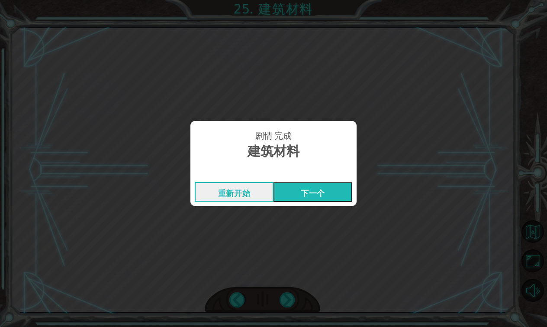
click at [332, 191] on button "下一个" at bounding box center [313, 191] width 79 height 19
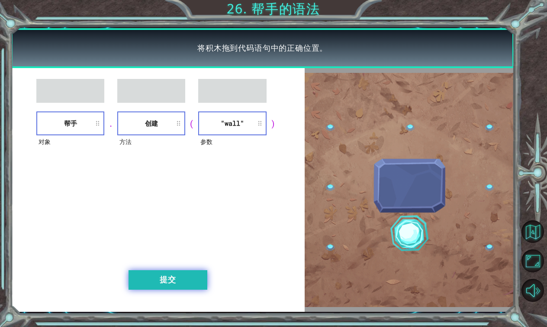
click at [186, 271] on button "提交" at bounding box center [168, 279] width 79 height 19
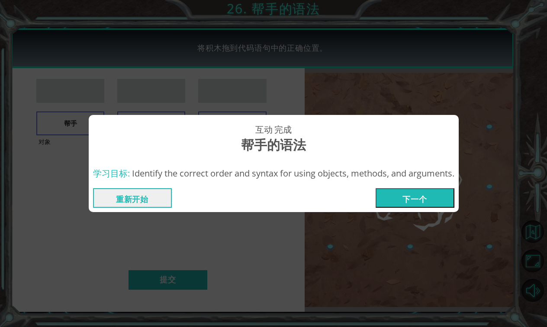
click at [417, 202] on button "下一个" at bounding box center [415, 197] width 79 height 19
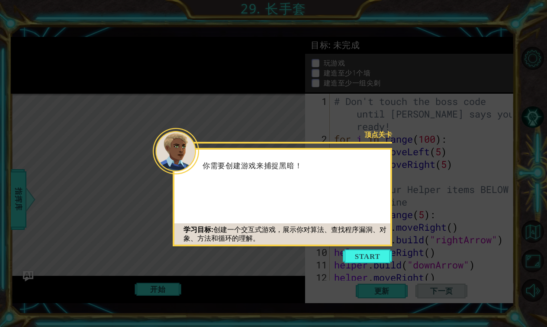
click at [367, 247] on icon at bounding box center [273, 163] width 547 height 327
click at [367, 249] on button "Start" at bounding box center [367, 256] width 49 height 14
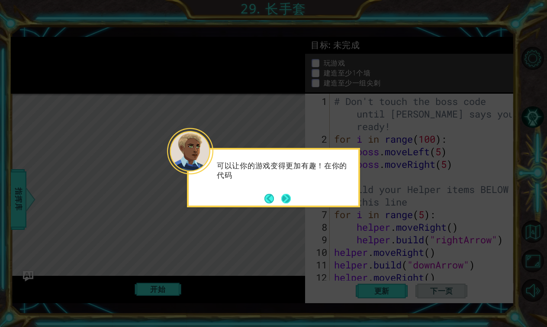
click at [282, 195] on button "Next" at bounding box center [287, 199] width 10 height 10
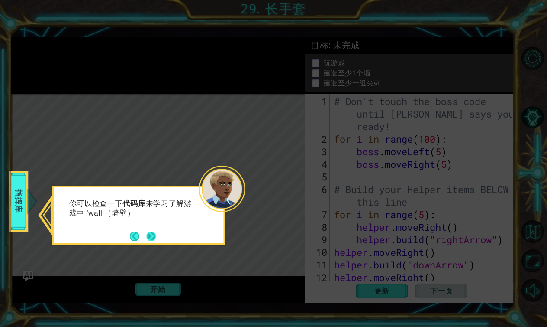
click at [154, 234] on button "Next" at bounding box center [151, 236] width 10 height 10
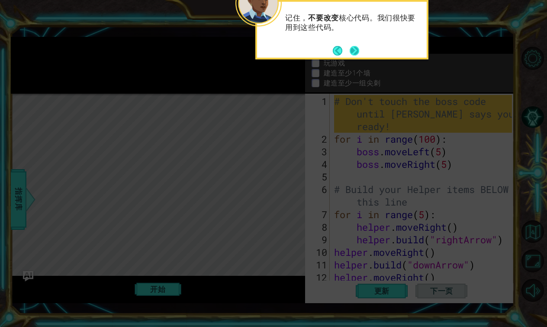
click at [350, 51] on button "Next" at bounding box center [355, 51] width 10 height 10
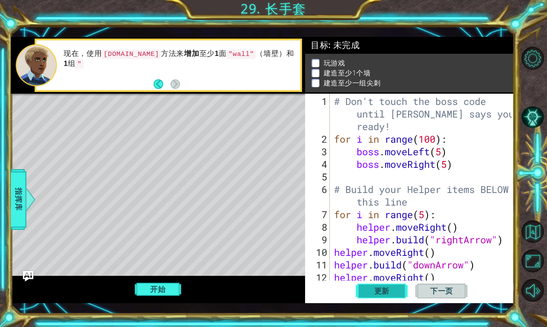
click at [376, 292] on span "更新" at bounding box center [382, 290] width 33 height 9
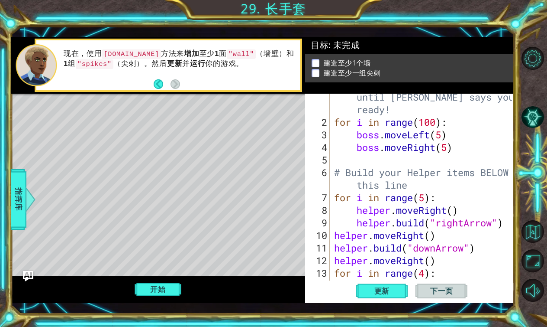
scroll to position [50, 0]
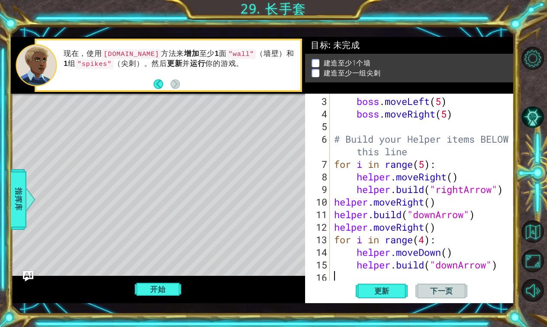
type textarea "h"
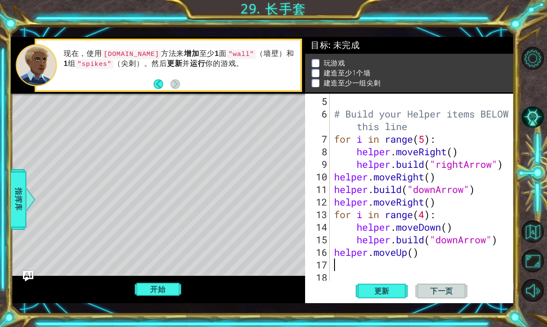
scroll to position [75, 0]
type textarea "h"
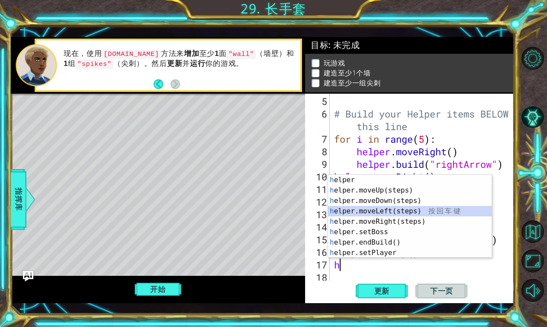
scroll to position [88, 0]
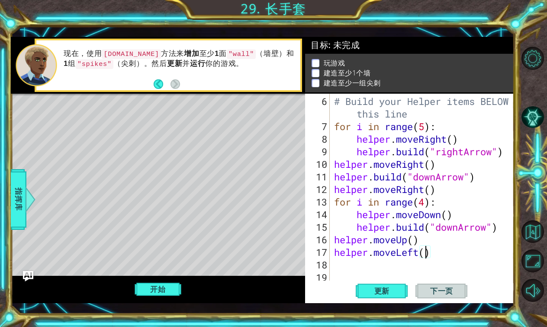
type textarea "helper.moveLeft(3)"
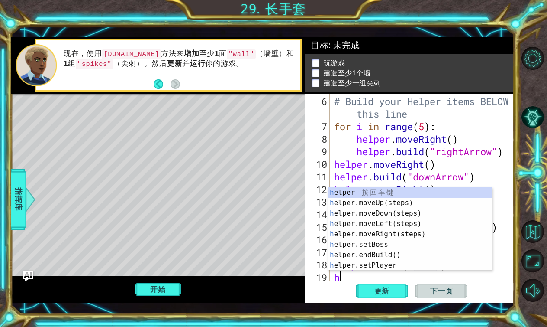
scroll to position [0, 5]
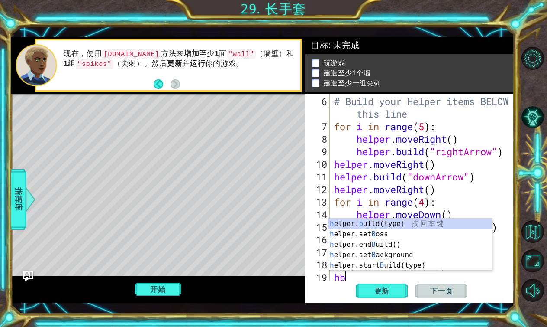
type textarea "h"
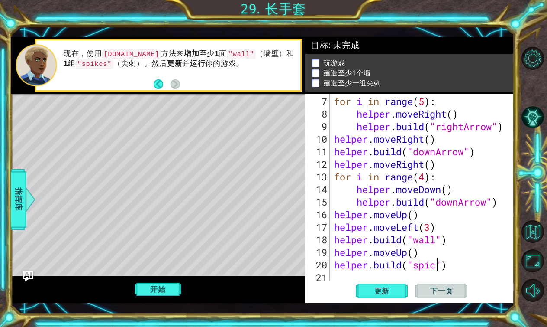
scroll to position [0, 5]
click at [376, 292] on span "更新" at bounding box center [382, 290] width 33 height 9
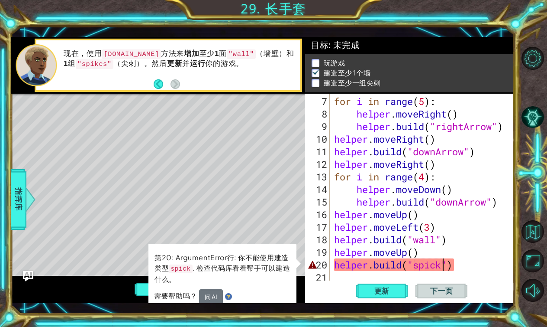
click at [212, 298] on button "问 AI" at bounding box center [211, 296] width 24 height 15
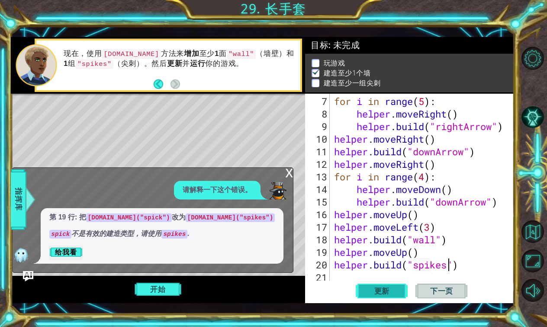
click at [390, 290] on span "更新" at bounding box center [382, 290] width 33 height 9
click at [152, 292] on button "开始" at bounding box center [158, 289] width 47 height 16
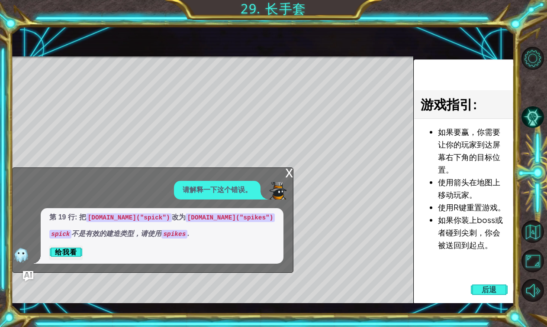
click at [287, 175] on div "x" at bounding box center [289, 172] width 8 height 9
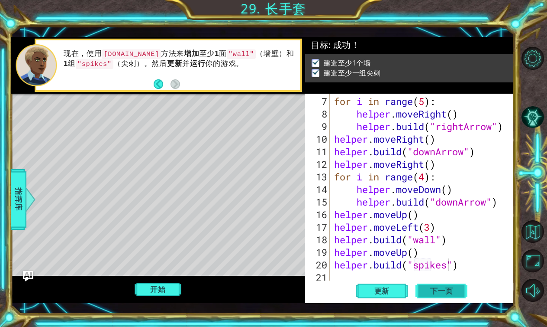
click at [427, 288] on span "下一页" at bounding box center [442, 290] width 40 height 9
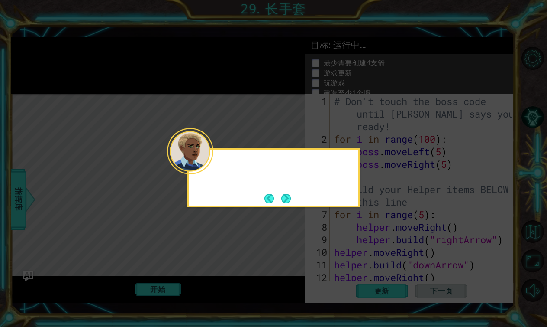
scroll to position [0, 0]
click at [288, 203] on button "Next" at bounding box center [287, 199] width 10 height 10
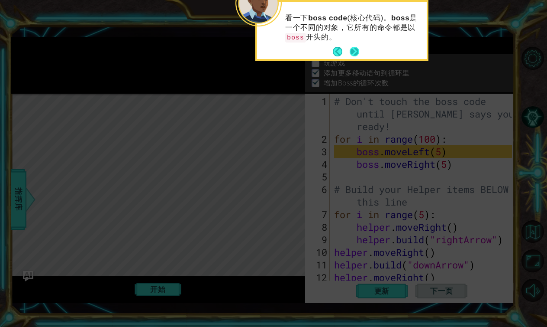
click at [355, 55] on button "Next" at bounding box center [355, 52] width 10 height 10
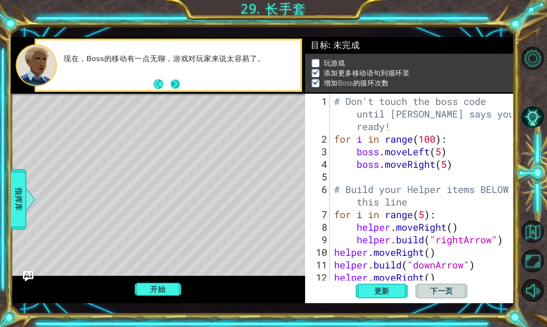
click at [177, 85] on button "Next" at bounding box center [176, 84] width 10 height 10
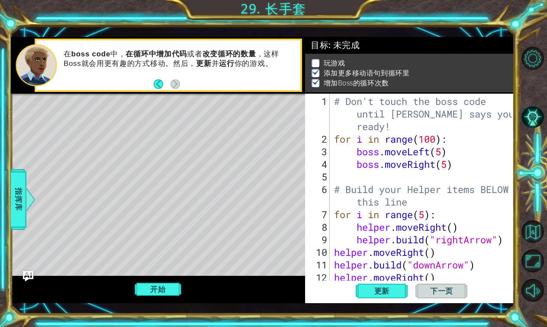
click at [450, 145] on div "# [PERSON_NAME]'t touch the boss code until [PERSON_NAME] says you're ready! fo…" at bounding box center [425, 214] width 184 height 239
click at [169, 296] on button "开始" at bounding box center [158, 289] width 47 height 16
click at [443, 287] on span "下一页" at bounding box center [442, 290] width 40 height 9
type textarea "boss.moveLeft(5sssdwdd"
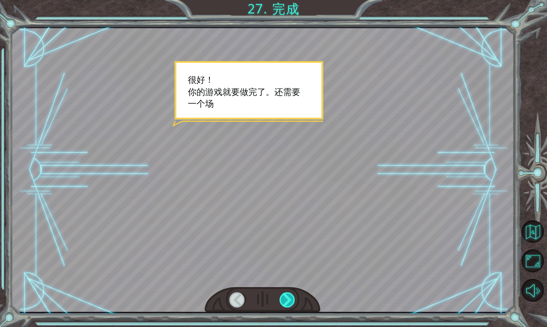
click at [289, 296] on div at bounding box center [288, 299] width 16 height 15
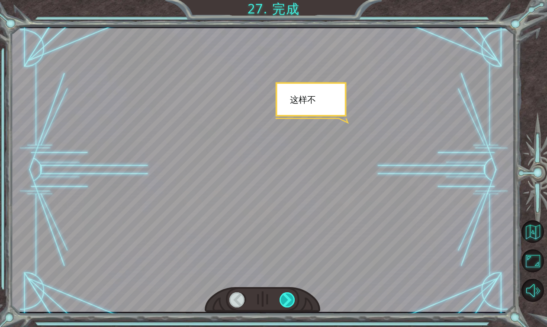
click at [289, 296] on div at bounding box center [288, 299] width 16 height 15
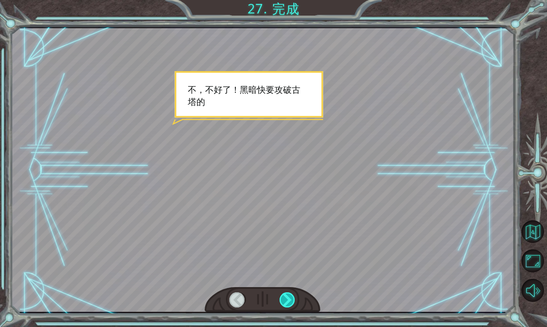
click at [289, 296] on div at bounding box center [288, 299] width 16 height 15
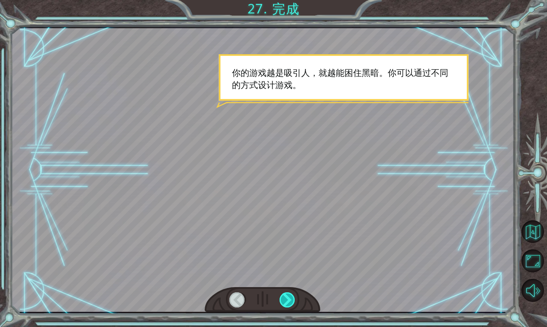
click at [289, 296] on div at bounding box center [288, 299] width 16 height 15
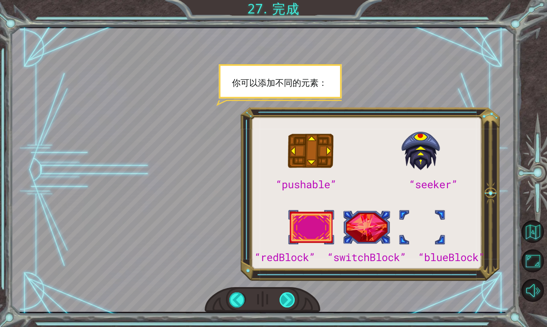
click at [290, 297] on div at bounding box center [288, 299] width 16 height 15
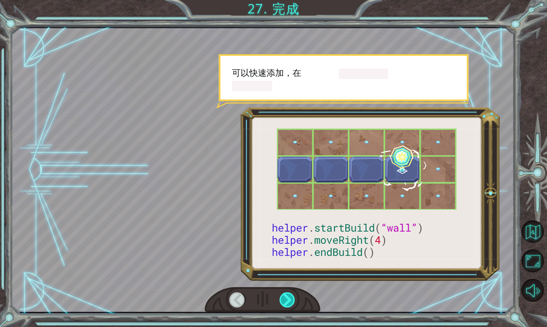
click at [289, 297] on div at bounding box center [288, 299] width 16 height 15
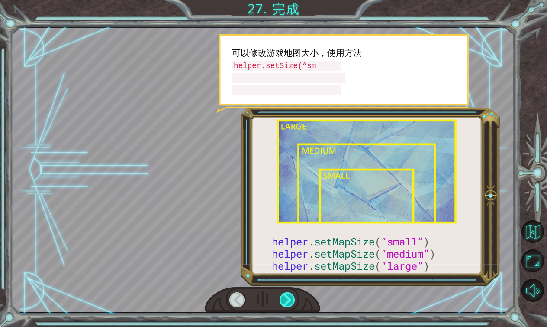
click at [289, 297] on div at bounding box center [288, 299] width 16 height 15
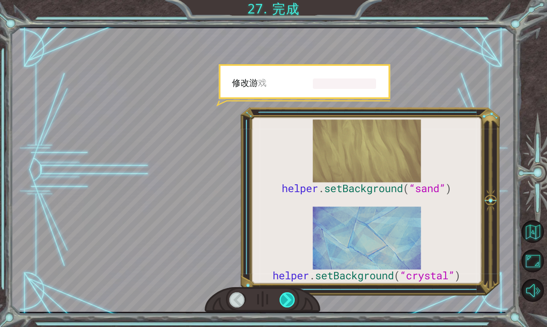
click at [289, 297] on div at bounding box center [288, 299] width 16 height 15
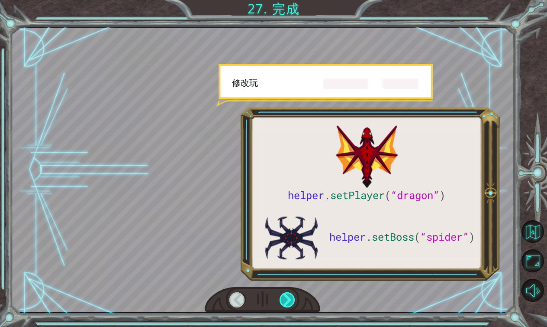
click at [289, 297] on div at bounding box center [288, 299] width 16 height 15
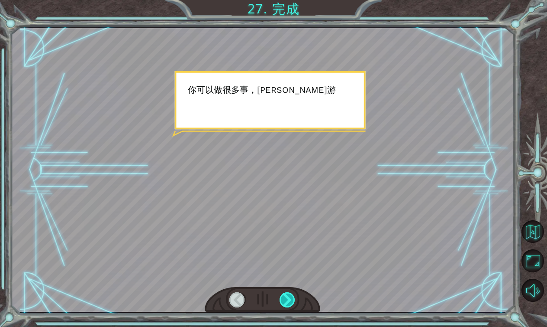
click at [289, 297] on div at bounding box center [288, 299] width 16 height 15
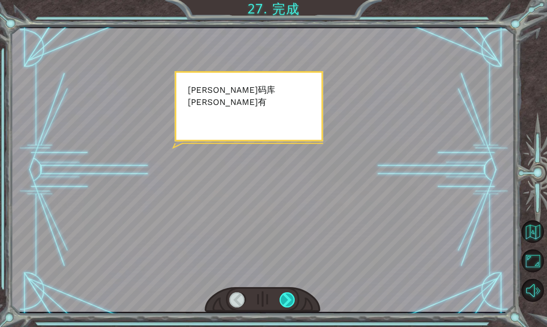
click at [289, 297] on div at bounding box center [288, 299] width 16 height 15
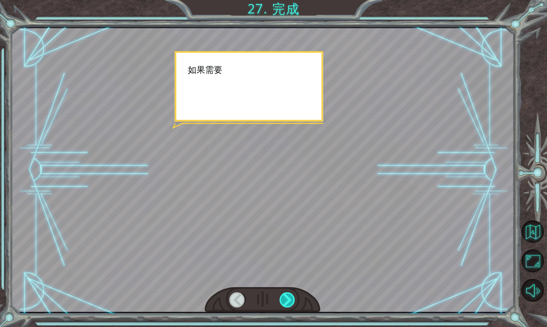
click at [289, 297] on div at bounding box center [288, 299] width 16 height 15
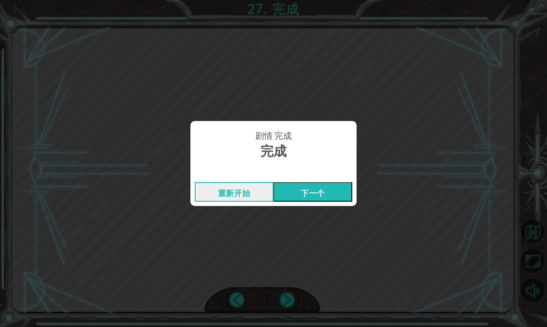
click at [322, 189] on button "下一个" at bounding box center [313, 191] width 79 height 19
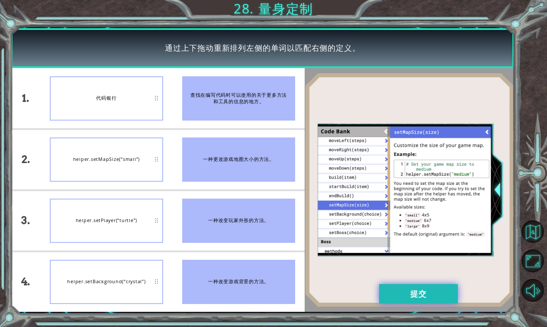
click at [381, 299] on button "提交" at bounding box center [418, 293] width 79 height 19
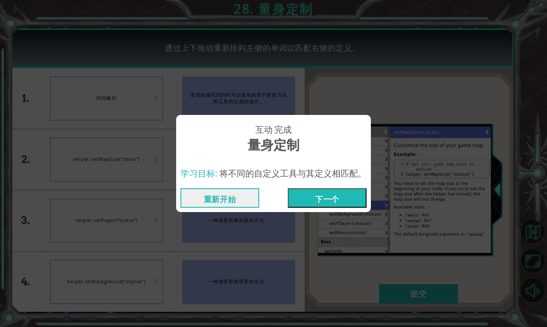
click at [325, 196] on button "下一个" at bounding box center [327, 197] width 79 height 19
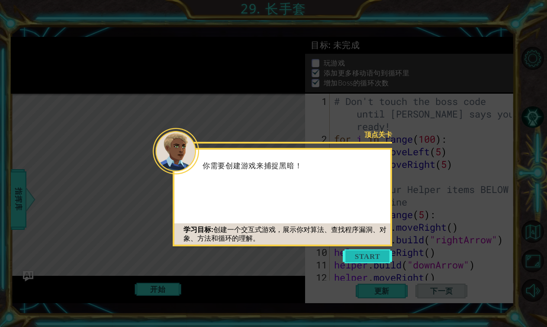
click at [357, 254] on button "Start" at bounding box center [367, 256] width 49 height 14
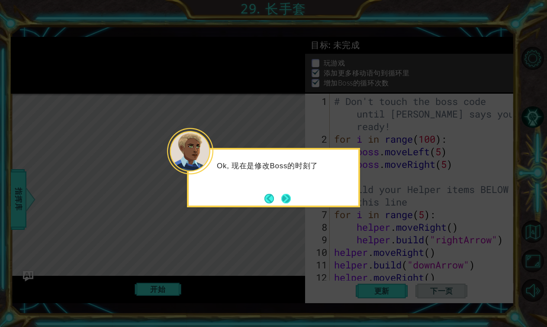
click at [287, 201] on button "Next" at bounding box center [287, 199] width 10 height 10
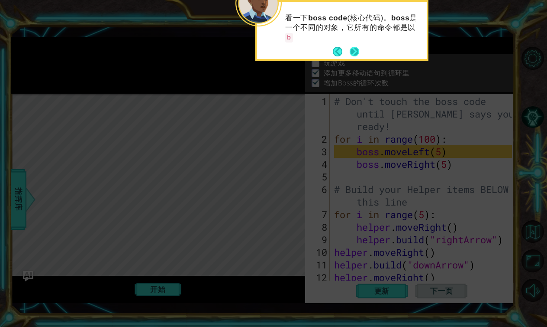
click at [356, 51] on button "Next" at bounding box center [355, 52] width 10 height 10
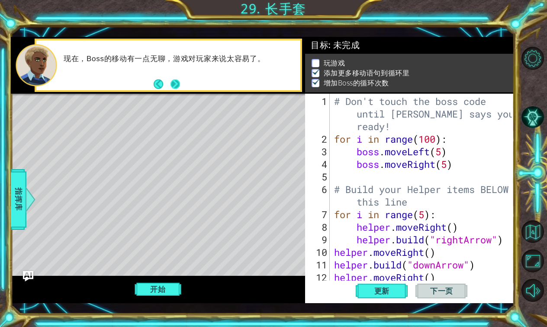
click at [177, 81] on button "Next" at bounding box center [176, 84] width 10 height 10
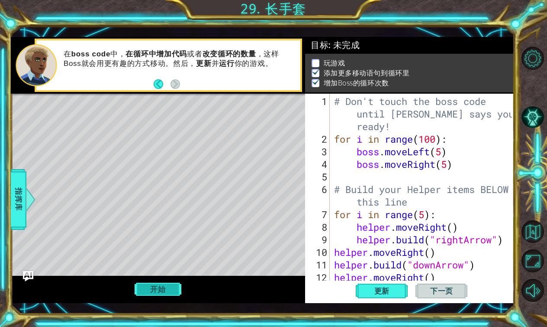
click at [158, 288] on button "开始" at bounding box center [158, 289] width 47 height 16
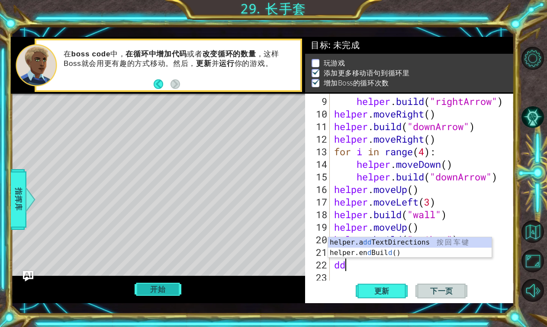
type textarea "d"
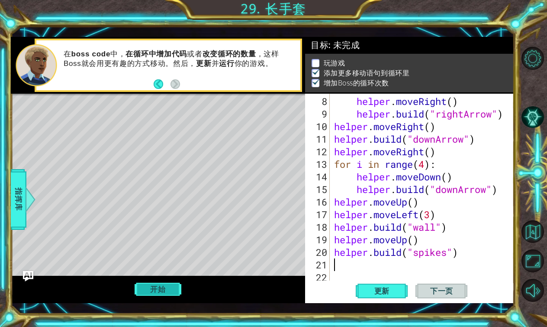
type textarea "[DOMAIN_NAME]("spikes")"
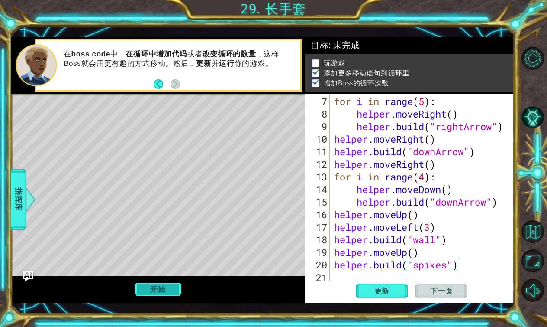
scroll to position [113, 0]
click at [150, 291] on button "开始" at bounding box center [158, 289] width 47 height 16
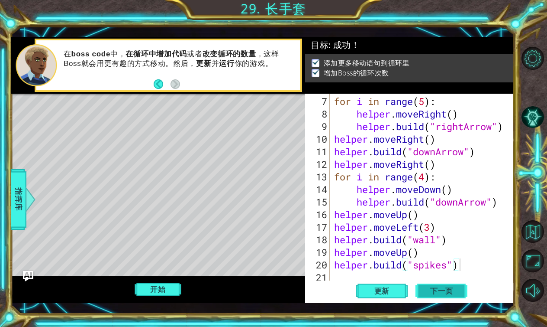
click at [448, 289] on span "下一页" at bounding box center [442, 290] width 40 height 9
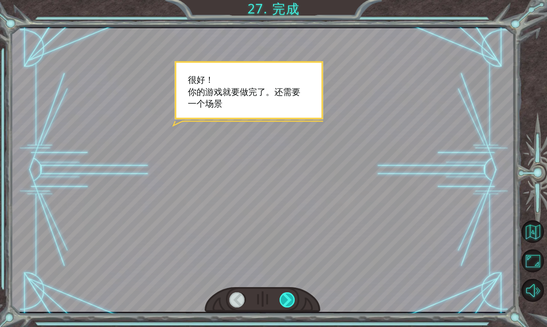
click at [284, 294] on div at bounding box center [288, 299] width 16 height 15
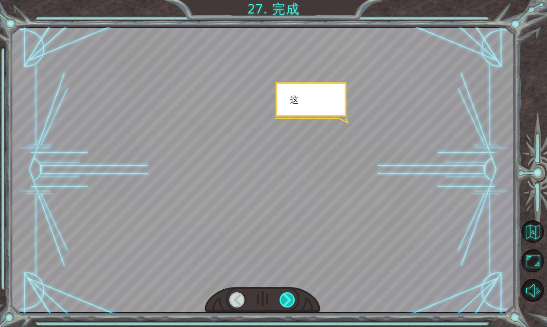
click at [284, 294] on div at bounding box center [288, 299] width 16 height 15
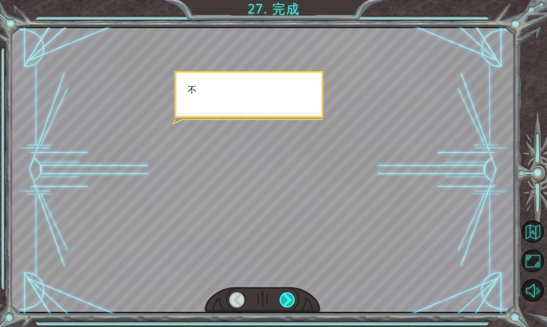
click at [284, 294] on div at bounding box center [288, 299] width 16 height 15
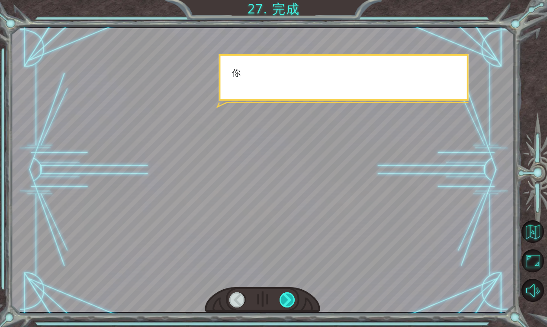
click at [284, 294] on div at bounding box center [288, 299] width 16 height 15
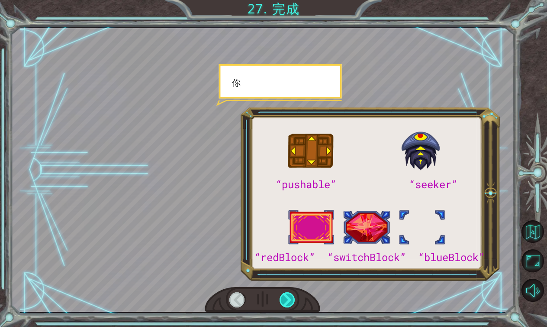
click at [283, 294] on div at bounding box center [288, 299] width 16 height 15
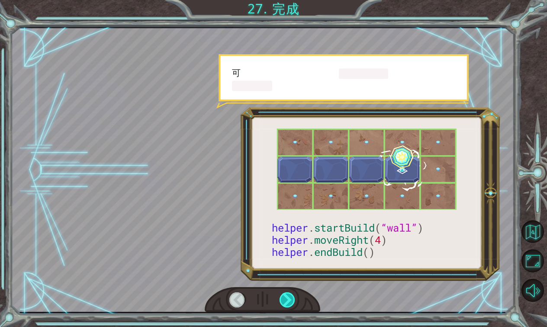
click at [283, 294] on div at bounding box center [288, 299] width 16 height 15
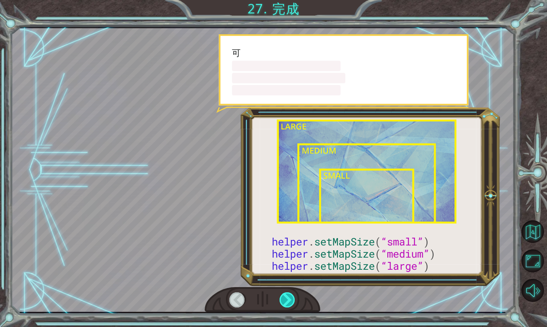
click at [284, 294] on div at bounding box center [288, 299] width 16 height 15
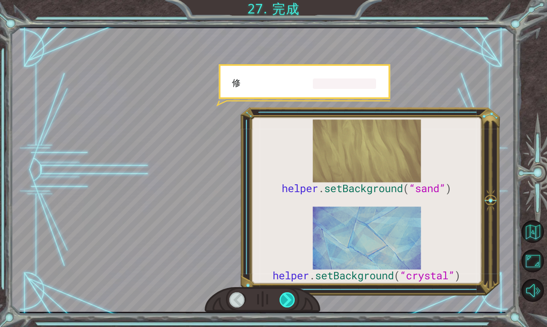
click at [284, 294] on div at bounding box center [288, 299] width 16 height 15
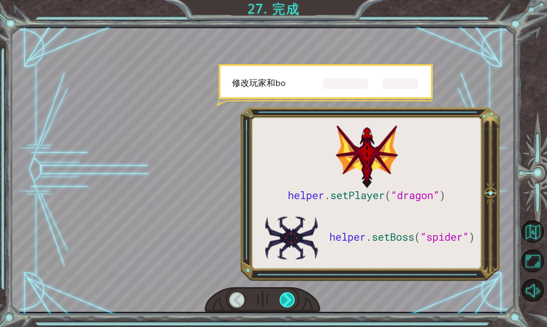
click at [283, 294] on div at bounding box center [288, 299] width 16 height 15
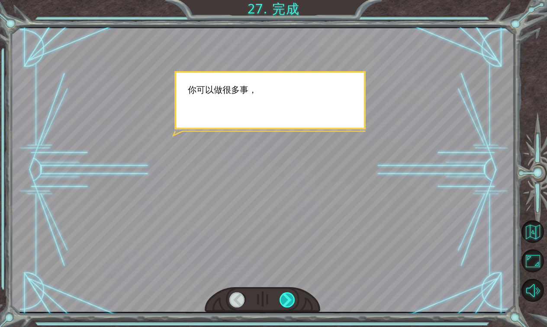
click at [284, 294] on div at bounding box center [288, 299] width 16 height 15
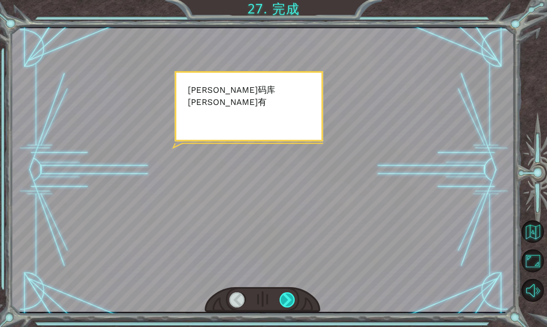
click at [283, 294] on div at bounding box center [288, 299] width 16 height 15
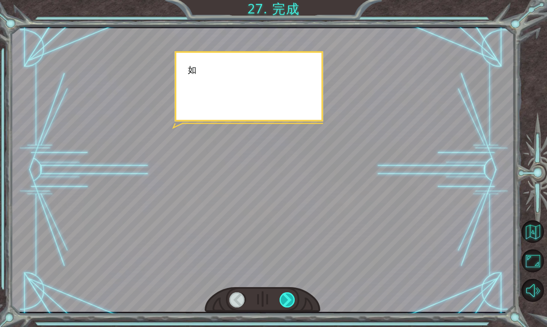
click at [283, 294] on div at bounding box center [288, 299] width 16 height 15
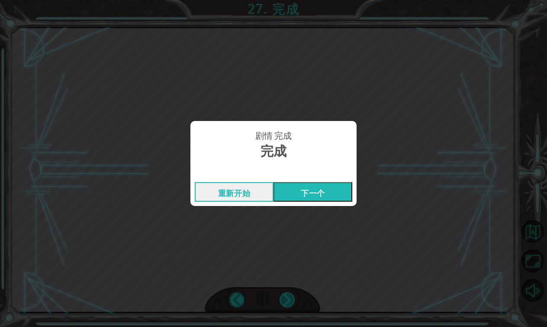
click at [283, 294] on div "剧情 完成 完成 重新开始 下一个" at bounding box center [273, 163] width 547 height 327
click at [315, 192] on button "下一个" at bounding box center [313, 191] width 79 height 19
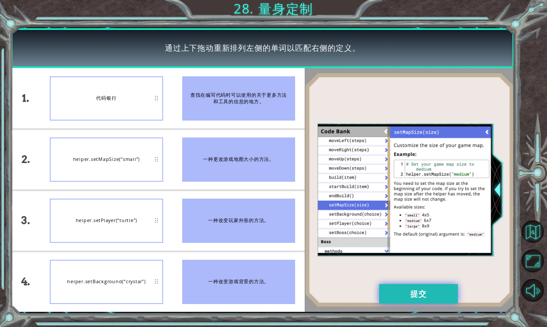
click at [397, 301] on button "提交" at bounding box center [418, 293] width 79 height 19
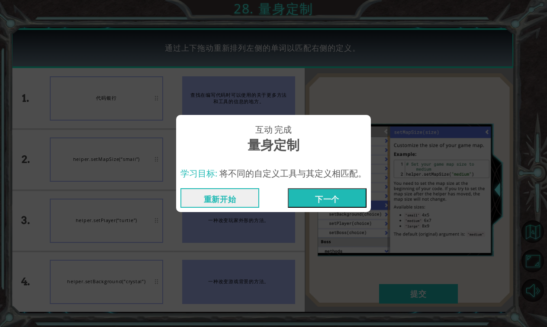
click at [328, 199] on button "下一个" at bounding box center [327, 197] width 79 height 19
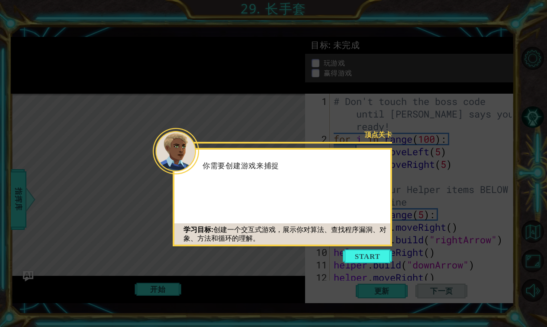
scroll to position [113, 0]
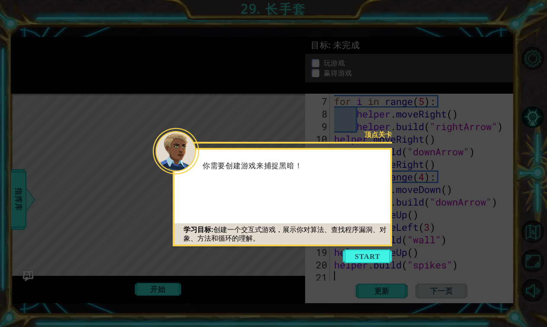
click at [365, 256] on button "Start" at bounding box center [367, 256] width 49 height 14
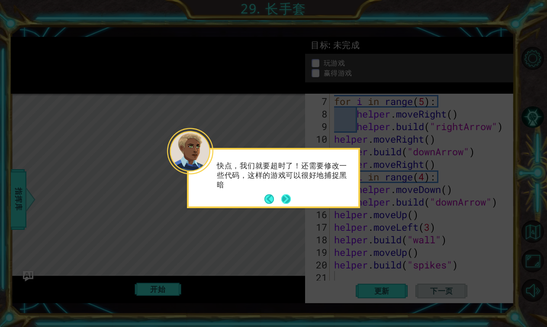
click at [288, 198] on button "Next" at bounding box center [287, 199] width 10 height 10
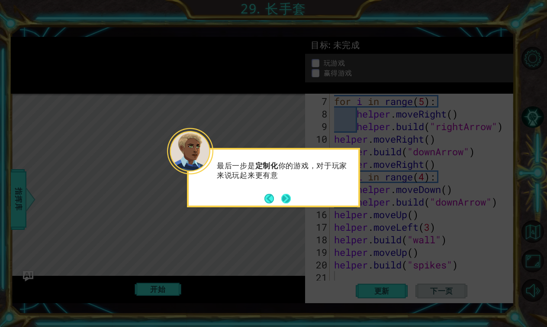
click at [288, 198] on button "Next" at bounding box center [287, 199] width 10 height 10
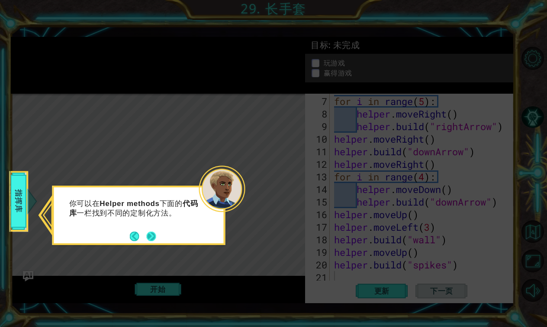
click at [150, 239] on button "Next" at bounding box center [152, 236] width 10 height 10
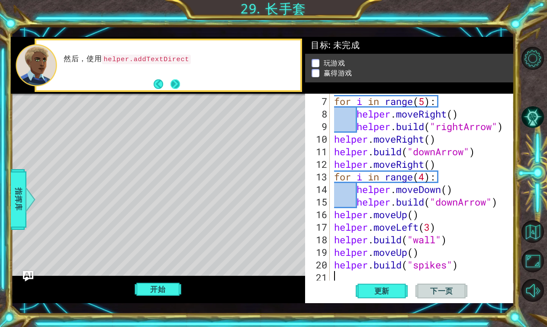
click at [175, 81] on button "Next" at bounding box center [176, 84] width 10 height 10
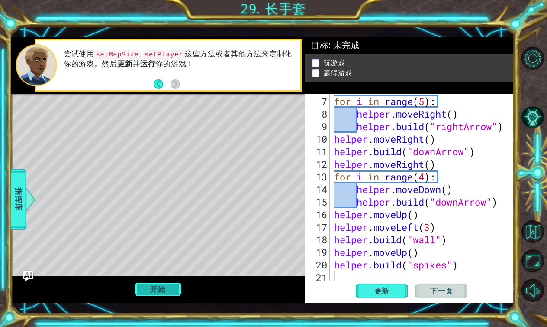
click at [153, 295] on button "开始" at bounding box center [158, 289] width 47 height 16
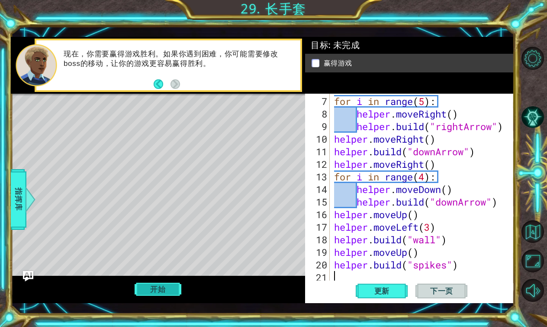
click at [159, 286] on button "开始" at bounding box center [158, 289] width 47 height 16
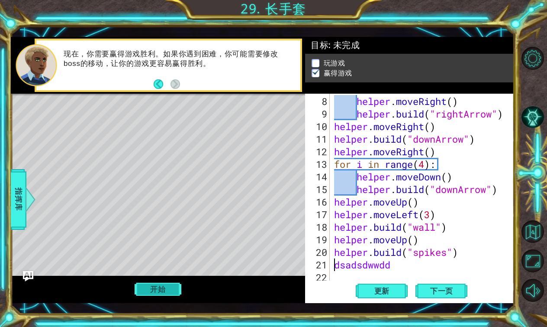
click at [161, 285] on button "开始" at bounding box center [158, 289] width 47 height 16
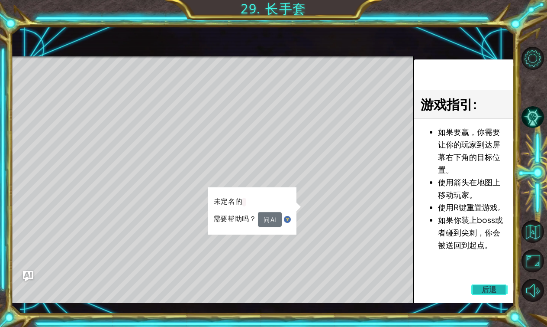
click at [502, 285] on button "后退" at bounding box center [489, 289] width 37 height 17
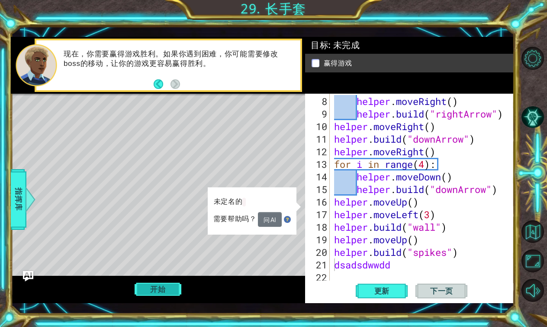
click at [148, 294] on button "开始" at bounding box center [158, 289] width 47 height 16
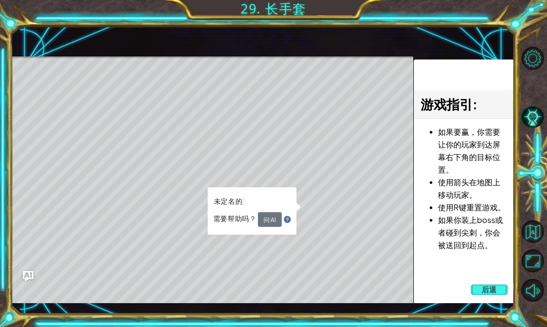
click at [268, 217] on button "问 AI" at bounding box center [270, 219] width 24 height 15
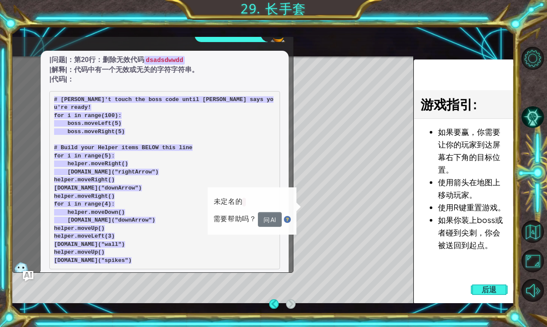
scroll to position [0, 0]
click at [485, 290] on span "后退" at bounding box center [490, 289] width 16 height 9
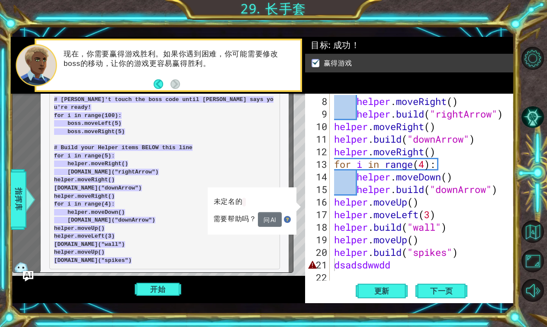
scroll to position [126, 0]
click at [417, 262] on div "helper . moveRight ( ) helper . build ( "rightArrow" ) helper . moveRight ( ) h…" at bounding box center [425, 202] width 184 height 214
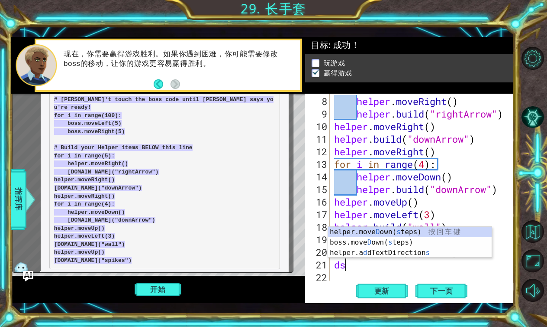
type textarea "d"
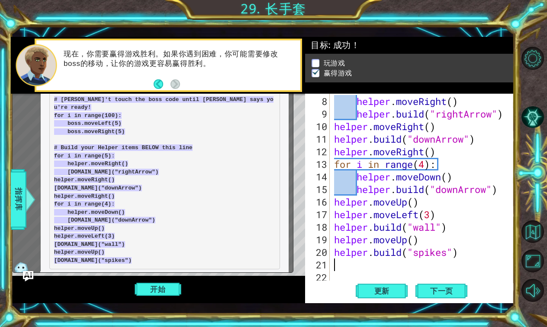
type textarea "[DOMAIN_NAME]("spikes")"
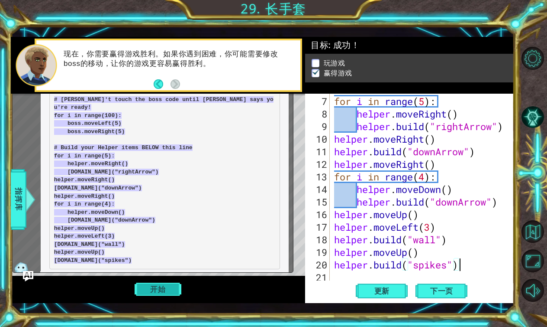
click at [172, 288] on button "开始" at bounding box center [158, 289] width 47 height 16
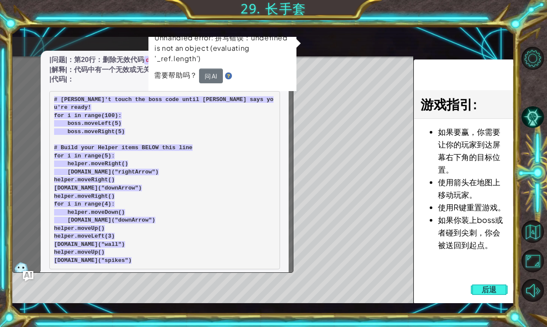
drag, startPoint x: 275, startPoint y: 118, endPoint x: 270, endPoint y: 118, distance: 5.6
click at [275, 118] on div "|问题|：第20行：删除无效代码 dsadsdwwdd |解释|：代码中有一个无效或无关的字符字符串。 |代码|： # [PERSON_NAME]'t tou…" at bounding box center [151, 164] width 276 height 227
click at [212, 75] on button "问 AI" at bounding box center [211, 75] width 24 height 15
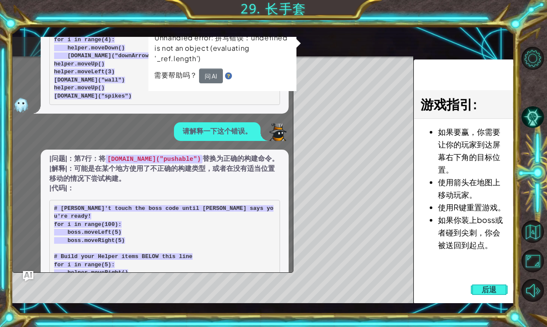
scroll to position [172, 0]
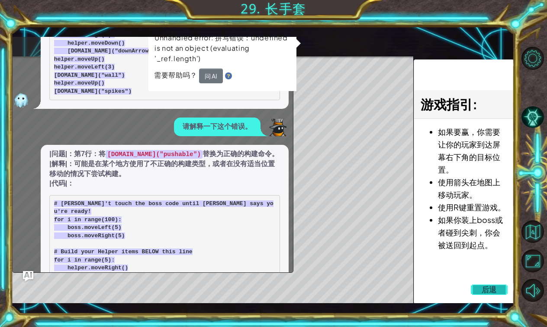
click at [492, 288] on span "后退" at bounding box center [490, 289] width 16 height 9
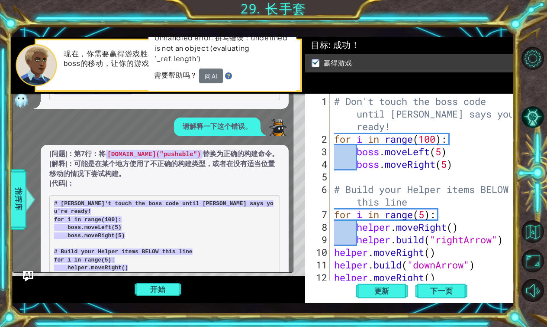
scroll to position [0, 0]
click at [171, 287] on button "开始" at bounding box center [158, 289] width 47 height 16
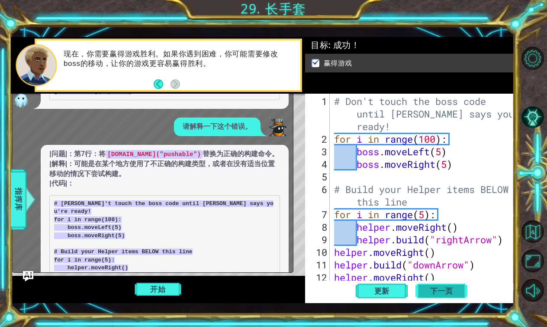
click at [440, 281] on button "下一页" at bounding box center [442, 290] width 52 height 21
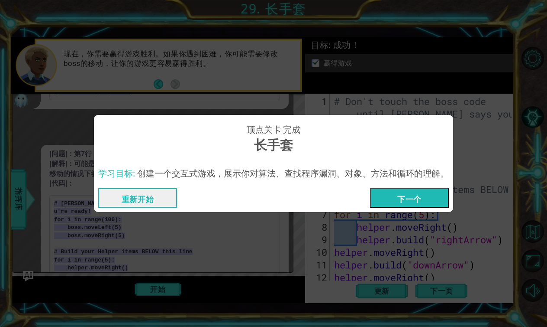
click at [431, 200] on button "下一个" at bounding box center [409, 197] width 79 height 19
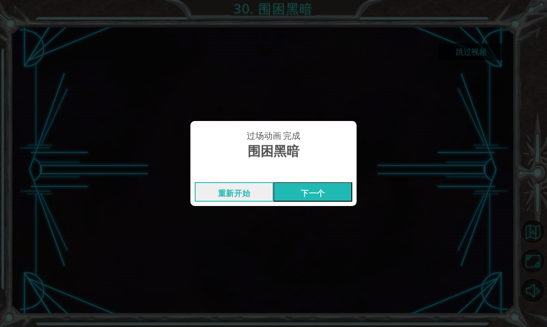
click at [314, 192] on button "下一个" at bounding box center [313, 191] width 79 height 19
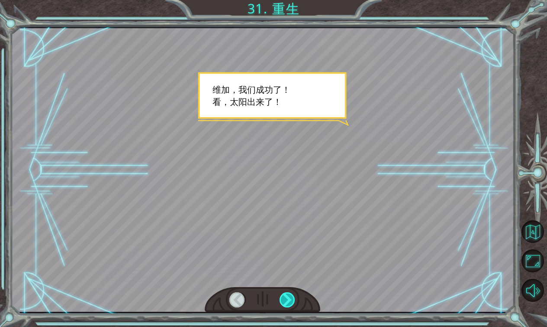
click at [289, 302] on div at bounding box center [288, 299] width 16 height 15
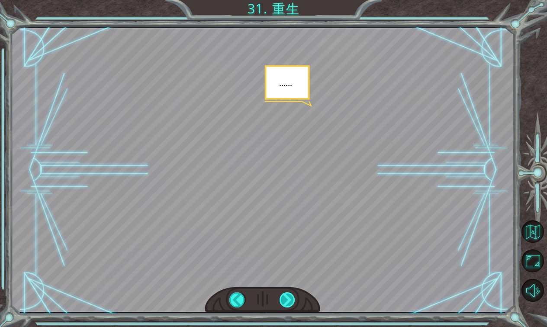
click at [289, 302] on div at bounding box center [288, 299] width 16 height 15
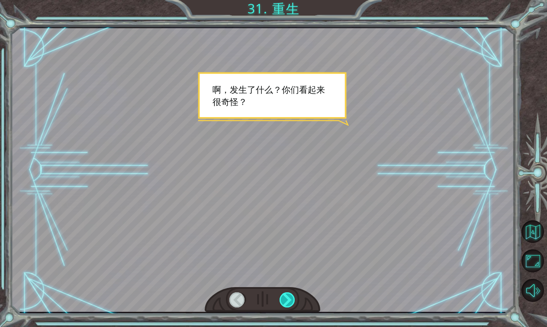
click at [286, 298] on div at bounding box center [288, 299] width 16 height 15
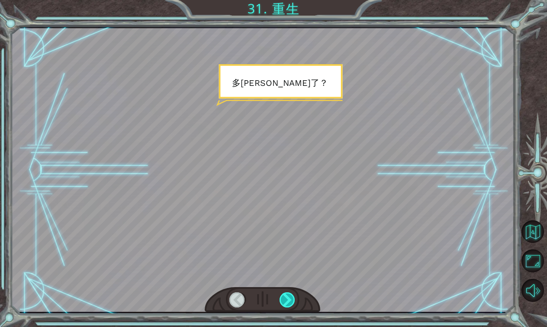
click at [286, 298] on div at bounding box center [288, 299] width 16 height 15
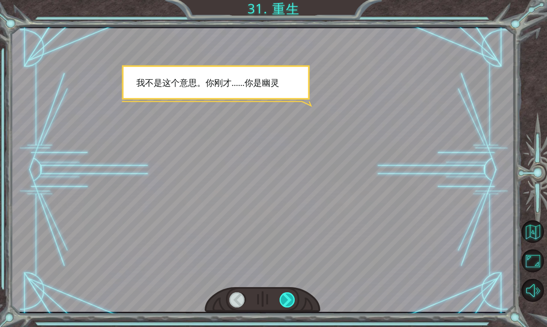
click at [286, 298] on div at bounding box center [288, 299] width 16 height 15
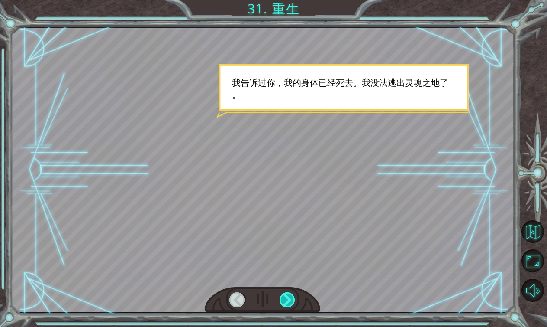
click at [286, 298] on div at bounding box center [288, 299] width 16 height 15
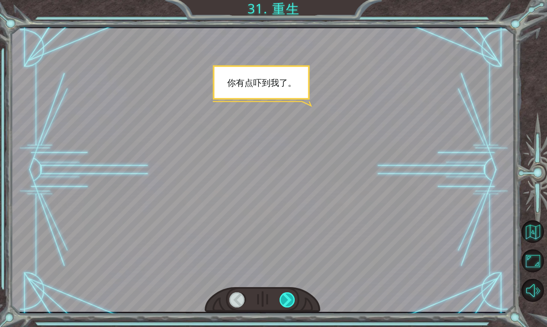
click at [286, 298] on div at bounding box center [288, 299] width 16 height 15
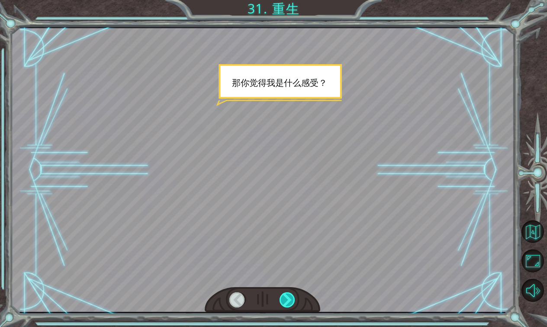
click at [286, 298] on div at bounding box center [288, 299] width 16 height 15
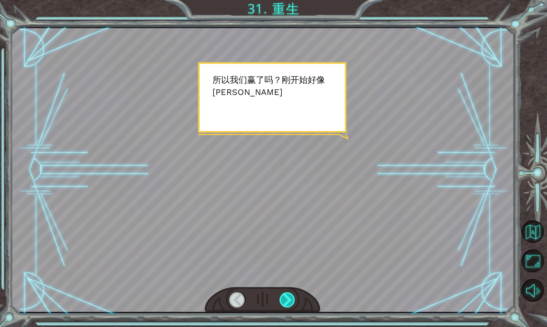
click at [286, 298] on div at bounding box center [288, 299] width 16 height 15
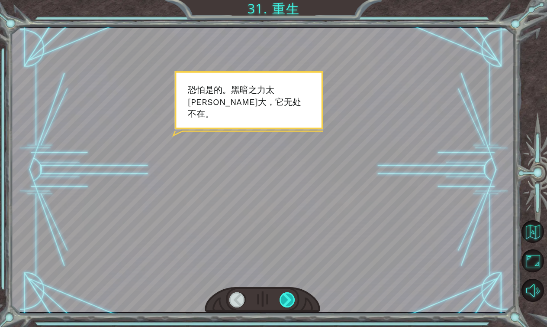
click at [286, 298] on div at bounding box center [288, 299] width 16 height 15
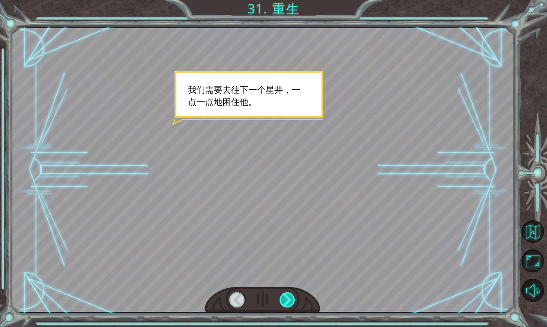
click at [286, 298] on div at bounding box center [288, 299] width 16 height 15
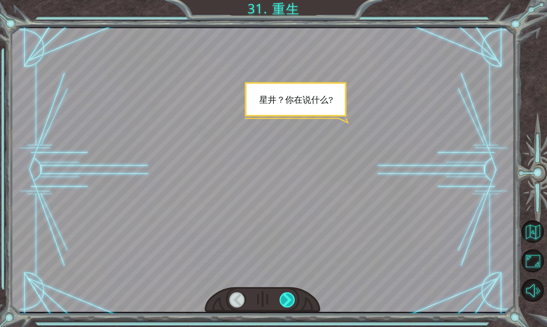
click at [286, 298] on div at bounding box center [288, 299] width 16 height 15
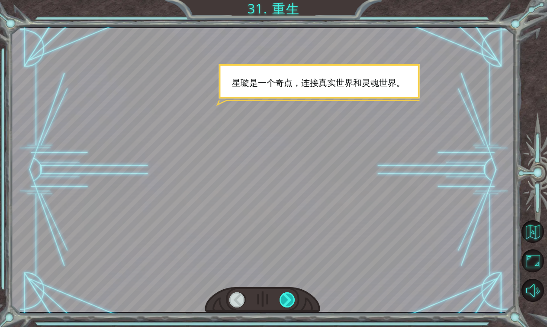
click at [286, 298] on div at bounding box center [288, 299] width 16 height 15
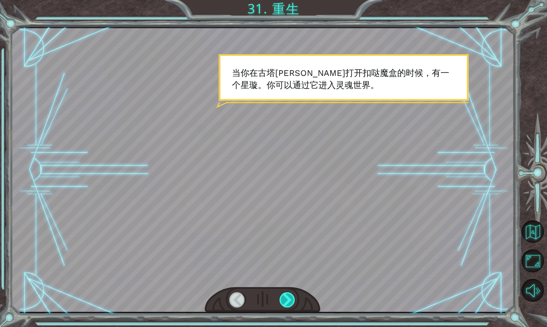
click at [286, 298] on div at bounding box center [288, 299] width 16 height 15
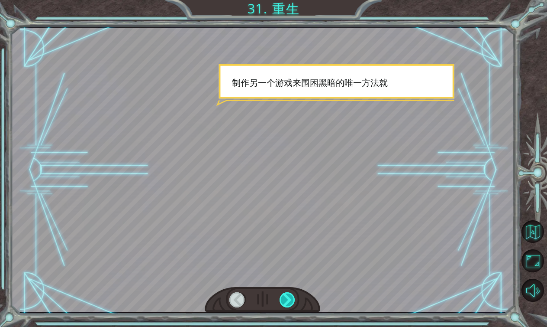
click at [286, 298] on div at bounding box center [288, 299] width 16 height 15
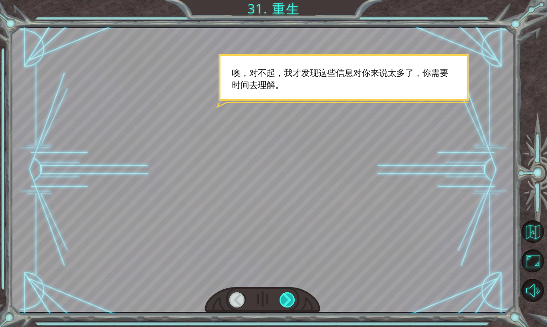
click at [286, 298] on div at bounding box center [288, 299] width 16 height 15
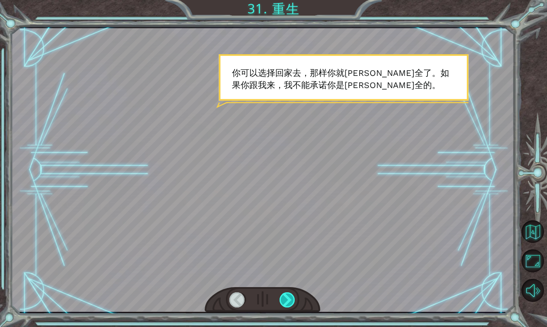
click at [286, 298] on div at bounding box center [288, 299] width 16 height 15
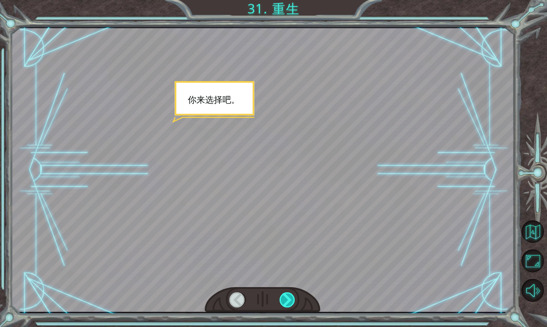
click at [286, 298] on div at bounding box center [288, 299] width 16 height 15
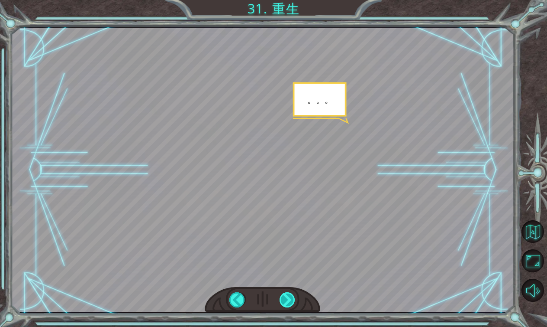
click at [286, 298] on div at bounding box center [288, 299] width 16 height 15
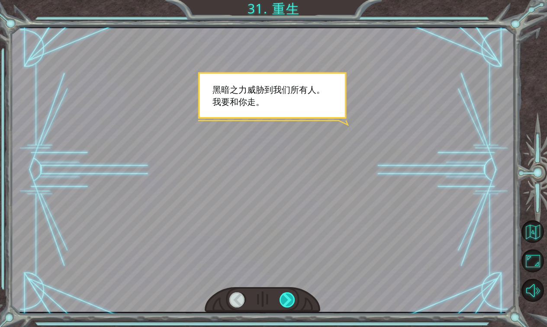
click at [286, 298] on div at bounding box center [288, 299] width 16 height 15
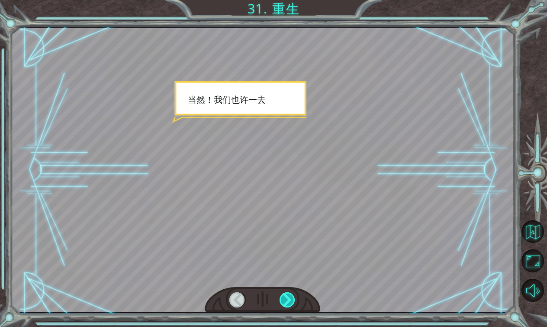
click at [286, 298] on div at bounding box center [288, 299] width 16 height 15
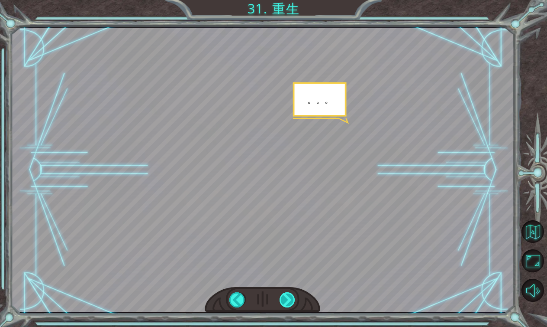
click at [286, 298] on div at bounding box center [288, 299] width 16 height 15
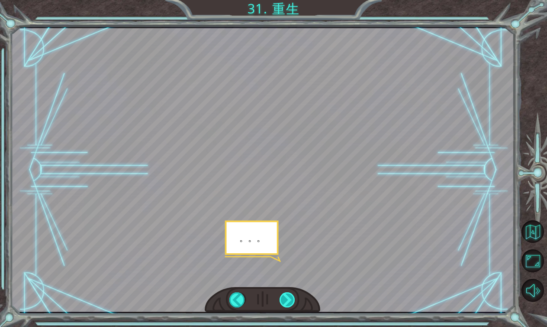
click at [286, 298] on div at bounding box center [288, 299] width 16 height 15
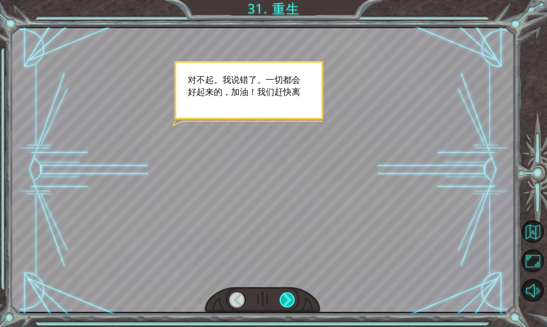
click at [286, 298] on div at bounding box center [288, 299] width 16 height 15
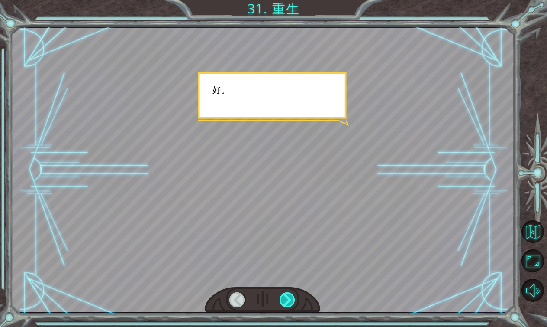
click at [286, 298] on div at bounding box center [288, 299] width 16 height 15
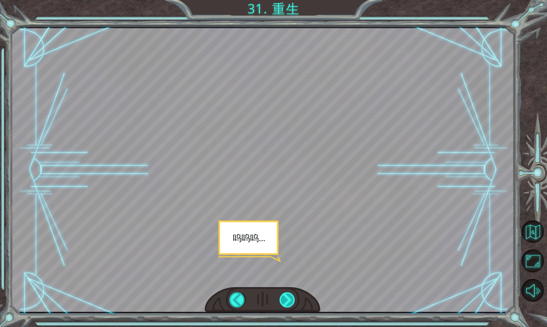
click at [286, 298] on div at bounding box center [288, 299] width 16 height 15
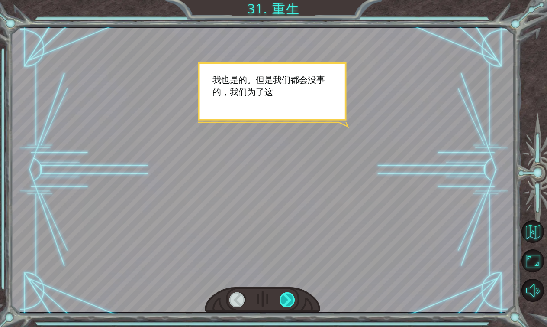
click at [287, 299] on div at bounding box center [288, 299] width 16 height 15
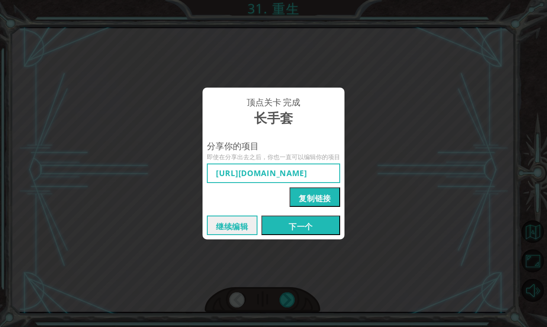
type input "[URL][DOMAIN_NAME]"
click at [323, 194] on button "复制链接" at bounding box center [315, 196] width 51 height 19
click at [294, 226] on button "下一个" at bounding box center [301, 224] width 79 height 19
